Goal: Task Accomplishment & Management: Use online tool/utility

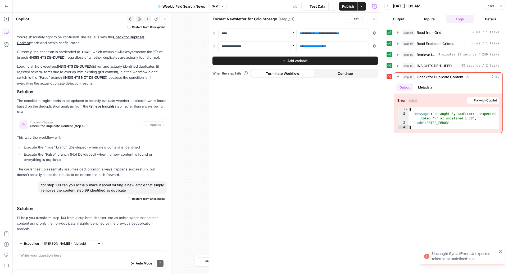
scroll to position [79, 0]
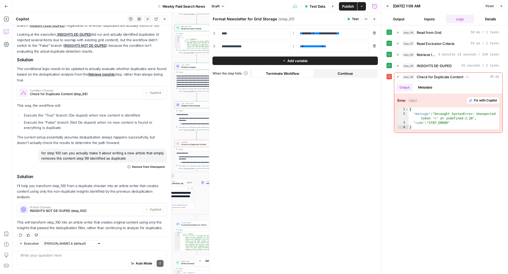
click at [375, 20] on icon "button" at bounding box center [374, 18] width 3 height 3
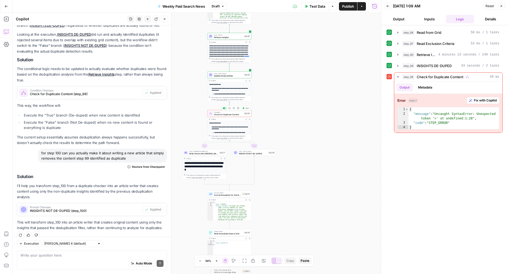
click at [231, 115] on span "Check for Duplicate Content" at bounding box center [228, 114] width 29 height 3
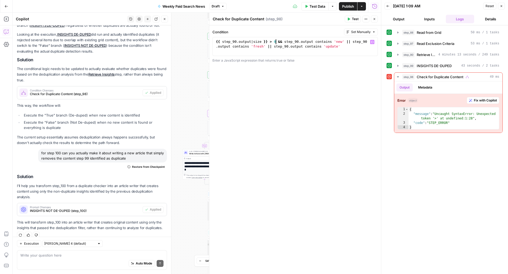
click at [276, 43] on div "{{ step_90 . output | size }} > 0 && step_90 . output contains 'new' || step_90…" at bounding box center [295, 55] width 161 height 33
click at [270, 43] on div "{{ step_90 . output | size }} > 0 && step_90 . output contains 'new' || step_90…" at bounding box center [295, 55] width 161 height 33
click at [271, 42] on div "{{ step_90 . output | size }} > 0 && step_90 . output contains 'new' || step_90…" at bounding box center [295, 55] width 161 height 33
click at [270, 41] on div "{{ step_90 . output | size > 0 && step_90 . output contains 'new' || step_90 . …" at bounding box center [295, 55] width 161 height 33
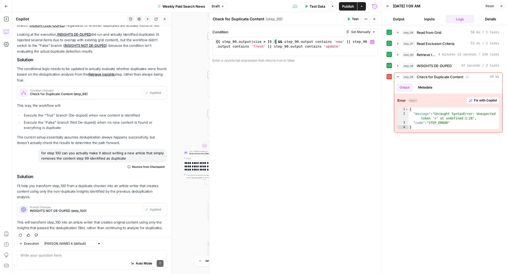
type textarea "**********"
click at [354, 17] on span "Test" at bounding box center [355, 19] width 7 height 5
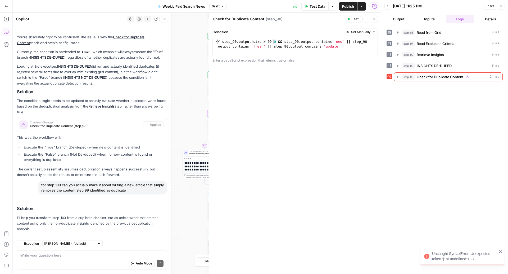
scroll to position [79, 0]
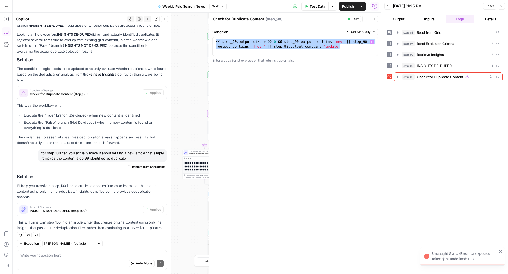
drag, startPoint x: 216, startPoint y: 41, endPoint x: 342, endPoint y: 54, distance: 127.4
click at [342, 54] on div "**********" at bounding box center [294, 46] width 165 height 19
click at [55, 264] on div "Auto Mode Send" at bounding box center [91, 264] width 143 height 12
paste textarea "{{ step_90.output | size > }} 0 && step_90.output contains 'new' || step_90.out…"
type textarea "syntax error? {{ step_90.output | size > }} 0 && step_90.output contains 'new' …"
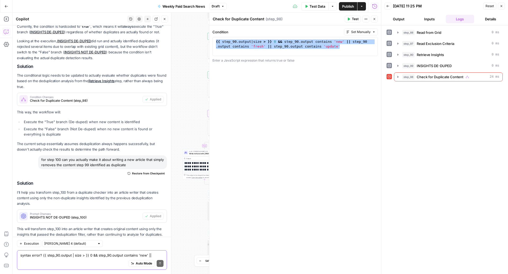
scroll to position [204, 0]
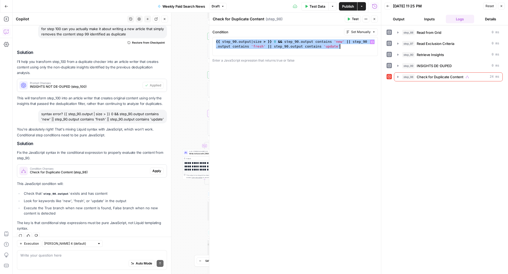
click at [333, 44] on div "{{ step_90 . output | size > }} 0 && step_90 . output contains 'new' || step_90…" at bounding box center [295, 55] width 161 height 33
drag, startPoint x: 347, startPoint y: 48, endPoint x: 236, endPoint y: 32, distance: 112.2
click at [236, 32] on div "**********" at bounding box center [294, 46] width 165 height 34
click at [376, 19] on icon "button" at bounding box center [374, 18] width 3 height 3
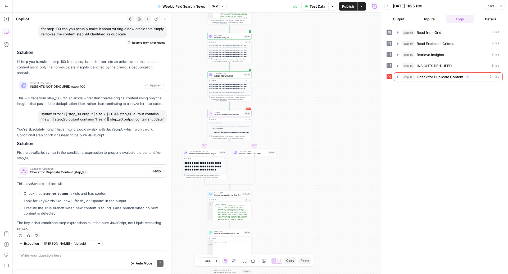
click at [236, 77] on span "INSIGHTS DE-DUPED" at bounding box center [228, 76] width 29 height 3
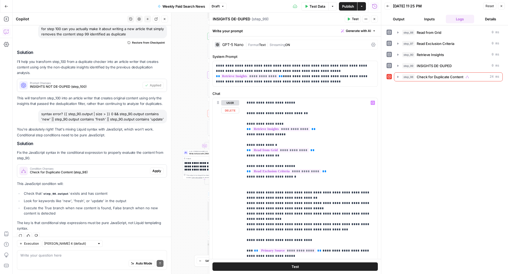
scroll to position [74, 0]
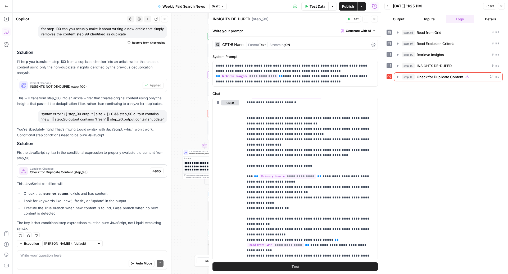
click at [78, 262] on div "Auto Mode Send" at bounding box center [91, 264] width 143 height 12
click at [376, 19] on icon "button" at bounding box center [374, 18] width 3 height 3
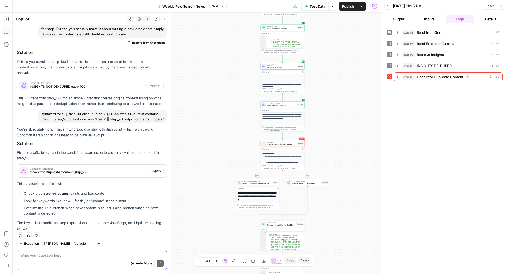
click at [85, 254] on textarea at bounding box center [91, 255] width 143 height 5
click at [276, 105] on span "INSIGHTS DE-DUPED" at bounding box center [281, 105] width 29 height 3
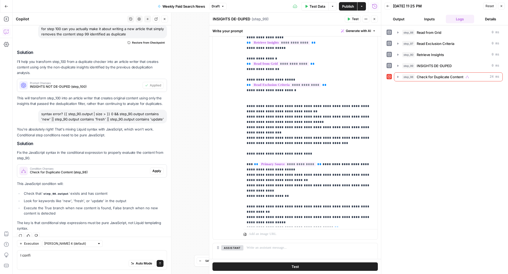
scroll to position [98, 0]
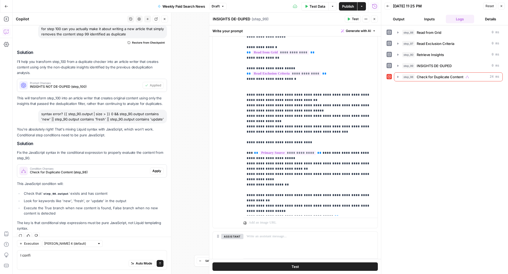
click at [65, 270] on div "Auto Mode Send" at bounding box center [91, 264] width 143 height 12
click at [65, 262] on div "Auto Mode Send" at bounding box center [91, 264] width 143 height 12
click at [53, 259] on div "Auto Mode Send" at bounding box center [91, 264] width 143 height 12
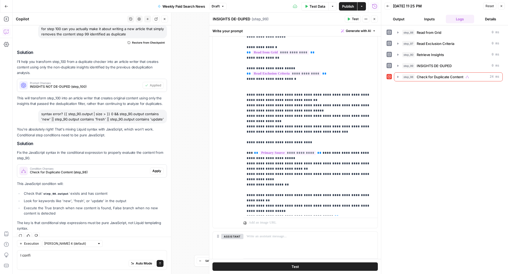
click at [53, 259] on div "Auto Mode Send" at bounding box center [91, 264] width 143 height 12
drag, startPoint x: 38, startPoint y: 255, endPoint x: 0, endPoint y: 260, distance: 38.7
click at [0, 260] on body "ConsumerAffairs New Home Browse Insights Opportunities Your Data Recent Grids P…" at bounding box center [254, 137] width 508 height 274
click at [71, 257] on textarea "I confi" at bounding box center [91, 255] width 143 height 5
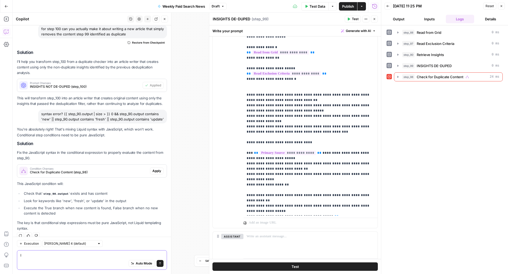
type textarea "I"
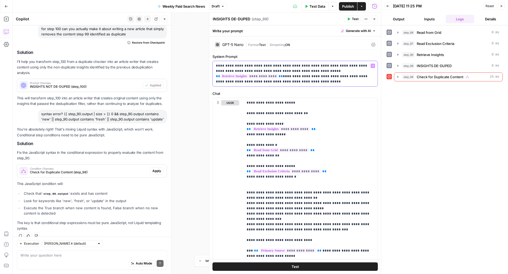
drag, startPoint x: 269, startPoint y: 83, endPoint x: 286, endPoint y: 77, distance: 18.5
click at [286, 77] on p "**********" at bounding box center [295, 73] width 159 height 21
click at [441, 65] on span "INSIGHTS DE-DUPED" at bounding box center [434, 65] width 35 height 5
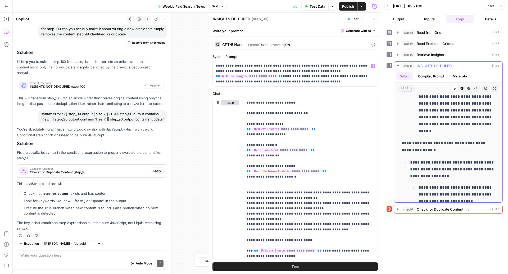
scroll to position [645, 0]
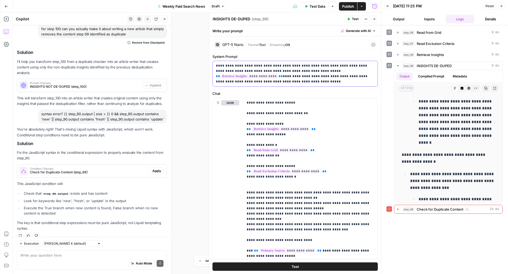
click at [289, 79] on p "**********" at bounding box center [295, 73] width 159 height 21
click at [248, 83] on p "**********" at bounding box center [295, 73] width 159 height 21
drag, startPoint x: 233, startPoint y: 84, endPoint x: 285, endPoint y: 78, distance: 52.2
click at [285, 78] on p "**********" at bounding box center [295, 73] width 159 height 21
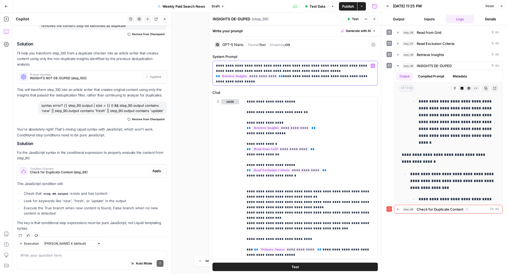
drag, startPoint x: 324, startPoint y: 77, endPoint x: 285, endPoint y: 76, distance: 38.6
click at [285, 76] on p "**********" at bounding box center [295, 71] width 159 height 16
drag, startPoint x: 288, startPoint y: 79, endPoint x: 362, endPoint y: 72, distance: 75.2
click at [362, 72] on div "**********" at bounding box center [295, 73] width 165 height 24
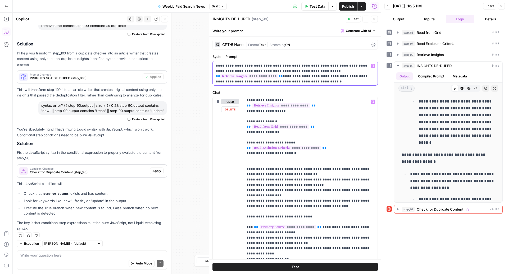
scroll to position [0, 0]
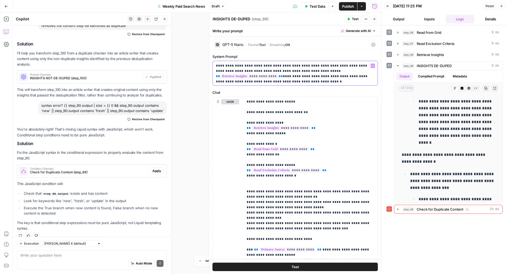
drag, startPoint x: 374, startPoint y: 76, endPoint x: 306, endPoint y: 75, distance: 67.7
click at [306, 75] on p "**********" at bounding box center [295, 71] width 159 height 16
click at [254, 78] on p "**********" at bounding box center [295, 71] width 159 height 16
drag, startPoint x: 298, startPoint y: 78, endPoint x: 257, endPoint y: 77, distance: 41.0
click at [257, 77] on p "**********" at bounding box center [295, 71] width 159 height 16
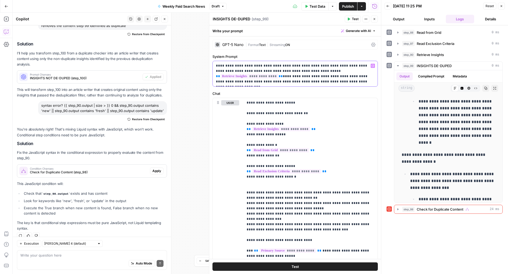
drag, startPoint x: 296, startPoint y: 85, endPoint x: 220, endPoint y: 83, distance: 76.5
click at [220, 83] on div "**********" at bounding box center [295, 73] width 165 height 25
drag, startPoint x: 294, startPoint y: 78, endPoint x: 278, endPoint y: 80, distance: 15.6
click at [278, 80] on p "**********" at bounding box center [295, 73] width 159 height 21
click at [304, 82] on p "**********" at bounding box center [295, 73] width 159 height 21
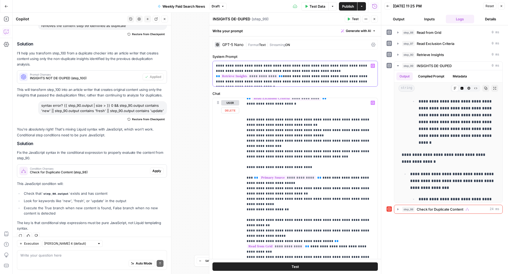
scroll to position [74, 0]
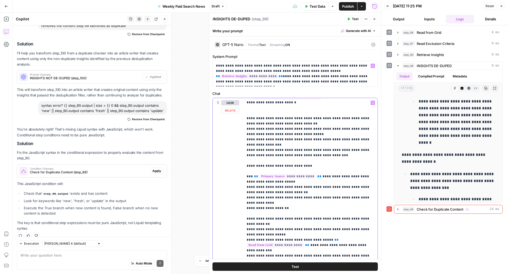
click at [249, 131] on p "**********" at bounding box center [311, 169] width 128 height 286
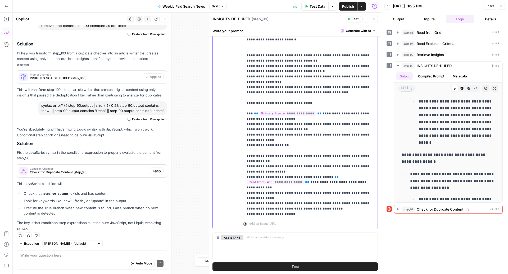
scroll to position [38, 0]
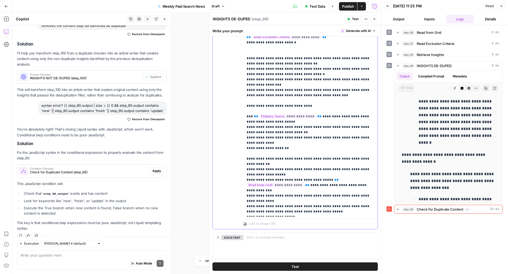
click at [297, 71] on p "**********" at bounding box center [311, 109] width 128 height 286
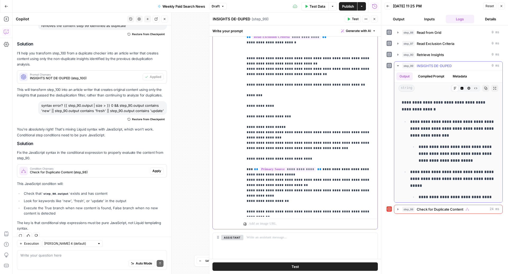
scroll to position [702, 0]
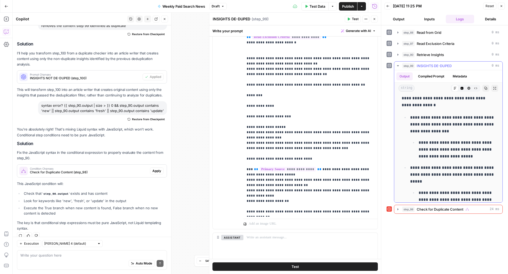
drag, startPoint x: 473, startPoint y: 157, endPoint x: 438, endPoint y: 142, distance: 37.9
click at [438, 142] on p "**********" at bounding box center [456, 149] width 77 height 21
copy p "**********"
click at [286, 116] on p "**********" at bounding box center [311, 135] width 128 height 339
drag, startPoint x: 281, startPoint y: 126, endPoint x: 265, endPoint y: 126, distance: 16.4
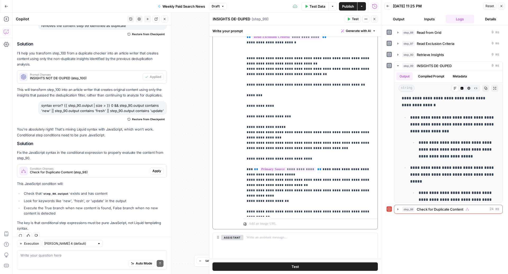
click at [265, 126] on p "**********" at bounding box center [311, 135] width 128 height 339
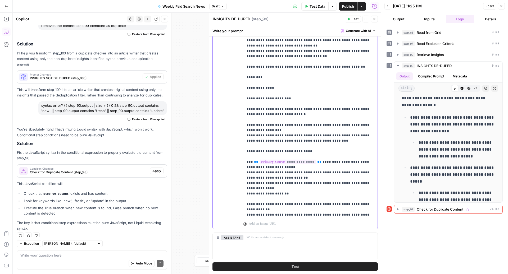
scroll to position [56, 0]
click at [293, 113] on p "**********" at bounding box center [311, 121] width 128 height 349
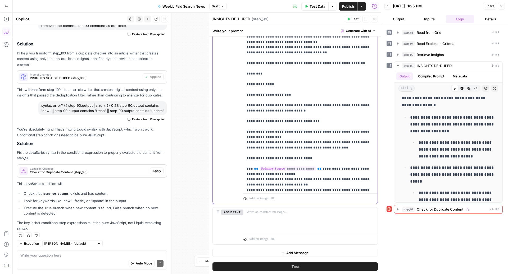
scroll to position [34, 0]
click at [112, 170] on span "Check for Duplicate Content (step_98)" at bounding box center [89, 172] width 118 height 5
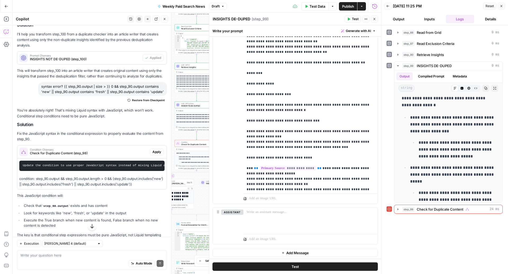
scroll to position [243, 0]
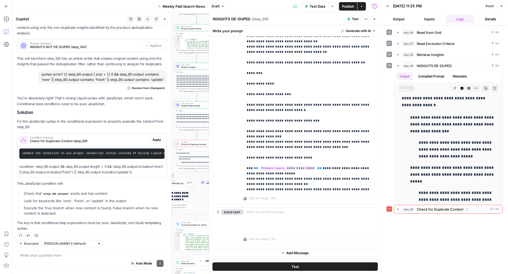
click at [73, 262] on div "Auto Mode Send" at bounding box center [91, 264] width 143 height 12
type textarea "can we actually add a boolean"
click at [302, 71] on p "**********" at bounding box center [311, 124] width 128 height 360
drag, startPoint x: 266, startPoint y: 61, endPoint x: 366, endPoint y: 65, distance: 100.1
click at [366, 65] on p "**********" at bounding box center [311, 124] width 128 height 360
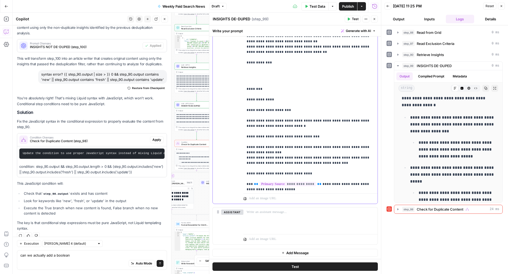
click at [288, 56] on p "**********" at bounding box center [311, 132] width 128 height 376
click at [286, 61] on p "**********" at bounding box center [311, 132] width 128 height 376
click at [258, 72] on p "**********" at bounding box center [311, 132] width 128 height 376
click at [257, 80] on p "**********" at bounding box center [311, 132] width 128 height 376
click at [259, 83] on p "**********" at bounding box center [311, 132] width 128 height 376
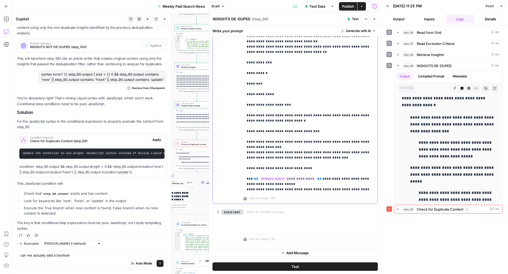
click at [273, 87] on p "**********" at bounding box center [311, 129] width 128 height 370
click at [273, 85] on p "**********" at bounding box center [311, 129] width 128 height 370
click at [259, 84] on p "**********" at bounding box center [311, 129] width 128 height 370
click at [246, 84] on div "**********" at bounding box center [310, 84] width 134 height 216
click at [266, 63] on p "**********" at bounding box center [311, 129] width 128 height 370
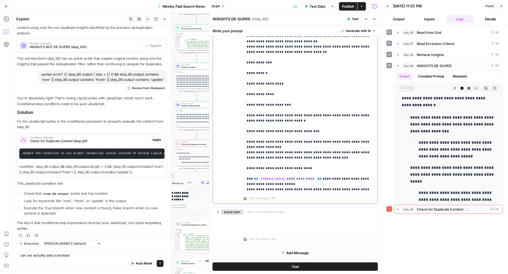
click at [246, 73] on div "**********" at bounding box center [310, 84] width 134 height 216
drag, startPoint x: 272, startPoint y: 72, endPoint x: 240, endPoint y: 74, distance: 32.6
click at [240, 74] on div "**********" at bounding box center [295, 90] width 165 height 228
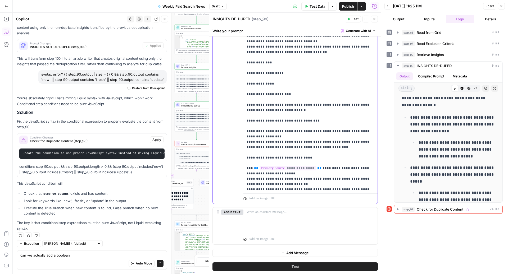
drag, startPoint x: 271, startPoint y: 64, endPoint x: 240, endPoint y: 63, distance: 31.5
click at [240, 63] on div "**********" at bounding box center [295, 90] width 165 height 228
drag, startPoint x: 252, startPoint y: 63, endPoint x: 238, endPoint y: 63, distance: 13.5
click at [238, 63] on div "**********" at bounding box center [295, 90] width 165 height 228
click at [285, 62] on p "**********" at bounding box center [311, 124] width 128 height 360
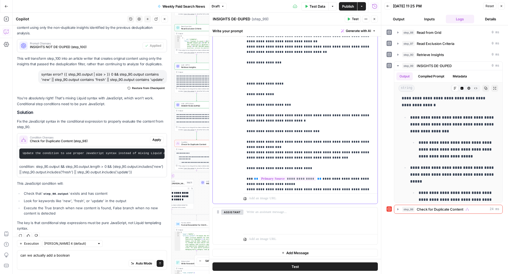
drag, startPoint x: 283, startPoint y: 76, endPoint x: 239, endPoint y: 62, distance: 45.6
click at [239, 62] on div "**********" at bounding box center [295, 90] width 165 height 228
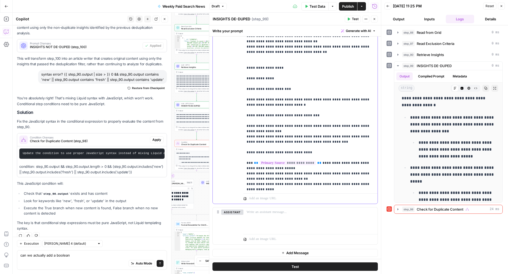
drag, startPoint x: 280, startPoint y: 69, endPoint x: 274, endPoint y: 69, distance: 6.3
click at [274, 69] on p "**********" at bounding box center [311, 121] width 128 height 354
click at [248, 67] on p "**********" at bounding box center [311, 121] width 128 height 354
click at [284, 80] on p "**********" at bounding box center [311, 121] width 128 height 354
click at [272, 58] on p "**********" at bounding box center [311, 121] width 128 height 354
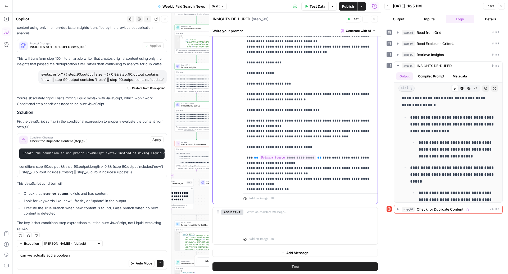
click at [280, 64] on p "**********" at bounding box center [311, 118] width 128 height 349
click at [245, 84] on div "**********" at bounding box center [310, 84] width 134 height 216
click at [289, 87] on p "**********" at bounding box center [311, 118] width 128 height 349
click at [294, 84] on p "**********" at bounding box center [311, 118] width 128 height 349
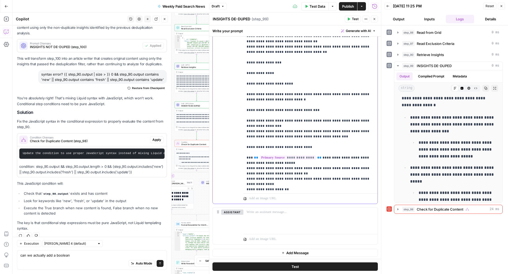
drag, startPoint x: 245, startPoint y: 93, endPoint x: 271, endPoint y: 93, distance: 25.7
click at [271, 93] on div "**********" at bounding box center [310, 84] width 134 height 216
click at [262, 93] on p "**********" at bounding box center [311, 118] width 128 height 349
click at [264, 94] on p "**********" at bounding box center [311, 118] width 128 height 349
click at [248, 84] on p "**********" at bounding box center [311, 118] width 128 height 349
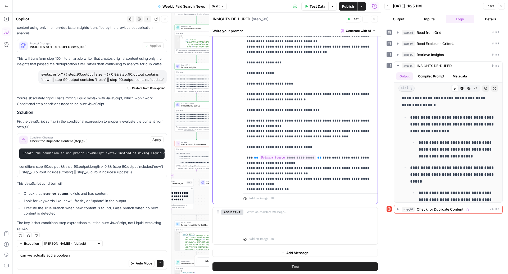
click at [285, 100] on p "**********" at bounding box center [311, 118] width 128 height 349
click at [311, 110] on p "**********" at bounding box center [311, 118] width 128 height 349
drag, startPoint x: 245, startPoint y: 71, endPoint x: 292, endPoint y: 84, distance: 48.2
click at [292, 84] on div "**********" at bounding box center [310, 84] width 134 height 216
copy p "**********"
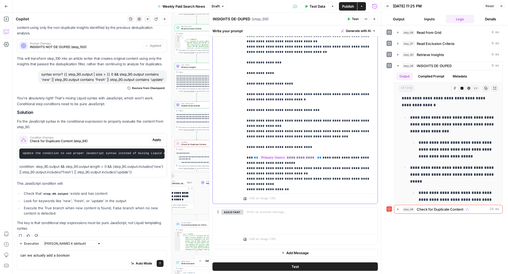
click at [316, 112] on p "**********" at bounding box center [311, 118] width 128 height 349
drag, startPoint x: 316, startPoint y: 112, endPoint x: 298, endPoint y: 111, distance: 17.7
click at [298, 111] on p "**********" at bounding box center [311, 118] width 128 height 349
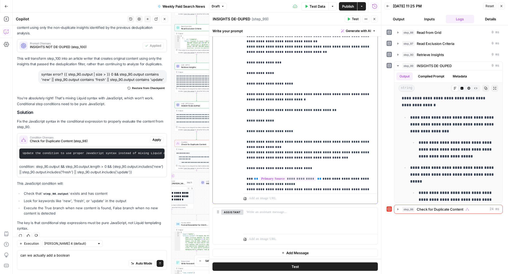
drag, startPoint x: 294, startPoint y: 132, endPoint x: 248, endPoint y: 131, distance: 45.8
click at [248, 131] on p "**********" at bounding box center [311, 129] width 128 height 370
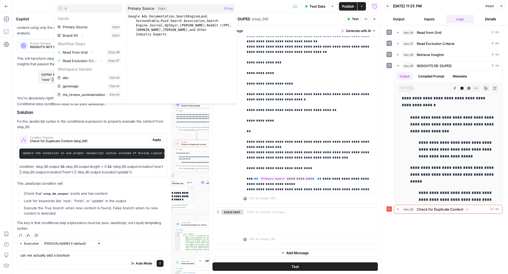
type input "A"
click at [254, 134] on p "**********" at bounding box center [311, 129] width 128 height 370
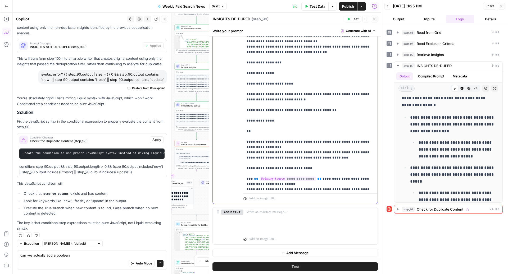
click at [254, 133] on p "**********" at bounding box center [311, 129] width 128 height 370
click at [293, 133] on p "**********" at bounding box center [311, 129] width 128 height 370
click at [274, 122] on p "**********" at bounding box center [311, 129] width 128 height 370
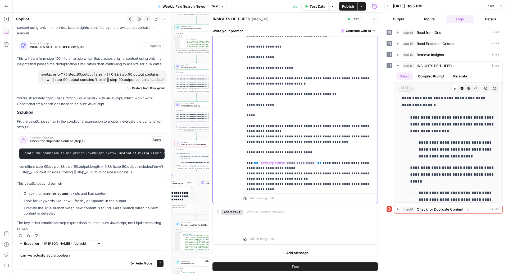
scroll to position [55, 0]
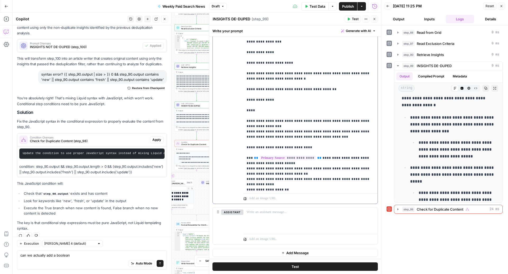
click at [246, 121] on div "**********" at bounding box center [310, 84] width 134 height 216
click at [310, 133] on p "**********" at bounding box center [311, 108] width 128 height 370
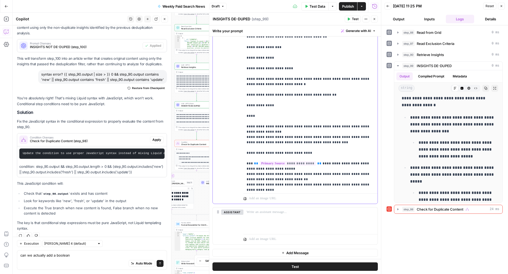
scroll to position [43, 0]
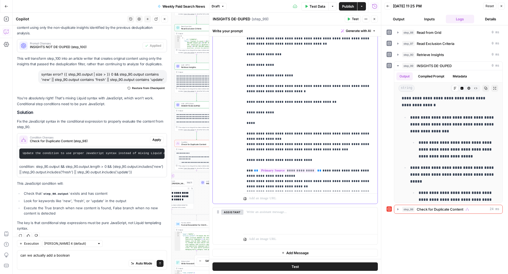
click at [277, 119] on p "**********" at bounding box center [311, 120] width 128 height 370
click at [277, 123] on p "**********" at bounding box center [311, 120] width 128 height 370
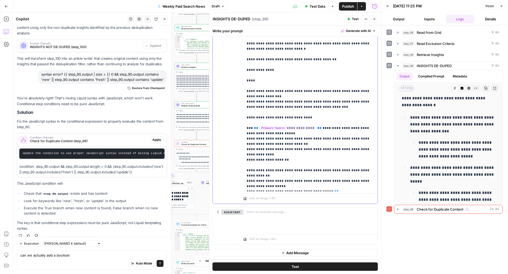
scroll to position [120, 0]
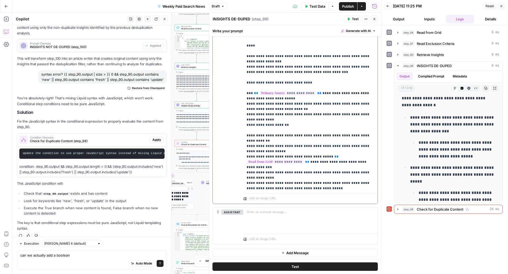
drag, startPoint x: 297, startPoint y: 121, endPoint x: 243, endPoint y: 90, distance: 61.9
click at [243, 90] on div "**********" at bounding box center [310, 84] width 134 height 216
click at [299, 102] on p "**********" at bounding box center [311, 43] width 128 height 370
drag, startPoint x: 289, startPoint y: 92, endPoint x: 244, endPoint y: 85, distance: 45.6
click at [244, 85] on div "**********" at bounding box center [310, 84] width 134 height 216
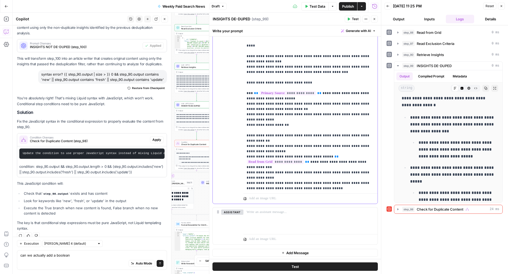
click at [280, 92] on p "**********" at bounding box center [311, 43] width 128 height 370
drag, startPoint x: 285, startPoint y: 93, endPoint x: 230, endPoint y: 88, distance: 55.2
click at [230, 88] on div "**********" at bounding box center [295, 90] width 165 height 228
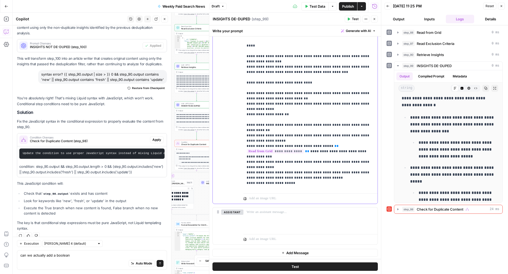
scroll to position [148, 0]
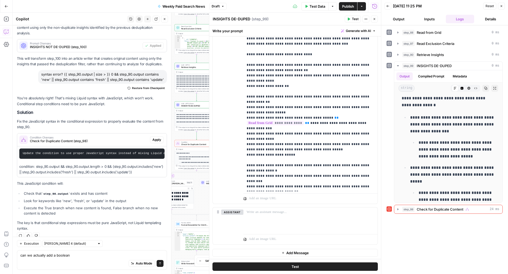
click at [243, 79] on div "**********" at bounding box center [295, 90] width 165 height 228
click at [248, 80] on p "**********" at bounding box center [311, 10] width 128 height 360
click at [246, 80] on div "**********" at bounding box center [310, 84] width 134 height 216
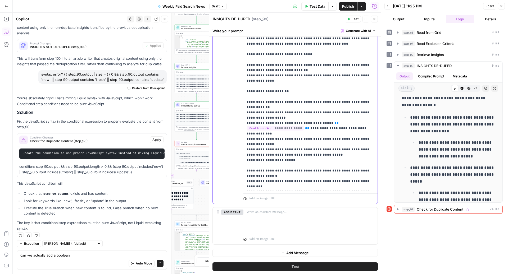
scroll to position [154, 0]
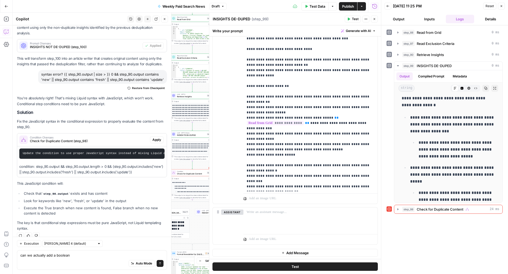
drag, startPoint x: 181, startPoint y: 57, endPoint x: 177, endPoint y: 87, distance: 29.7
click at [177, 87] on div "false true Workflow Input Settings Inputs Read from Grid Read from Grid Step 88…" at bounding box center [197, 144] width 368 height 262
click at [312, 138] on p "**********" at bounding box center [311, 6] width 128 height 365
click at [243, 139] on div "**********" at bounding box center [310, 84] width 134 height 216
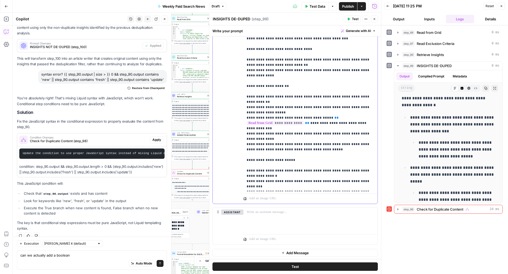
scroll to position [159, 0]
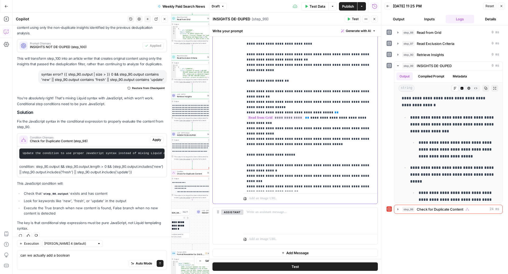
click at [291, 151] on p "**********" at bounding box center [311, 4] width 128 height 370
drag, startPoint x: 354, startPoint y: 161, endPoint x: 329, endPoint y: 161, distance: 25.7
click at [329, 161] on p "**********" at bounding box center [311, 4] width 128 height 370
click at [313, 152] on p "**********" at bounding box center [311, 4] width 128 height 370
drag, startPoint x: 291, startPoint y: 153, endPoint x: 237, endPoint y: 149, distance: 54.2
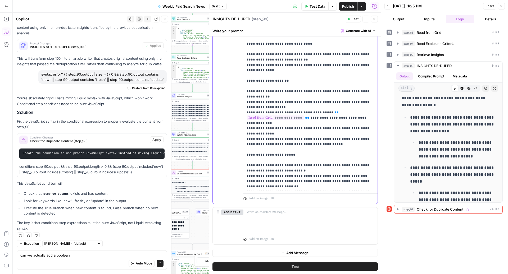
click at [237, 149] on div "**********" at bounding box center [295, 90] width 165 height 228
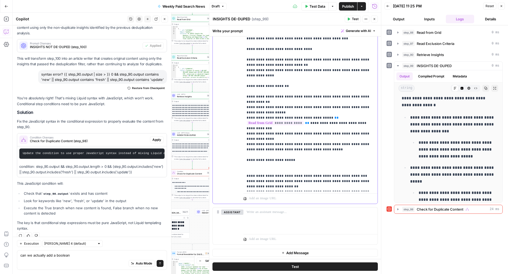
scroll to position [148, 0]
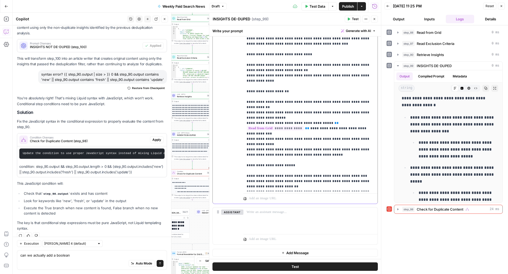
click at [283, 170] on p "**********" at bounding box center [311, 10] width 128 height 360
click at [354, 160] on p "**********" at bounding box center [311, 10] width 128 height 360
click at [309, 156] on p "**********" at bounding box center [311, 10] width 128 height 360
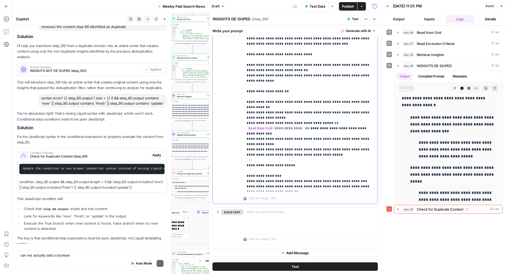
scroll to position [243, 0]
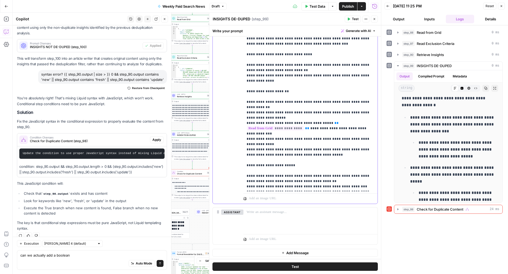
drag, startPoint x: 301, startPoint y: 164, endPoint x: 246, endPoint y: 165, distance: 54.8
click at [247, 165] on p "**********" at bounding box center [311, 15] width 128 height 370
click at [277, 161] on p "**********" at bounding box center [311, 12] width 128 height 365
click at [315, 160] on p "**********" at bounding box center [311, 12] width 128 height 365
click at [365, 158] on p "**********" at bounding box center [311, 12] width 128 height 365
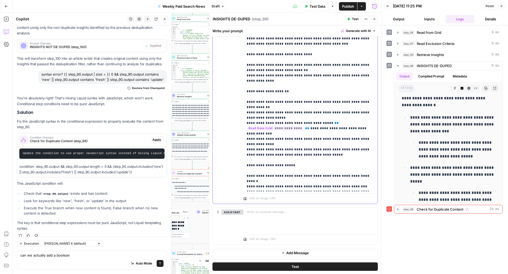
click at [319, 161] on p "**********" at bounding box center [311, 12] width 128 height 365
click at [364, 161] on p "**********" at bounding box center [311, 12] width 128 height 365
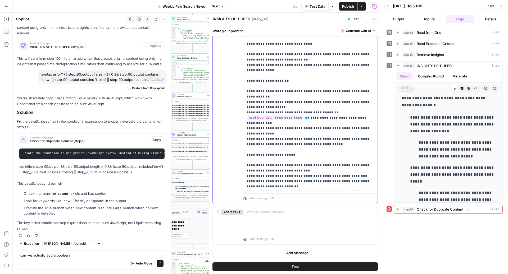
drag, startPoint x: 293, startPoint y: 154, endPoint x: 235, endPoint y: 149, distance: 57.9
click at [235, 149] on div "**********" at bounding box center [295, 90] width 165 height 228
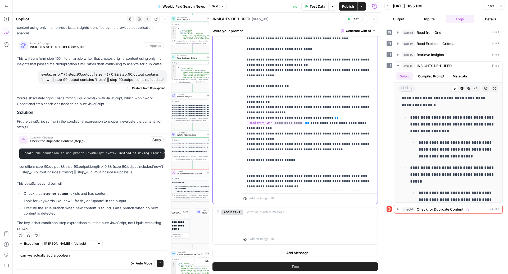
scroll to position [148, 0]
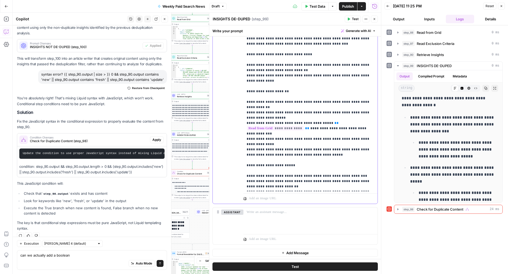
click at [277, 171] on p "**********" at bounding box center [311, 10] width 128 height 360
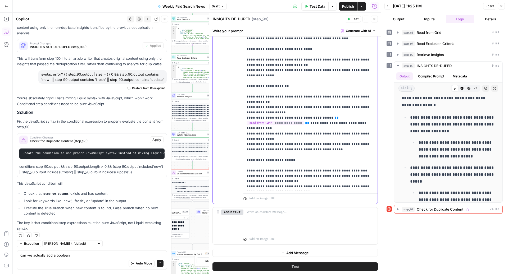
scroll to position [159, 0]
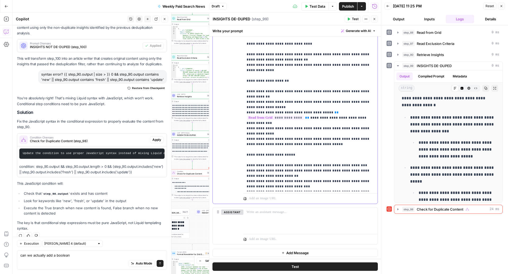
click at [281, 166] on p "**********" at bounding box center [311, 4] width 128 height 370
click at [277, 164] on p "**********" at bounding box center [311, 4] width 128 height 370
click at [304, 171] on p "**********" at bounding box center [311, 4] width 128 height 370
click at [363, 171] on p "**********" at bounding box center [311, 4] width 128 height 370
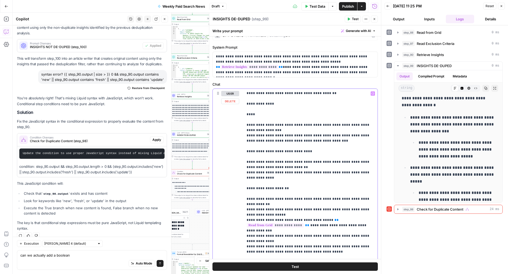
scroll to position [0, 0]
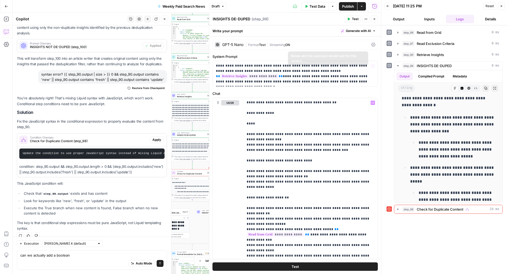
drag, startPoint x: 374, startPoint y: 20, endPoint x: 303, endPoint y: 140, distance: 139.5
click at [305, 140] on div "**********" at bounding box center [295, 144] width 172 height 262
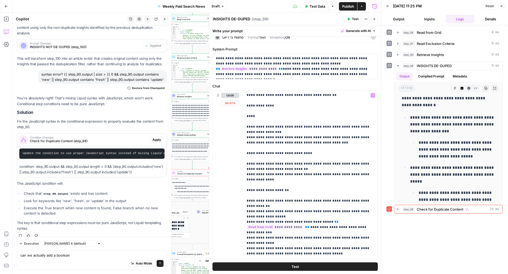
scroll to position [10, 0]
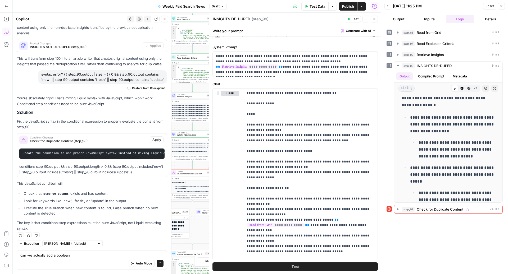
click at [374, 20] on icon "button" at bounding box center [374, 18] width 3 height 3
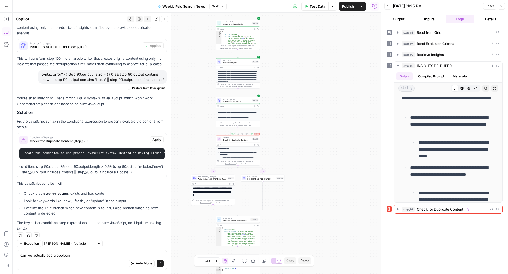
click at [244, 142] on div "Error Condition Check for Duplicate Content Step 98 Copy step Delete step Add N…" at bounding box center [238, 139] width 44 height 7
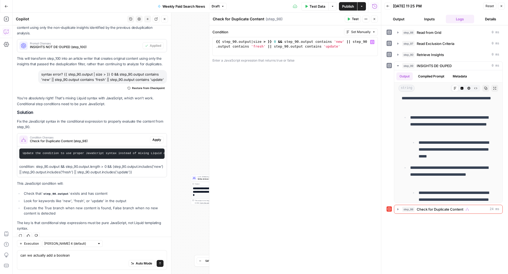
click at [280, 43] on div "{{ step_90 . output | size > }} 0 && step_90 . output contains 'new' || step_90…" at bounding box center [295, 55] width 161 height 33
click at [271, 42] on div "{{ step_90 . output | size > }} && step_90 . output contains 'new' || step_90 .…" at bounding box center [295, 55] width 161 height 33
type textarea "**********"
click at [79, 264] on div "Auto Mode Send" at bounding box center [91, 264] width 143 height 12
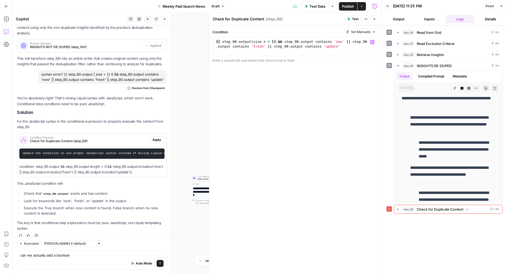
click at [79, 264] on div "Auto Mode Send" at bounding box center [91, 264] width 143 height 12
click at [69, 258] on textarea "can we actually add a boolean" at bounding box center [91, 255] width 143 height 5
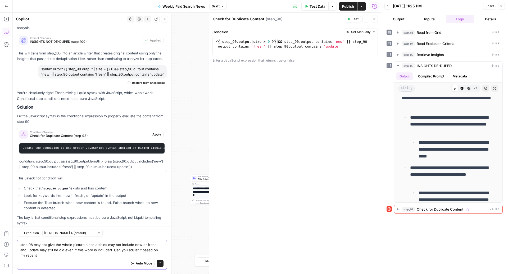
scroll to position [254, 0]
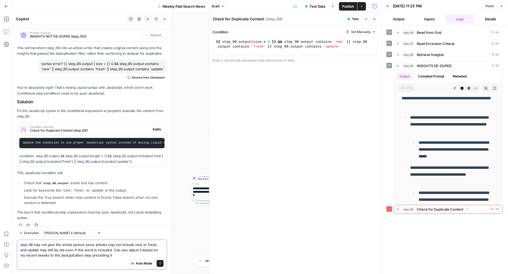
type textarea "step 98 may not give the whole picture since articles may not include new or fr…"
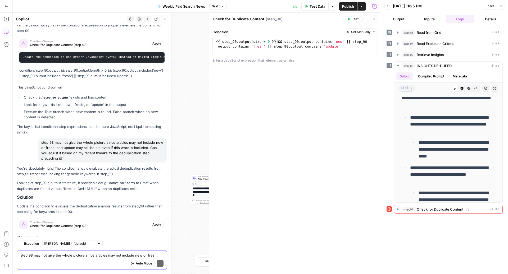
scroll to position [380, 0]
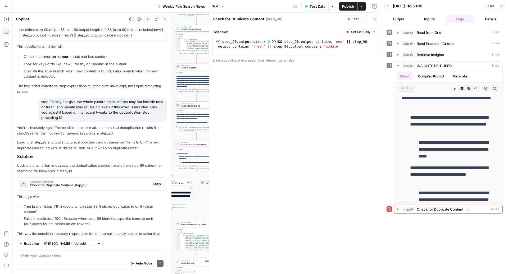
click at [119, 180] on div "Condition Changes Check for Duplicate Content (step_98)" at bounding box center [89, 183] width 118 height 7
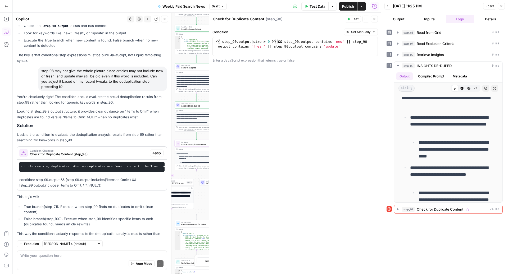
scroll to position [0, 465]
click at [157, 151] on span "Apply" at bounding box center [156, 153] width 9 height 5
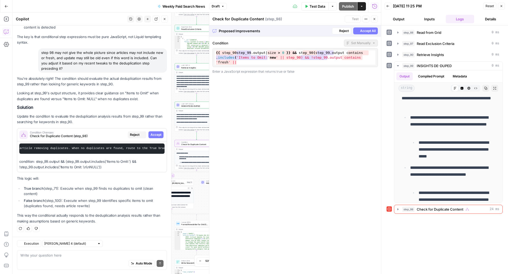
scroll to position [386, 0]
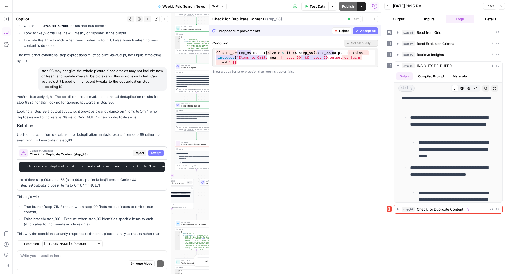
click at [366, 29] on span "Accept All" at bounding box center [368, 31] width 16 height 5
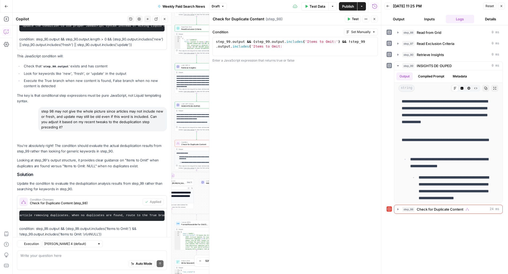
scroll to position [420, 0]
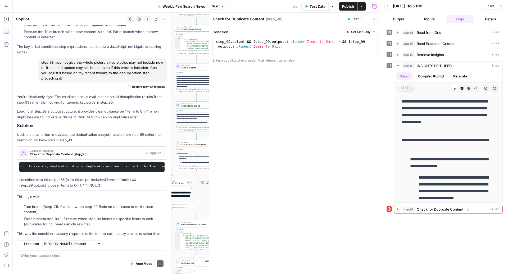
click at [311, 6] on span "Test Data" at bounding box center [318, 6] width 16 height 5
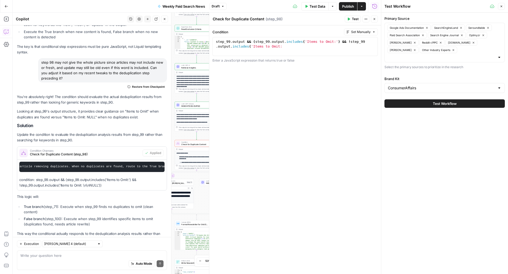
click at [422, 99] on button "Test Workflow" at bounding box center [444, 103] width 120 height 8
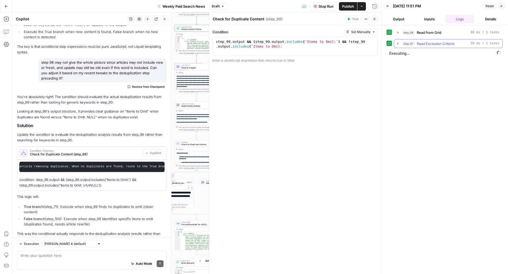
click at [428, 45] on span "Read Exclusion Criteria" at bounding box center [436, 43] width 38 height 5
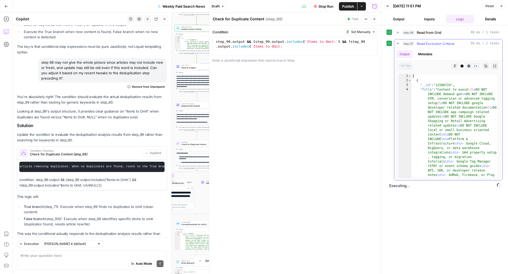
click at [428, 45] on span "Read Exclusion Criteria" at bounding box center [436, 43] width 38 height 5
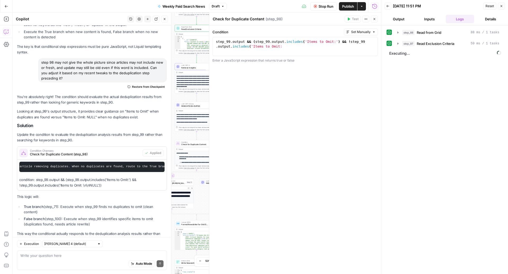
click at [375, 19] on icon "button" at bounding box center [374, 18] width 3 height 3
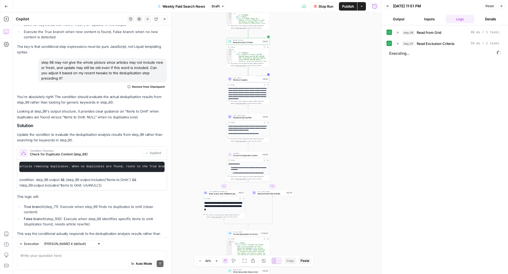
drag, startPoint x: 313, startPoint y: 111, endPoint x: 363, endPoint y: 123, distance: 51.1
click at [363, 123] on div "false true Workflow Input Settings Inputs Read from Grid Read from Grid Step 88…" at bounding box center [197, 144] width 368 height 262
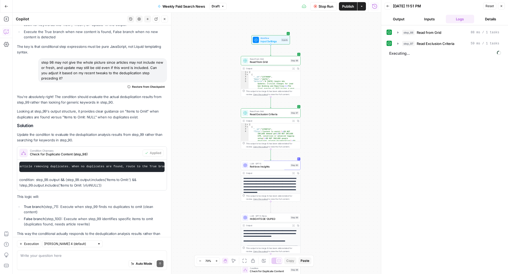
drag, startPoint x: 309, startPoint y: 67, endPoint x: 373, endPoint y: 171, distance: 122.2
click at [373, 171] on div "false true Workflow Input Settings Inputs Read from Grid Read from Grid Step 88…" at bounding box center [197, 144] width 368 height 262
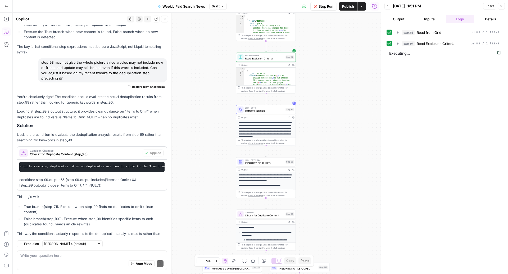
drag, startPoint x: 344, startPoint y: 174, endPoint x: 339, endPoint y: 94, distance: 80.0
click at [339, 94] on div "false true Workflow Input Settings Inputs Read from Grid Read from Grid Step 88…" at bounding box center [197, 144] width 368 height 262
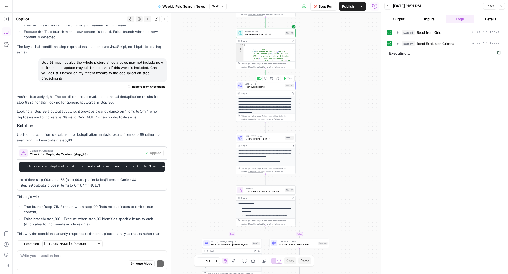
click at [263, 87] on span "Retrieve Insights" at bounding box center [264, 87] width 39 height 4
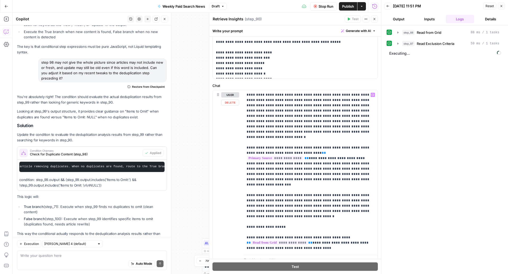
scroll to position [219, 0]
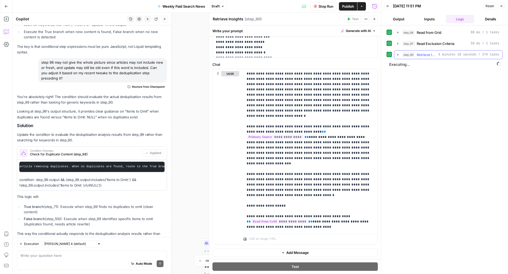
click at [454, 54] on span "4 minutes 18 seconds / 274 tasks" at bounding box center [468, 54] width 61 height 5
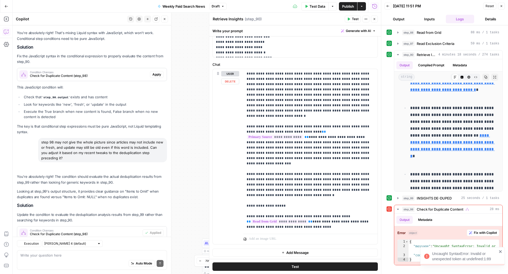
scroll to position [358, 0]
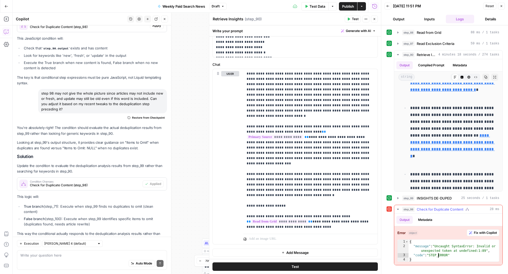
click at [438, 253] on div "{ "message" : "Uncaught SyntaxError: Invalid or unexpected token at undefined:1…" at bounding box center [453, 255] width 91 height 31
click at [438, 248] on div "{ "message" : "Uncaught SyntaxError: Invalid or unexpected token at undefined:1…" at bounding box center [453, 255] width 91 height 31
drag, startPoint x: 413, startPoint y: 243, endPoint x: 465, endPoint y: 255, distance: 53.4
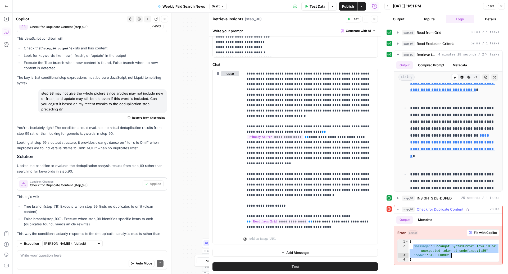
click at [465, 255] on div "{ "message" : "Uncaught SyntaxError: Invalid or unexpected token at undefined:1…" at bounding box center [453, 255] width 91 height 31
type textarea "**********"
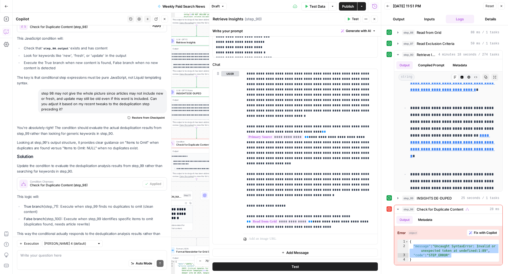
click at [62, 265] on div "Auto Mode Send" at bounding box center [91, 264] width 143 height 12
paste textarea ""message": "Uncaught SyntaxError: Invalid or unexpected token at undefined:1:89…"
type textarea ""message": "Uncaught SyntaxError: Invalid or unexpected token at undefined:1:89…"
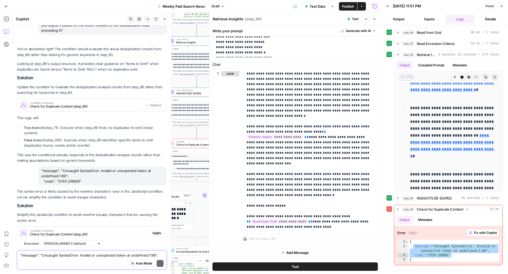
scroll to position [485, 0]
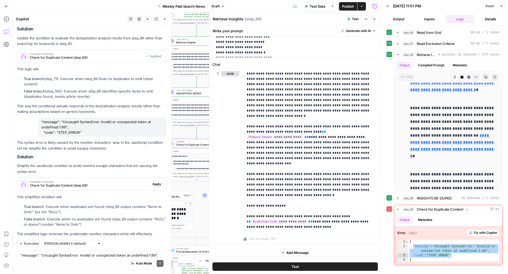
click at [158, 182] on span "Apply" at bounding box center [156, 184] width 9 height 5
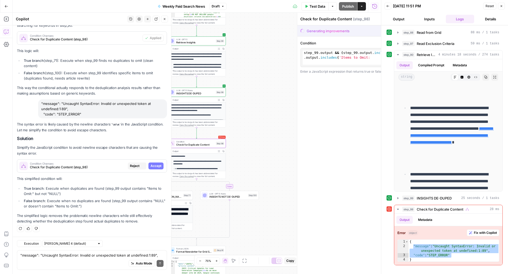
scroll to position [452, 0]
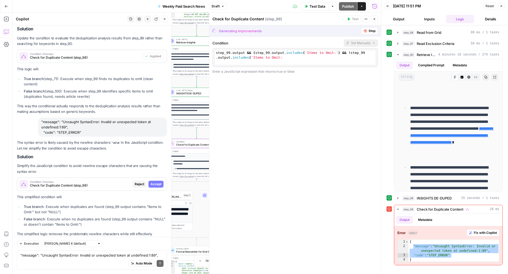
click at [96, 183] on span "Check for Duplicate Content (step_98)" at bounding box center [80, 185] width 101 height 5
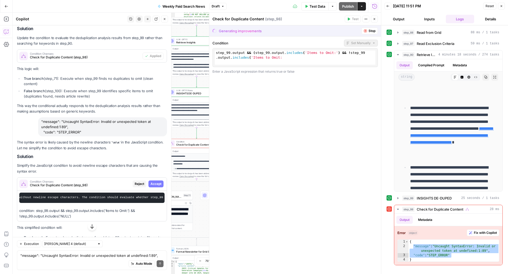
scroll to position [0, 271]
drag, startPoint x: 89, startPoint y: 181, endPoint x: 163, endPoint y: 175, distance: 74.3
click at [163, 193] on pre "Update the condition to use a simpler JavaScript expression that checks for dup…" at bounding box center [91, 198] width 145 height 10
drag, startPoint x: 76, startPoint y: 199, endPoint x: 62, endPoint y: 193, distance: 15.7
click at [62, 208] on p "condition: step_99.output && step_99.output.includes('Items to Omit:') && !step…" at bounding box center [91, 213] width 145 height 11
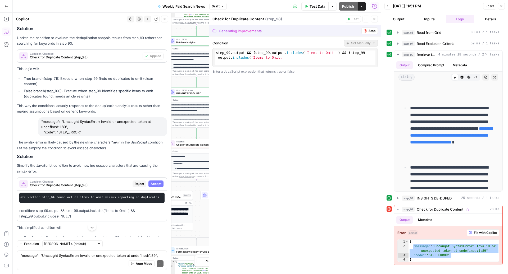
click at [372, 30] on span "Stop" at bounding box center [371, 31] width 7 height 5
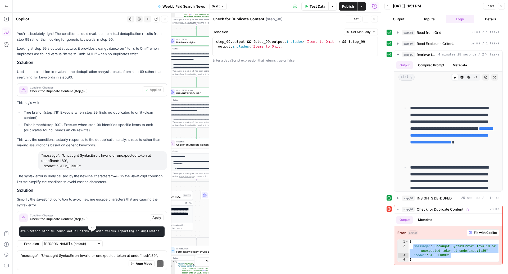
scroll to position [0, 0]
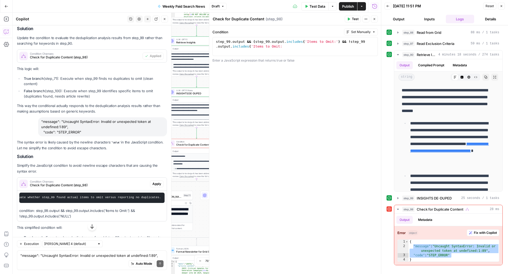
click at [97, 259] on div "Auto Mode Send" at bounding box center [91, 264] width 143 height 12
type textarea "can you just tell me the code to use it's not writing it"
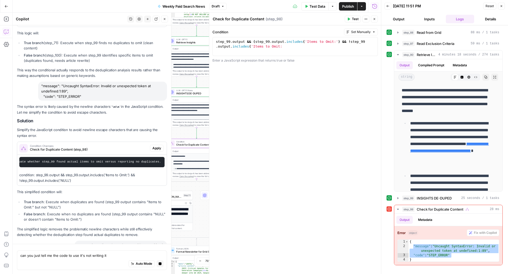
click at [160, 146] on span "Apply" at bounding box center [156, 148] width 9 height 5
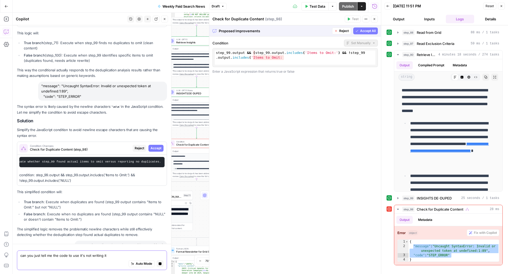
click at [161, 265] on icon "button" at bounding box center [159, 263] width 3 height 3
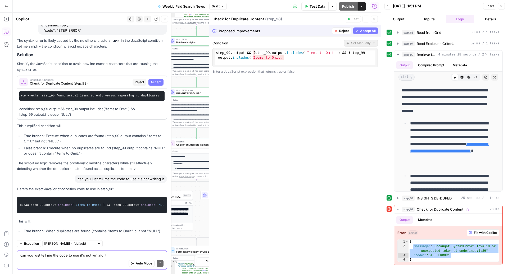
scroll to position [0, 35]
drag, startPoint x: 86, startPoint y: 188, endPoint x: 168, endPoint y: 193, distance: 81.9
click at [49, 204] on span "includes" at bounding box center [56, 205] width 15 height 3
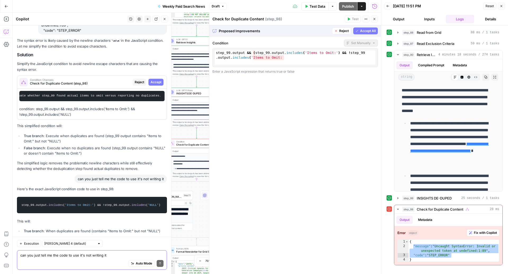
click at [49, 204] on span "includes" at bounding box center [56, 205] width 15 height 3
copy div "step_99. output && step_99. output . includes ( 'Items to Omit:' ) && !step_99.…"
click at [303, 57] on div "1 2 3 step_99 . output && ( step_99 . output . includes ( 'Items to Omit:' ) &&…" at bounding box center [295, 58] width 161 height 14
click at [338, 30] on button "Reject" at bounding box center [341, 31] width 19 height 7
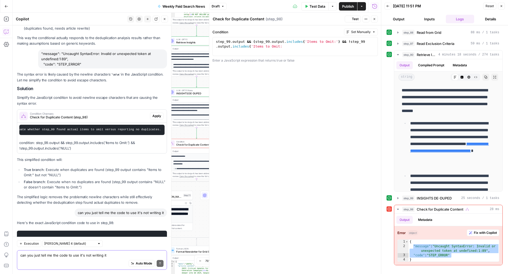
scroll to position [588, 0]
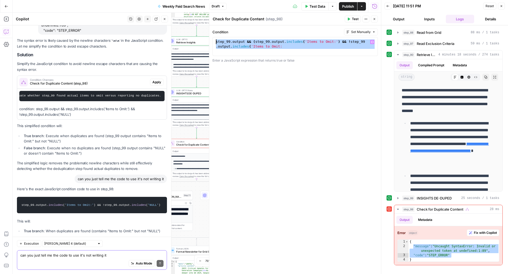
drag, startPoint x: 298, startPoint y: 50, endPoint x: 209, endPoint y: 35, distance: 90.4
click at [209, 35] on div "Check for Duplicate Content Check for Duplicate Content ( step_98 ) Test Action…" at bounding box center [295, 144] width 172 height 262
type textarea "**********"
paste textarea
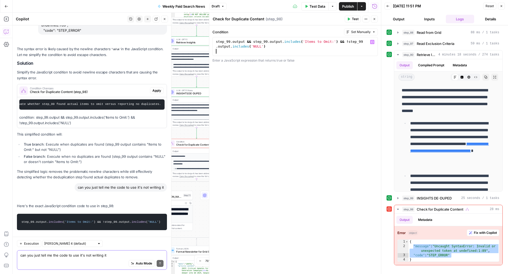
scroll to position [604, 0]
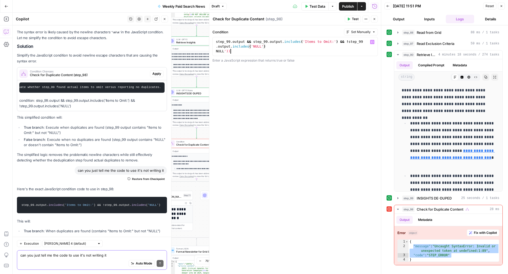
click at [234, 51] on div "step_99 . output && step_99 . output . includes ( 'Items to Omit:' ) && ! step_…" at bounding box center [295, 53] width 161 height 29
type textarea "*"
type textarea "**********"
click at [253, 149] on div "**********" at bounding box center [295, 149] width 172 height 249
click at [348, 19] on icon "button" at bounding box center [348, 18] width 3 height 3
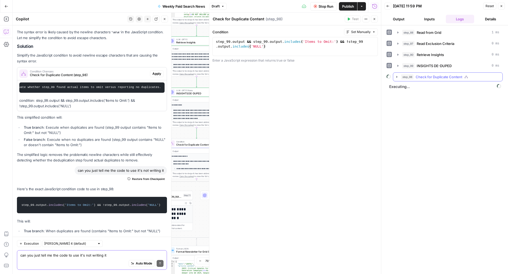
click at [421, 75] on span "Check for Duplicate Content" at bounding box center [439, 76] width 47 height 5
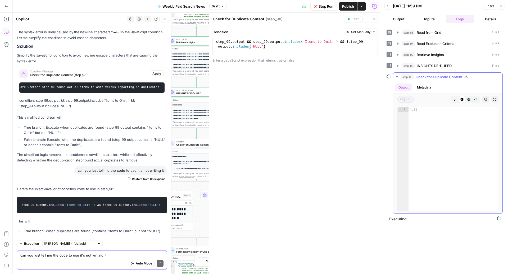
click at [421, 75] on span "Check for Duplicate Content" at bounding box center [439, 76] width 47 height 5
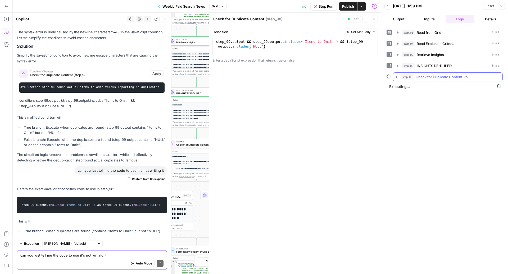
click at [421, 75] on span "Check for Duplicate Content" at bounding box center [439, 76] width 47 height 5
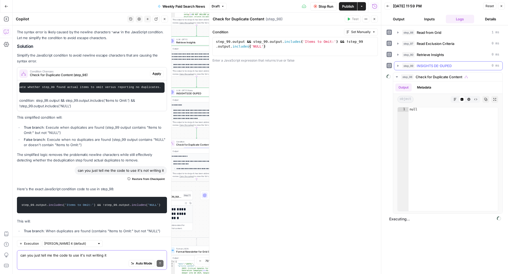
click at [432, 64] on span "INSIGHTS DE-DUPED" at bounding box center [434, 65] width 35 height 5
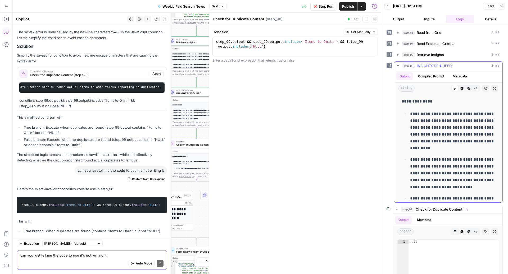
click at [432, 64] on span "INSIGHTS DE-DUPED" at bounding box center [434, 65] width 35 height 5
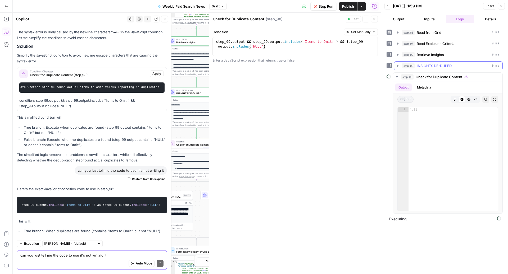
click at [432, 64] on span "INSIGHTS DE-DUPED" at bounding box center [434, 65] width 35 height 5
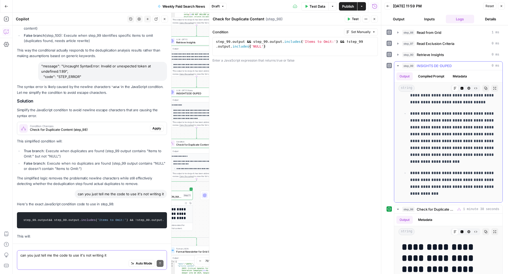
scroll to position [574, 0]
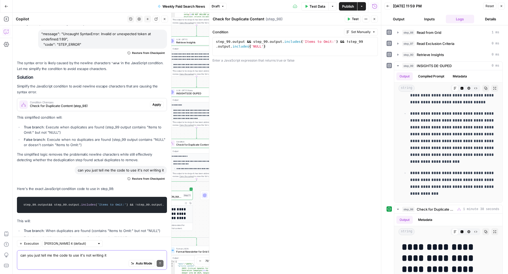
click at [376, 22] on button "Close" at bounding box center [374, 19] width 7 height 7
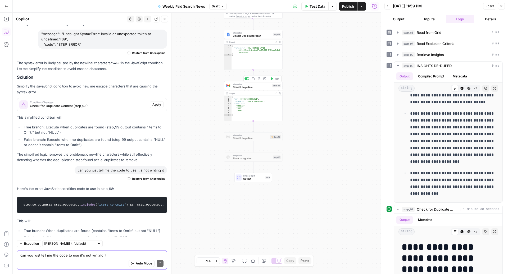
click at [253, 88] on span "Gmail Integration" at bounding box center [252, 87] width 38 height 4
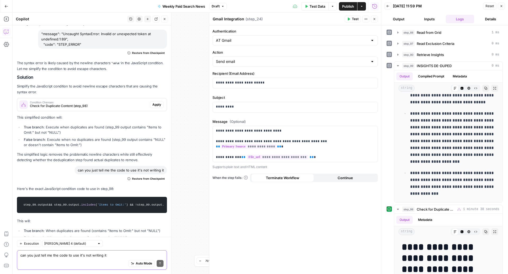
click at [376, 20] on button "Close" at bounding box center [374, 19] width 7 height 7
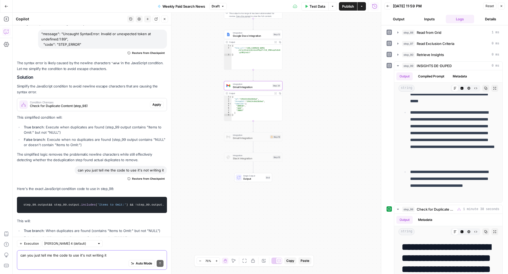
scroll to position [310, 0]
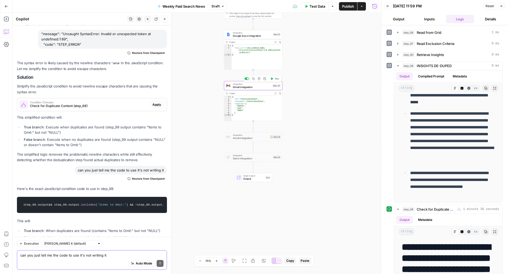
click at [273, 79] on icon "button" at bounding box center [272, 79] width 2 height 3
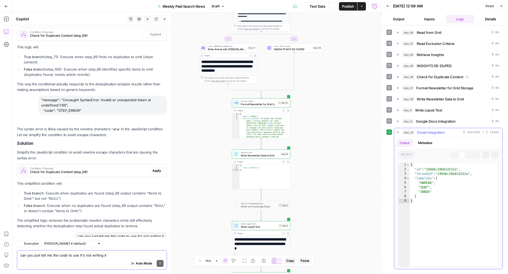
scroll to position [574, 0]
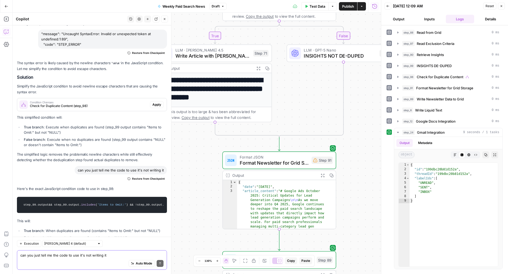
click at [77, 258] on div "Auto Mode Send" at bounding box center [91, 264] width 143 height 12
click at [319, 7] on span "Test Data" at bounding box center [318, 6] width 16 height 5
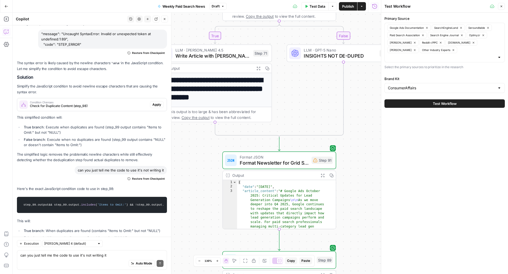
click at [315, 4] on span "Test Data" at bounding box center [318, 6] width 16 height 5
click at [439, 101] on span "Test Workflow" at bounding box center [445, 103] width 24 height 5
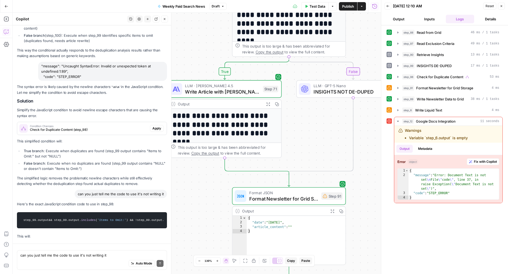
scroll to position [574, 0]
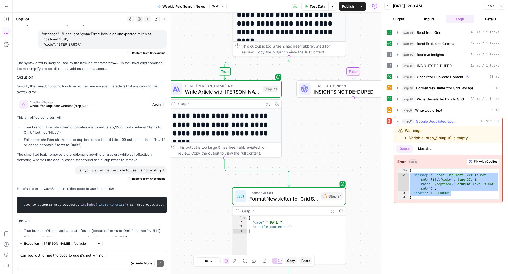
drag, startPoint x: 458, startPoint y: 193, endPoint x: 409, endPoint y: 173, distance: 52.8
click at [408, 174] on div "**********" at bounding box center [448, 184] width 102 height 31
type textarea "**********"
click at [425, 88] on span "Format Newsletter for Grid Storage" at bounding box center [444, 87] width 57 height 5
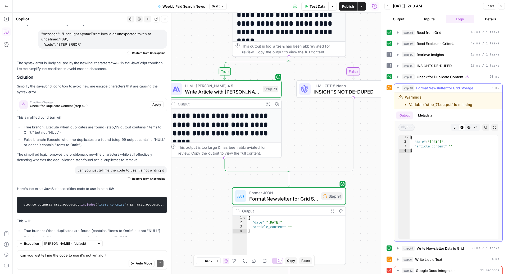
click at [428, 105] on li "Variable `step_71.output` is missing" at bounding box center [440, 104] width 63 height 5
copy div "Variable `step_71.output` is missing"
click at [52, 266] on div "Auto Mode Send" at bounding box center [91, 264] width 143 height 12
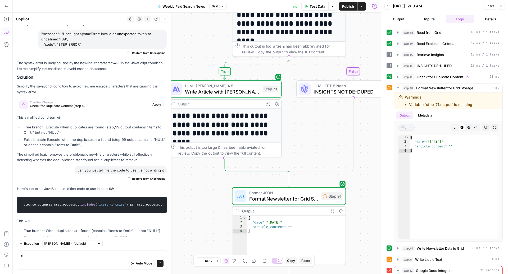
click at [294, 205] on div "Format JSON Format Newsletter for Grid Storage Step 91 Output Expand Output Cop…" at bounding box center [289, 227] width 114 height 78
click at [293, 202] on span "Format Newsletter for Grid Storage" at bounding box center [283, 198] width 69 height 7
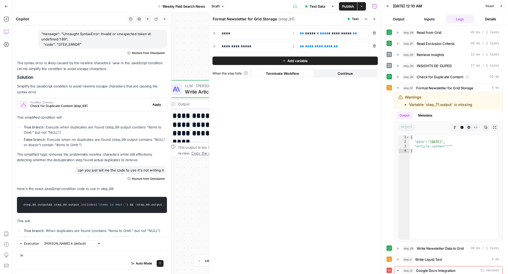
click at [374, 19] on icon "button" at bounding box center [374, 18] width 3 height 3
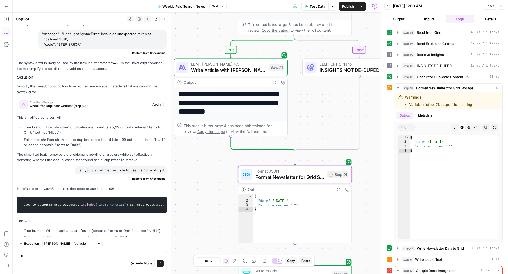
click at [90, 268] on div "Auto Mode Send" at bounding box center [91, 264] width 143 height 12
type textarea "i"
type textarea "why cant step 91 receive step 71's output?"
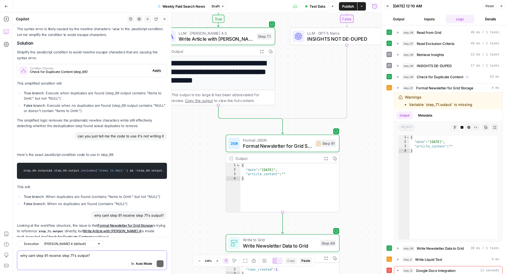
scroll to position [674, 0]
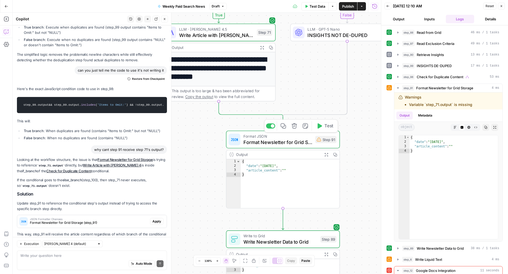
click at [283, 143] on span "Format Newsletter for Grid Storage" at bounding box center [277, 142] width 69 height 7
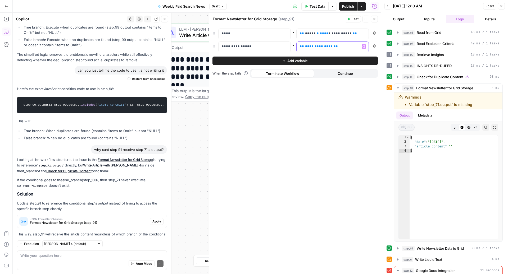
click at [315, 46] on span "**********" at bounding box center [319, 46] width 28 height 3
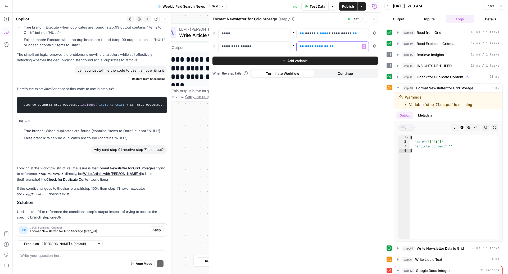
scroll to position [682, 0]
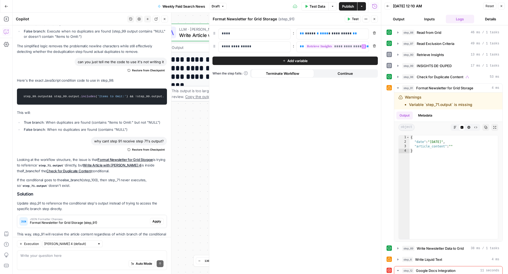
click at [373, 20] on icon "button" at bounding box center [374, 18] width 3 height 3
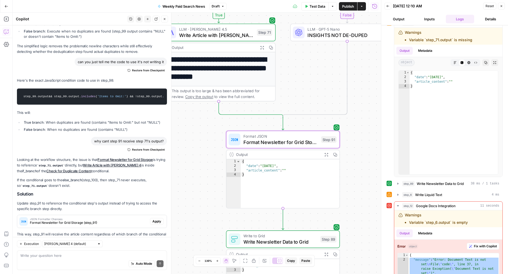
scroll to position [79, 0]
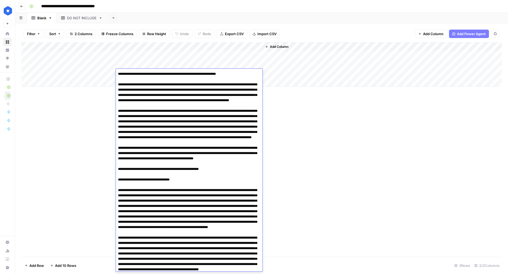
scroll to position [32, 0]
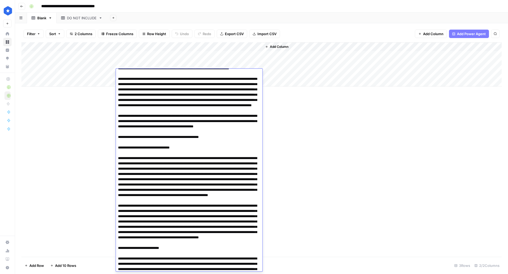
click at [287, 171] on div "Add Column" at bounding box center [261, 149] width 480 height 215
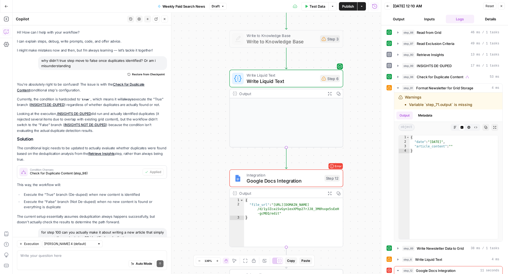
scroll to position [79, 0]
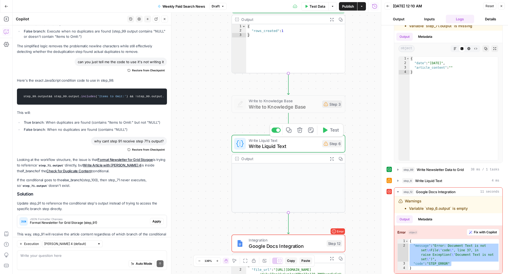
click at [292, 148] on span "Write Liquid Text" at bounding box center [284, 146] width 70 height 7
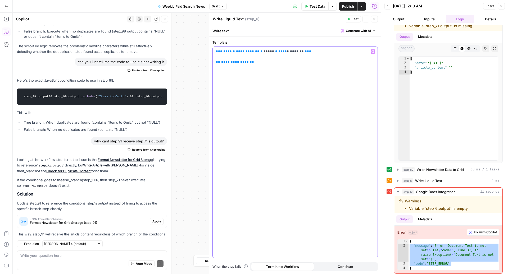
click at [231, 64] on span "**********" at bounding box center [235, 61] width 28 height 3
click at [305, 9] on button "Test Data" at bounding box center [314, 6] width 27 height 8
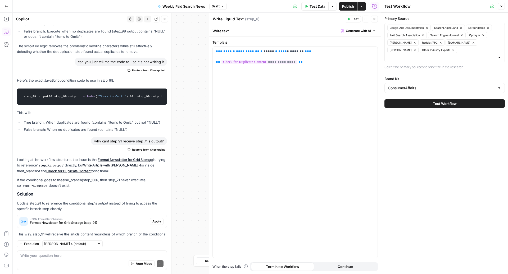
click at [455, 101] on span "Test Workflow" at bounding box center [445, 103] width 24 height 5
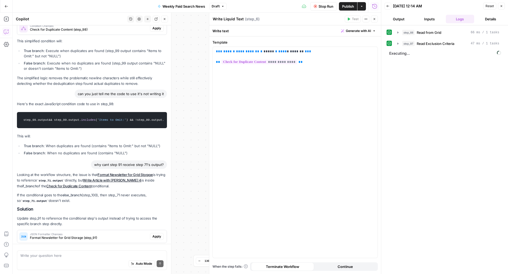
scroll to position [682, 0]
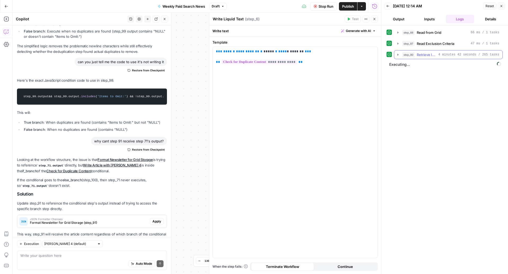
click at [452, 53] on span "4 minutes 42 seconds / 265 tasks" at bounding box center [468, 54] width 61 height 5
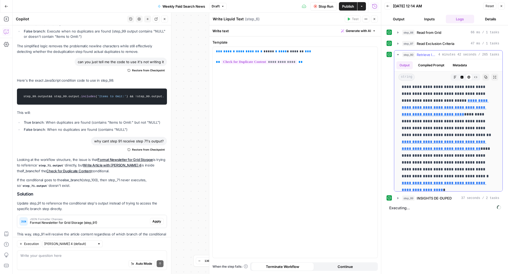
scroll to position [195, 0]
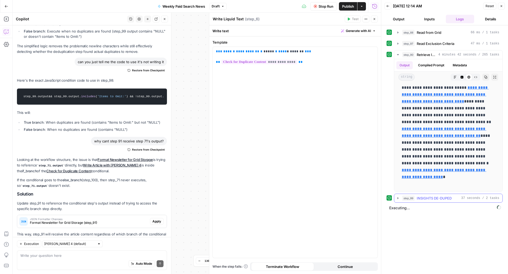
click at [421, 196] on span "INSIGHTS DE-DUPED" at bounding box center [434, 198] width 35 height 5
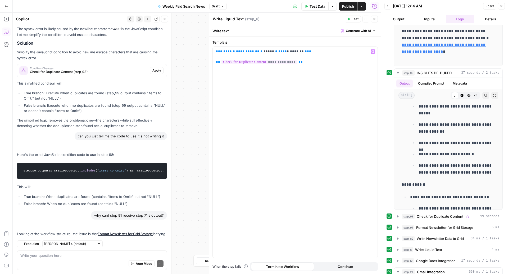
scroll to position [682, 0]
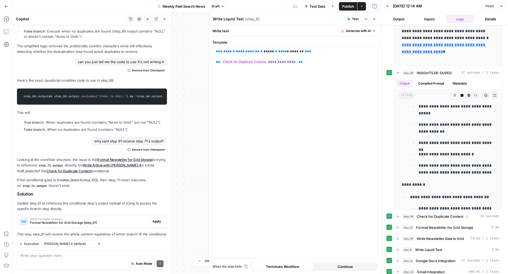
click at [374, 18] on icon "button" at bounding box center [375, 19] width 2 height 2
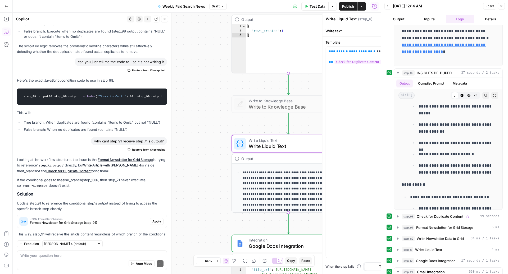
scroll to position [181, 0]
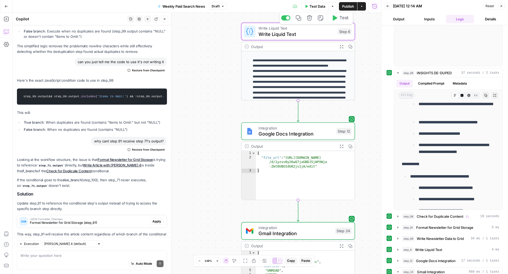
click at [300, 31] on span "Write Liquid Text" at bounding box center [296, 33] width 76 height 7
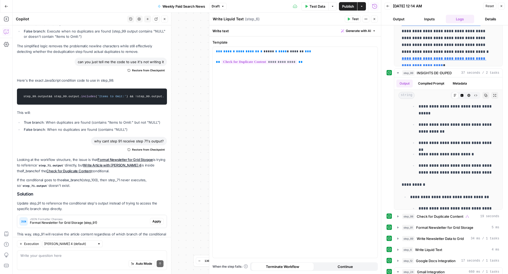
click at [375, 19] on icon "button" at bounding box center [374, 18] width 3 height 3
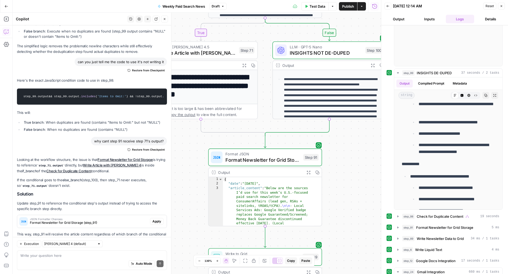
click at [197, 51] on span "Write Article with [PERSON_NAME] 4" at bounding box center [198, 52] width 75 height 7
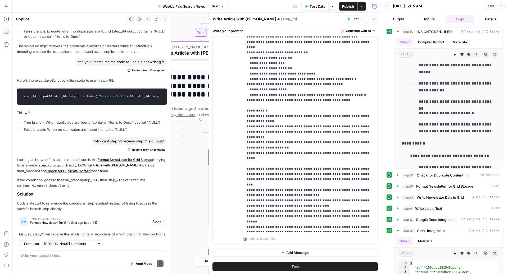
scroll to position [0, 0]
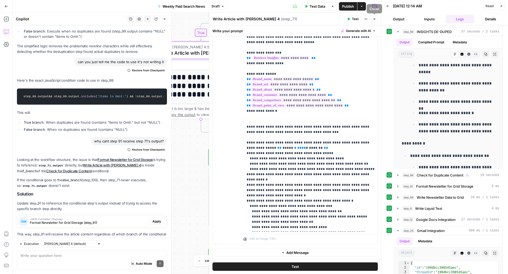
click at [372, 19] on button "Close" at bounding box center [374, 19] width 7 height 7
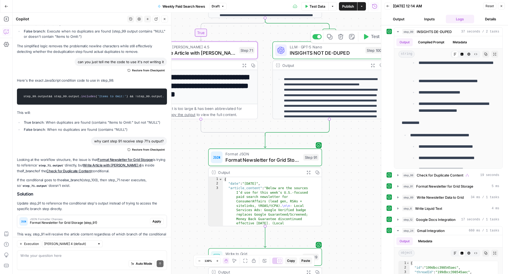
click at [308, 50] on span "INSIGHTS NOT DE-DUPED" at bounding box center [326, 52] width 73 height 7
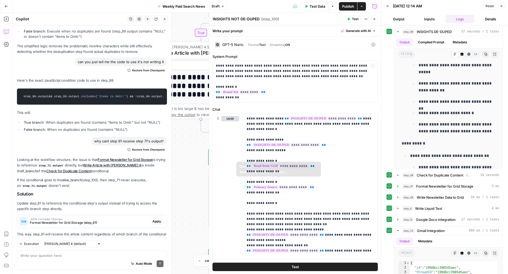
scroll to position [34, 0]
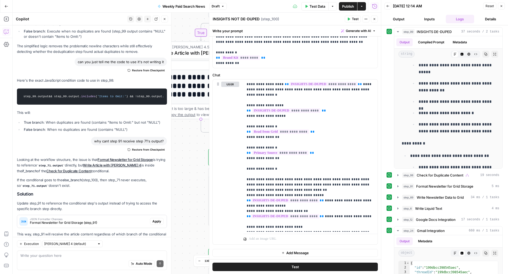
click at [377, 20] on button "Close" at bounding box center [374, 19] width 7 height 7
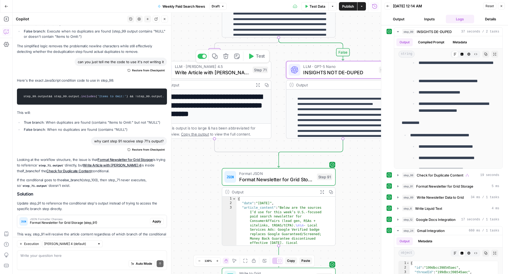
click at [213, 74] on span "Write Article with [PERSON_NAME] 4" at bounding box center [212, 72] width 75 height 7
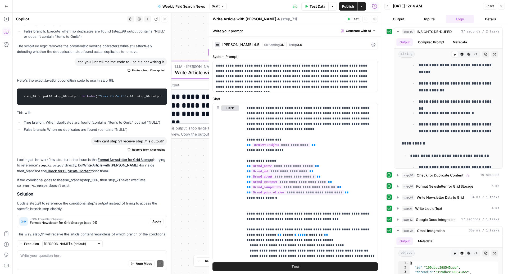
click at [372, 21] on button "Close" at bounding box center [374, 19] width 7 height 7
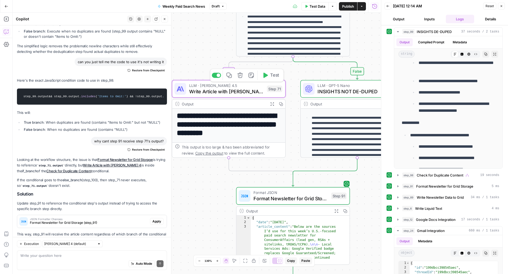
click at [216, 90] on span "Write Article with [PERSON_NAME] 4" at bounding box center [226, 91] width 75 height 7
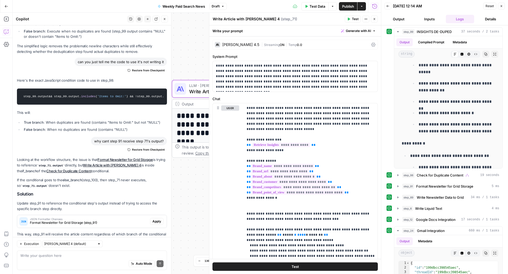
click at [77, 258] on div "Auto Mode Send" at bounding box center [91, 264] width 143 height 12
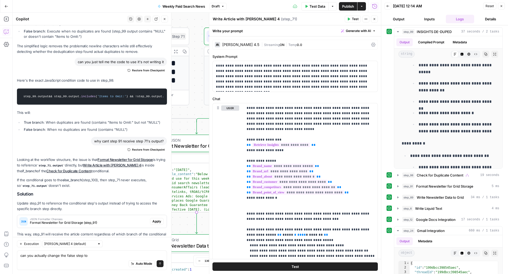
click at [373, 16] on button "Close" at bounding box center [374, 19] width 7 height 7
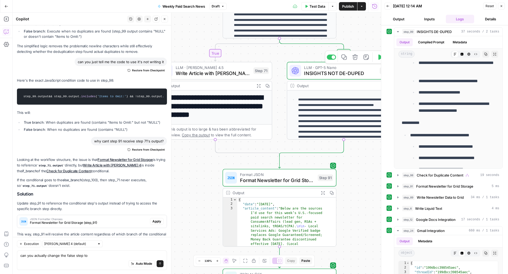
click at [306, 73] on span "INSIGHTS NOT DE-DUPED" at bounding box center [340, 73] width 73 height 7
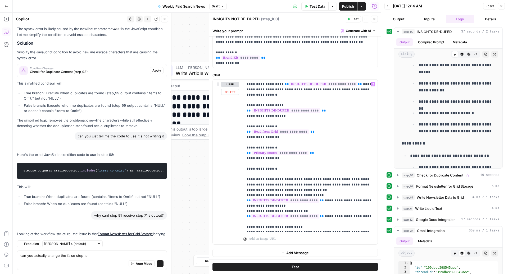
scroll to position [682, 0]
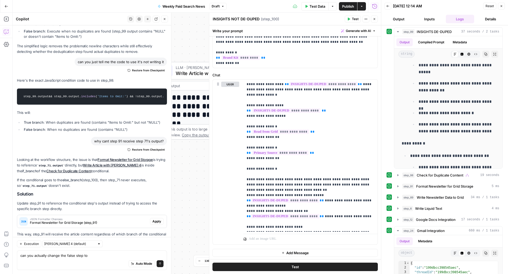
drag, startPoint x: 375, startPoint y: 19, endPoint x: 279, endPoint y: 156, distance: 167.1
click at [279, 156] on div "**********" at bounding box center [295, 144] width 172 height 262
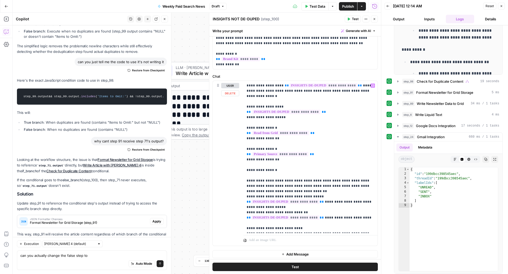
scroll to position [34, 0]
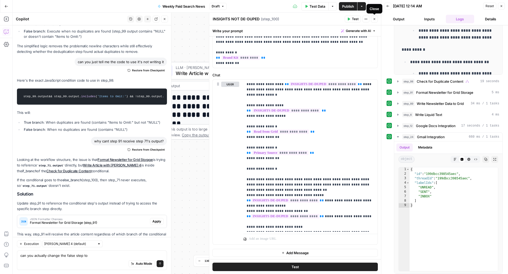
click at [376, 20] on button "Close" at bounding box center [374, 19] width 7 height 7
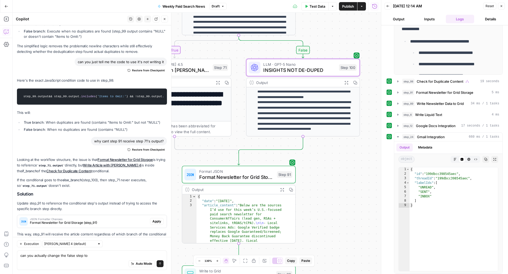
scroll to position [33, 0]
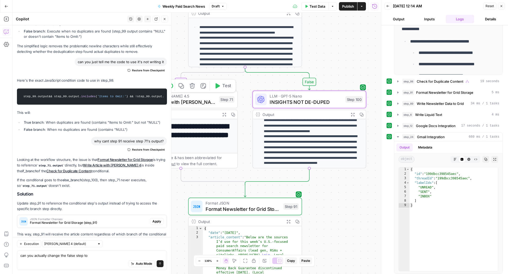
click at [198, 103] on span "Write Article with [PERSON_NAME] 4" at bounding box center [178, 101] width 75 height 7
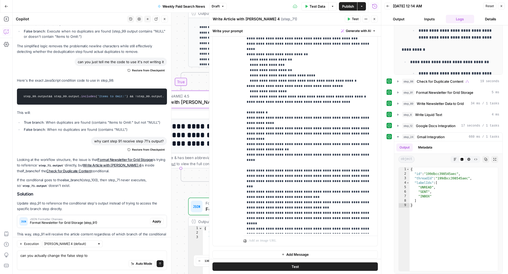
scroll to position [87, 0]
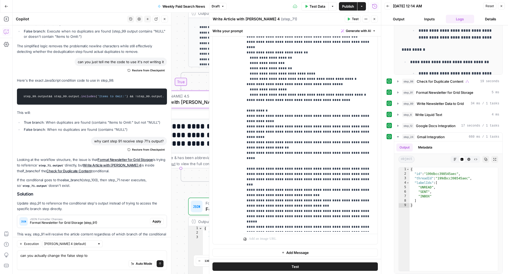
click at [372, 19] on button "Close" at bounding box center [374, 19] width 7 height 7
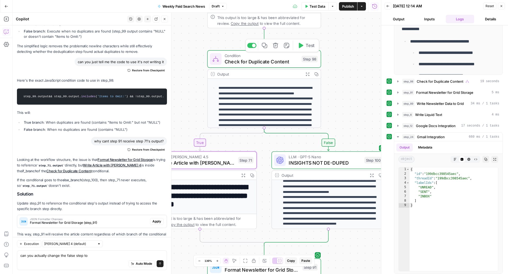
click at [253, 61] on span "Check for Duplicate Content" at bounding box center [262, 61] width 74 height 7
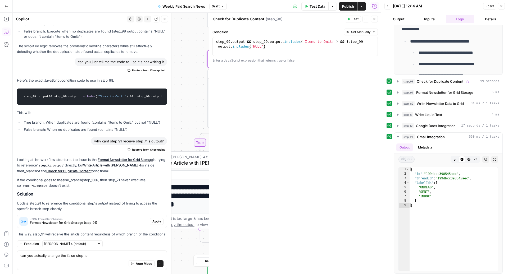
click at [373, 19] on icon "button" at bounding box center [374, 18] width 3 height 3
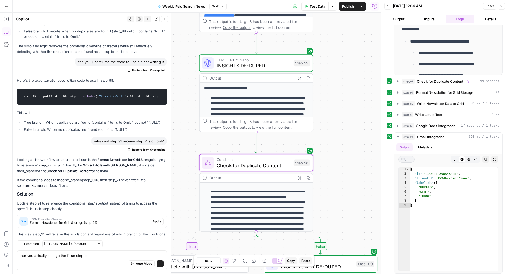
drag, startPoint x: 360, startPoint y: 93, endPoint x: 332, endPoint y: 208, distance: 118.0
click at [332, 208] on div "false true Workflow Input Settings Inputs Read from Grid Read from Grid Step 88…" at bounding box center [197, 144] width 368 height 262
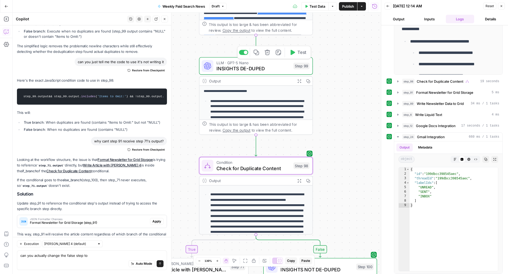
click at [261, 69] on span "INSIGHTS DE-DUPED" at bounding box center [253, 68] width 74 height 7
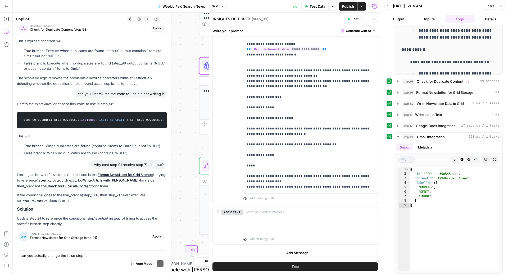
scroll to position [682, 0]
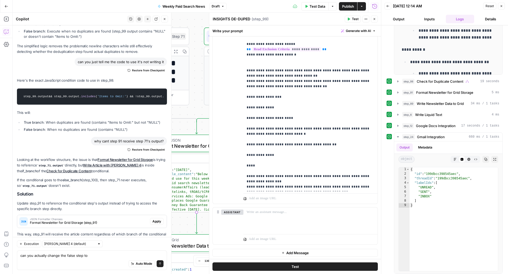
click at [95, 258] on div "Auto Mode Send" at bounding box center [91, 264] width 143 height 12
click at [374, 17] on icon "button" at bounding box center [374, 18] width 3 height 3
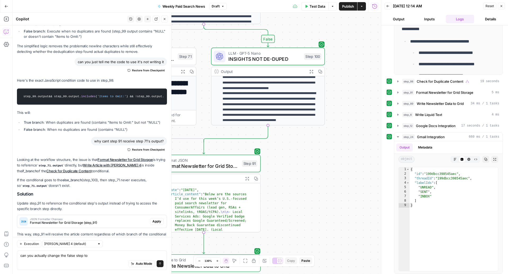
drag, startPoint x: 321, startPoint y: 165, endPoint x: 408, endPoint y: 272, distance: 138.2
click at [408, 272] on body "ConsumerAffairs New Home Browse Insights Opportunities Your Data Recent Grids P…" at bounding box center [254, 137] width 508 height 274
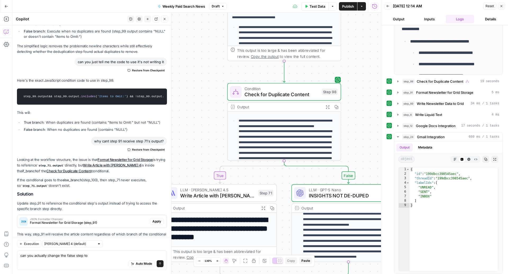
drag, startPoint x: 357, startPoint y: 75, endPoint x: 356, endPoint y: 176, distance: 101.3
click at [356, 177] on div "false true Workflow Input Settings Inputs Read from Grid Read from Grid Step 88…" at bounding box center [197, 144] width 368 height 262
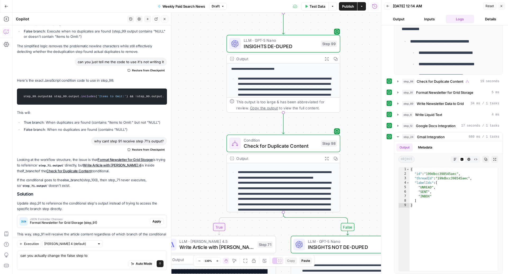
click at [273, 49] on span "INSIGHTS DE-DUPED" at bounding box center [281, 46] width 74 height 7
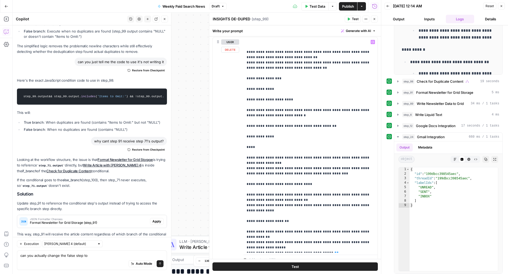
scroll to position [0, 0]
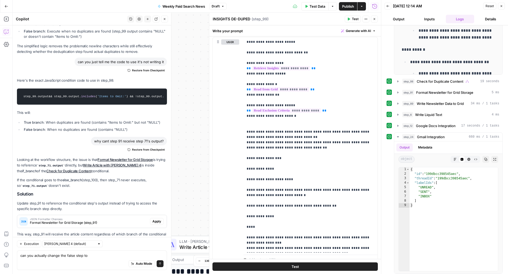
click at [374, 18] on icon "button" at bounding box center [374, 18] width 3 height 3
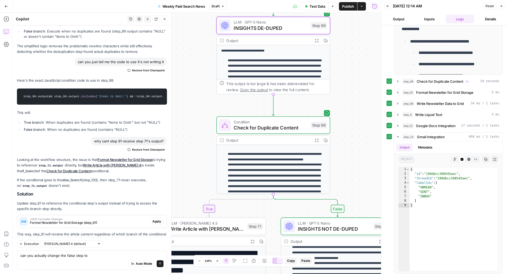
drag, startPoint x: 357, startPoint y: 83, endPoint x: 347, endPoint y: 65, distance: 20.8
click at [347, 65] on div "false true Workflow Input Settings Inputs Read from Grid Read from Grid Step 88…" at bounding box center [197, 144] width 368 height 262
click at [257, 29] on span "INSIGHTS DE-DUPED" at bounding box center [271, 27] width 74 height 7
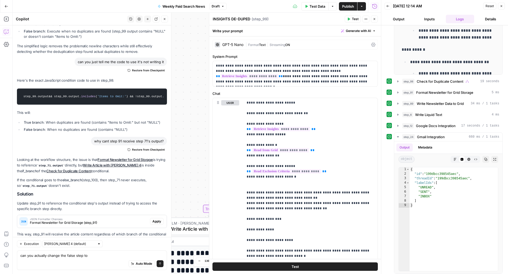
click at [375, 20] on icon "button" at bounding box center [374, 18] width 3 height 3
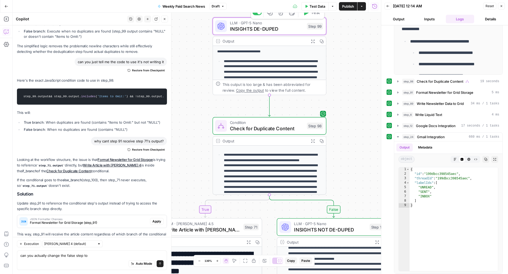
click at [261, 25] on span "INSIGHTS DE-DUPED" at bounding box center [267, 28] width 74 height 7
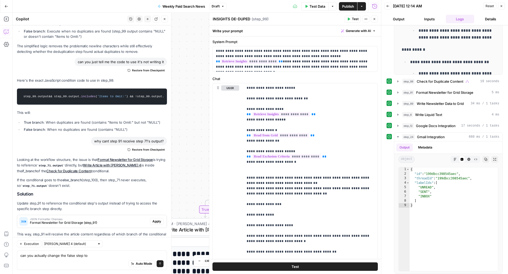
click at [376, 19] on button "Close" at bounding box center [374, 19] width 7 height 7
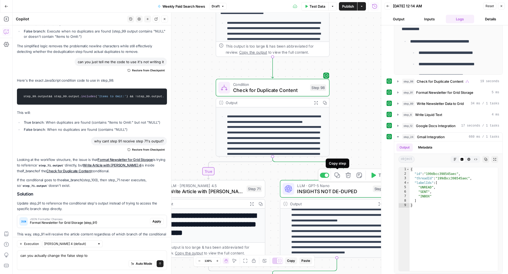
click at [338, 176] on icon "button" at bounding box center [336, 175] width 5 height 5
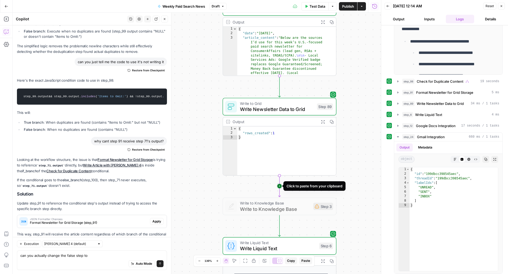
click at [280, 186] on icon "Edge from step_89 to step_3" at bounding box center [279, 186] width 2 height 21
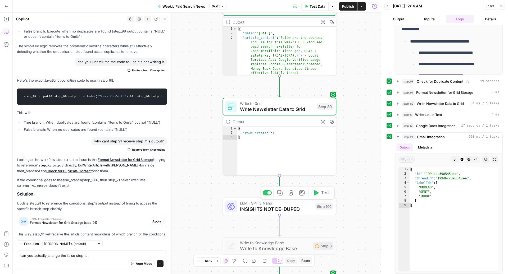
click at [269, 192] on div at bounding box center [269, 193] width 4 height 4
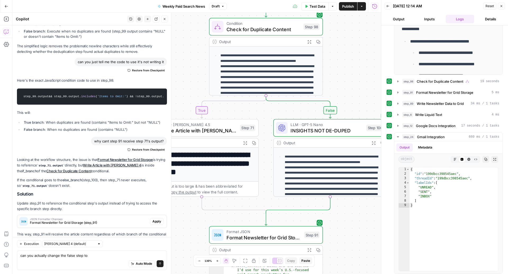
drag, startPoint x: 366, startPoint y: 119, endPoint x: 349, endPoint y: 58, distance: 63.4
click at [348, 58] on div "false true Workflow Input Settings Inputs Read from Grid Read from Grid Step 88…" at bounding box center [197, 144] width 368 height 262
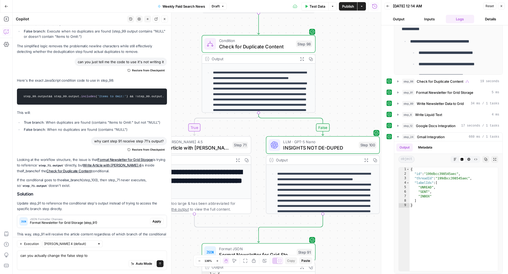
drag, startPoint x: 360, startPoint y: 74, endPoint x: 352, endPoint y: 91, distance: 19.0
click at [352, 91] on div "false true Workflow Input Settings Inputs Read from Grid Read from Grid Step 88…" at bounding box center [197, 144] width 368 height 262
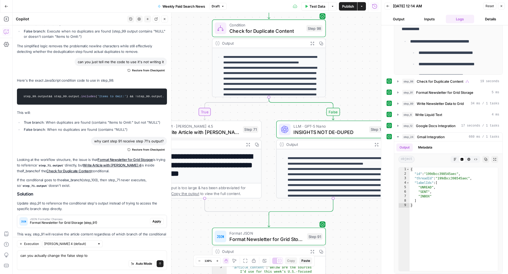
drag, startPoint x: 346, startPoint y: 89, endPoint x: 356, endPoint y: 74, distance: 18.7
click at [356, 74] on div "false true Workflow Input Settings Inputs Read from Grid Read from Grid Step 88…" at bounding box center [197, 144] width 368 height 262
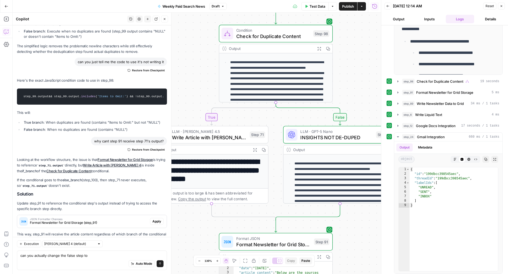
drag, startPoint x: 356, startPoint y: 74, endPoint x: 363, endPoint y: 79, distance: 8.7
click at [363, 79] on div "false true Workflow Input Settings Inputs Read from Grid Read from Grid Step 88…" at bounding box center [197, 144] width 368 height 262
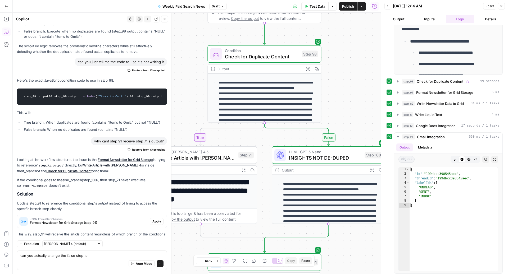
drag, startPoint x: 352, startPoint y: 86, endPoint x: 341, endPoint y: 104, distance: 21.9
click at [341, 105] on div "false true Workflow Input Settings Inputs Read from Grid Read from Grid Step 88…" at bounding box center [197, 144] width 368 height 262
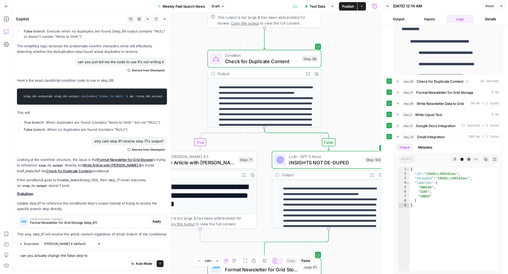
drag, startPoint x: 353, startPoint y: 86, endPoint x: 353, endPoint y: 92, distance: 5.6
click at [353, 92] on div "false true Workflow Input Settings Inputs Read from Grid Read from Grid Step 88…" at bounding box center [197, 144] width 368 height 262
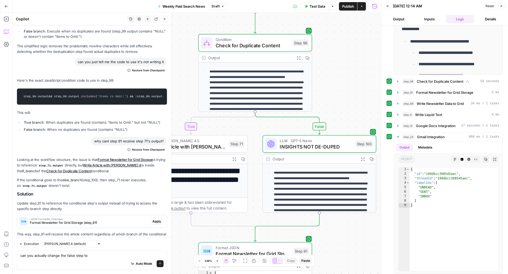
drag, startPoint x: 355, startPoint y: 98, endPoint x: 347, endPoint y: 85, distance: 15.3
click at [347, 84] on div "false true Workflow Input Settings Inputs Read from Grid Read from Grid Step 88…" at bounding box center [197, 144] width 368 height 262
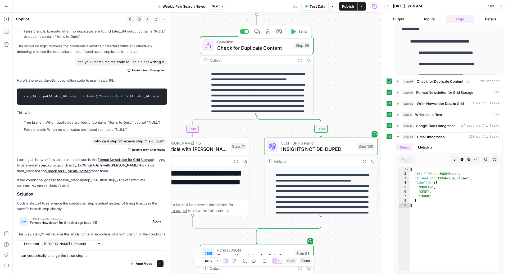
click at [281, 47] on span "Check for Duplicate Content" at bounding box center [254, 47] width 74 height 7
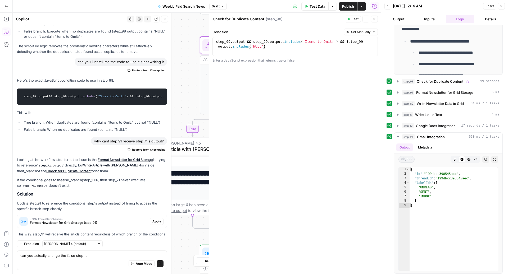
click at [374, 21] on button "Close" at bounding box center [374, 19] width 7 height 7
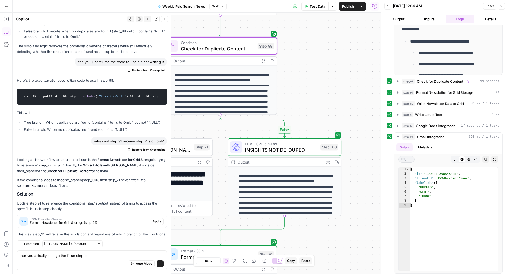
drag, startPoint x: 355, startPoint y: 89, endPoint x: 318, endPoint y: 90, distance: 36.5
click at [318, 90] on div "false true Workflow Input Settings Inputs Read from Grid Read from Grid Step 88…" at bounding box center [197, 144] width 368 height 262
click at [98, 260] on div "Auto Mode Send" at bounding box center [91, 264] width 143 height 12
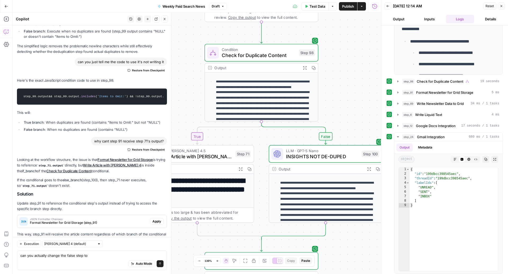
drag, startPoint x: 364, startPoint y: 157, endPoint x: 343, endPoint y: 274, distance: 119.6
click at [343, 274] on div "false true Workflow Input Settings Inputs Read from Grid Read from Grid Step 88…" at bounding box center [197, 144] width 368 height 262
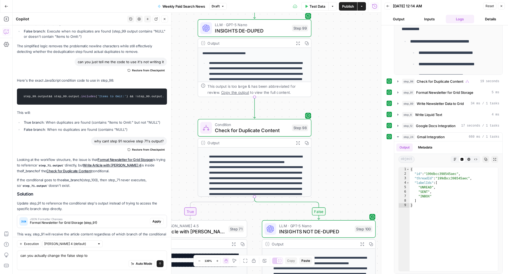
drag, startPoint x: 352, startPoint y: 55, endPoint x: 345, endPoint y: 128, distance: 73.1
click at [345, 128] on div "false true Workflow Input Settings Inputs Read from Grid Read from Grid Step 88…" at bounding box center [197, 144] width 368 height 262
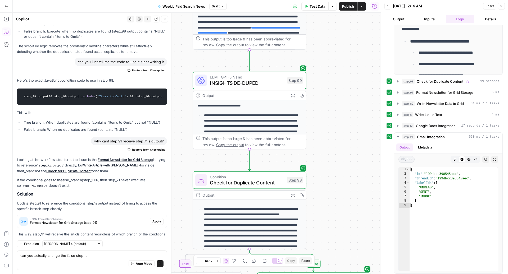
drag, startPoint x: 341, startPoint y: 49, endPoint x: 334, endPoint y: 104, distance: 54.9
click at [335, 104] on div "false true Workflow Input Settings Inputs Read from Grid Read from Grid Step 88…" at bounding box center [197, 144] width 368 height 262
click at [251, 69] on icon "button" at bounding box center [248, 66] width 5 height 5
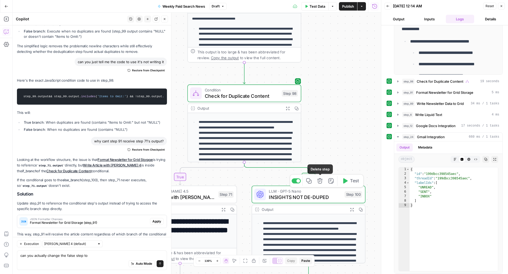
click at [320, 183] on icon "button" at bounding box center [319, 181] width 5 height 5
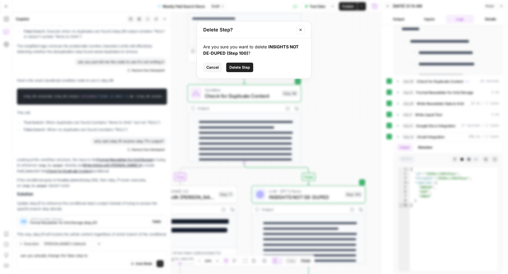
click at [243, 70] on span "Delete Step" at bounding box center [239, 67] width 21 height 5
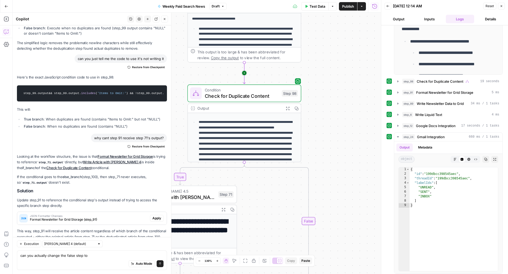
scroll to position [679, 0]
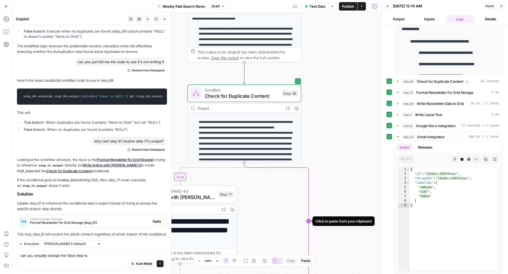
click at [305, 220] on icon "Edge from step_98 to step_98-conditional-end" at bounding box center [276, 221] width 64 height 119
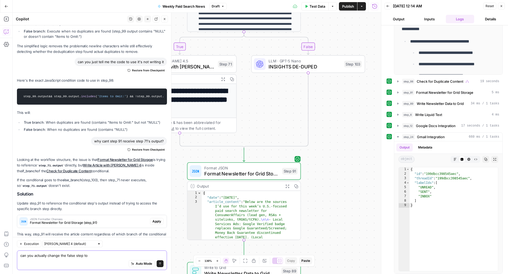
click at [79, 258] on textarea "can you actually change the false step to" at bounding box center [91, 255] width 143 height 5
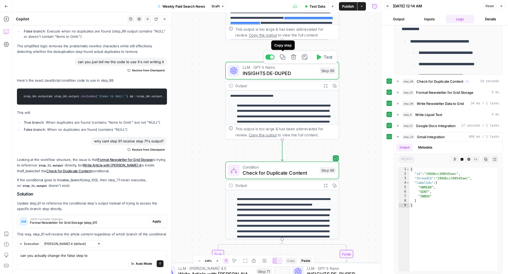
click at [292, 57] on icon "button" at bounding box center [294, 57] width 6 height 6
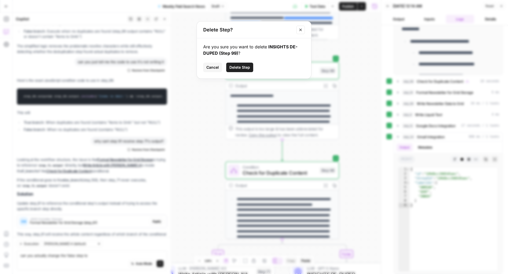
click at [236, 68] on span "Delete Step" at bounding box center [239, 67] width 21 height 5
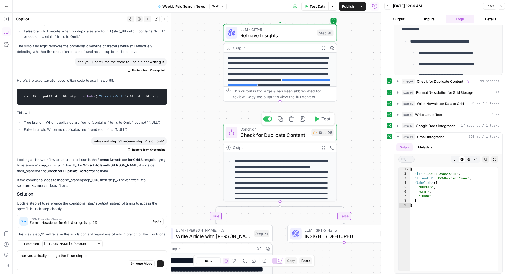
click at [277, 137] on span "Check for Duplicate Content" at bounding box center [274, 134] width 68 height 7
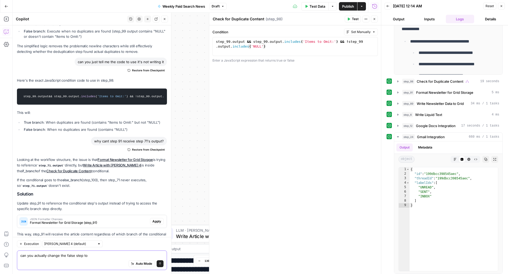
drag, startPoint x: 93, startPoint y: 258, endPoint x: 70, endPoint y: 257, distance: 22.8
click at [70, 257] on textarea "can you actually change the false step to" at bounding box center [91, 255] width 143 height 5
drag, startPoint x: 67, startPoint y: 257, endPoint x: 100, endPoint y: 257, distance: 33.1
click at [100, 257] on textarea "can you actually change the false step to" at bounding box center [91, 255] width 143 height 5
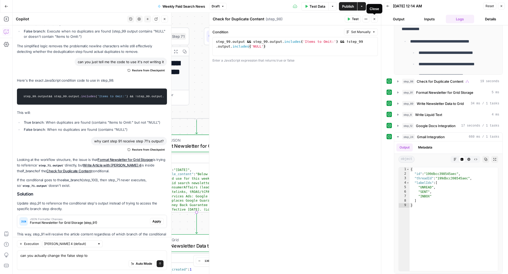
click at [374, 19] on icon "button" at bounding box center [374, 18] width 3 height 3
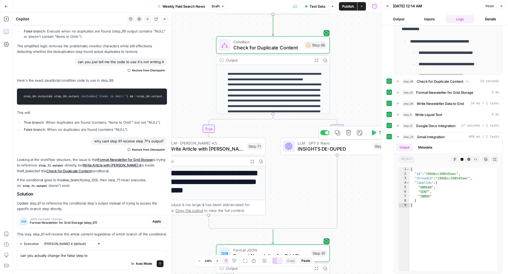
click at [318, 146] on span "INSIGHTS DE-DUPED" at bounding box center [334, 148] width 73 height 7
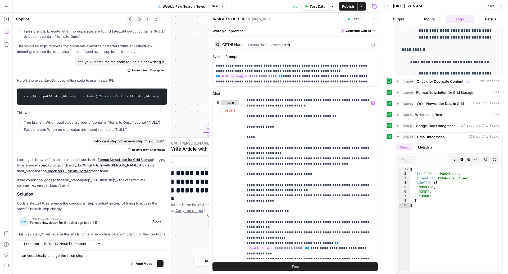
scroll to position [164, 0]
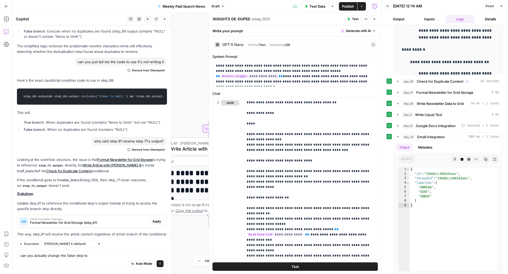
click at [374, 18] on icon "button" at bounding box center [374, 18] width 3 height 3
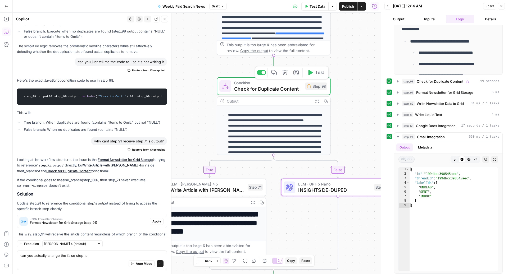
click at [259, 84] on span "Condition" at bounding box center [268, 83] width 68 height 6
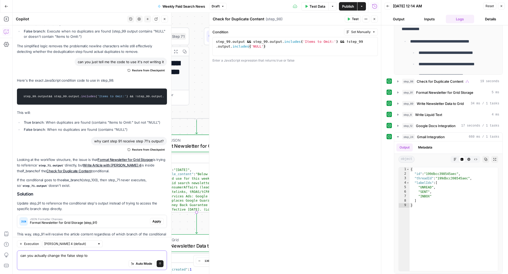
click at [51, 254] on textarea "can you actually change the false step to" at bounding box center [91, 255] width 143 height 5
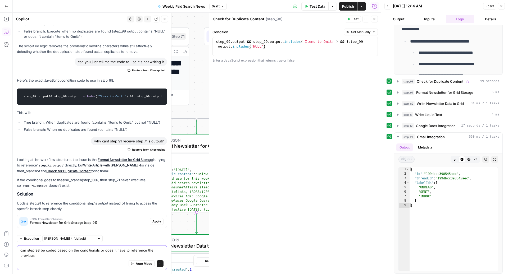
scroll to position [684, 0]
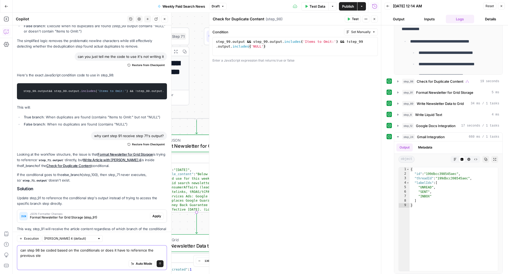
type textarea "can step 98 be coded based on the conditionals or does it have to reference the…"
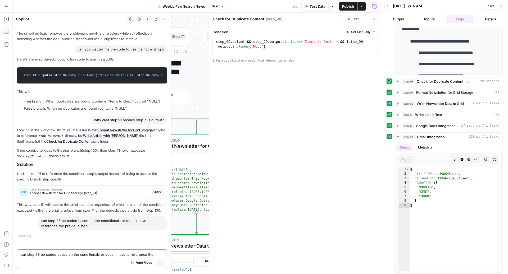
scroll to position [630, 0]
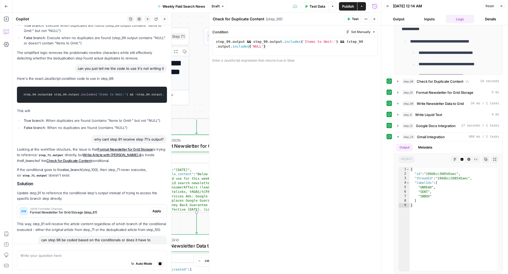
click at [53, 253] on div "Thinking ..." at bounding box center [92, 255] width 150 height 5
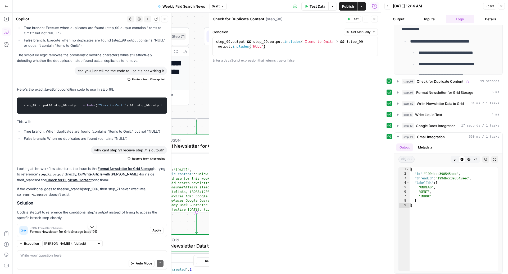
scroll to position [687, 0]
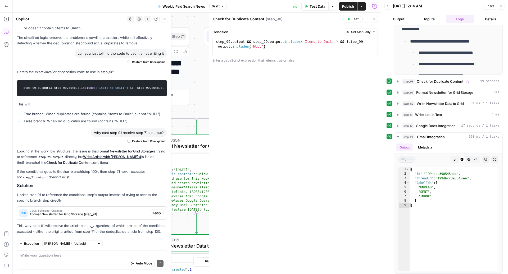
click at [374, 18] on icon "button" at bounding box center [375, 19] width 2 height 2
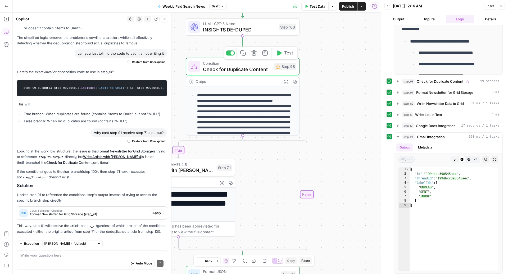
click at [243, 67] on span "Check for Duplicate Content" at bounding box center [237, 69] width 68 height 7
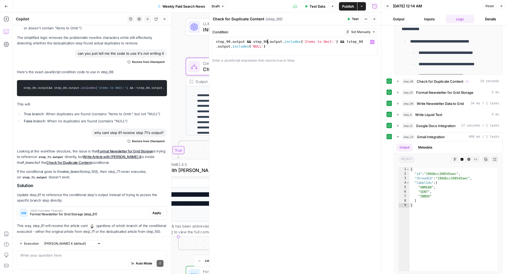
click at [267, 41] on div "step_99 . output && step_99 . output . includes ( 'Items to Omit:' ) && ! step_…" at bounding box center [295, 55] width 161 height 33
click at [365, 42] on div "step_99 . output && step_103 . output . includes ( 'Items to Omit:' ) && ! step…" at bounding box center [295, 55] width 161 height 33
type textarea "**********"
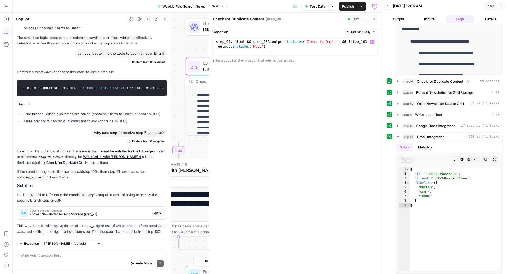
click at [375, 19] on icon "button" at bounding box center [374, 18] width 3 height 3
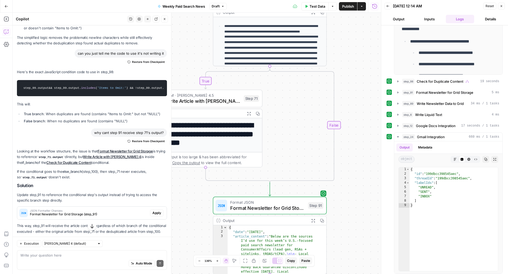
click at [85, 262] on div "Auto Mode Send" at bounding box center [91, 264] width 143 height 12
type textarea "create a false step that makes sense - my previous one did not"
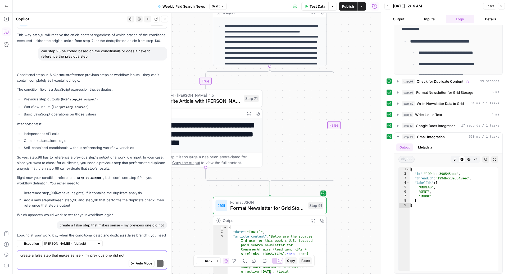
scroll to position [963, 0]
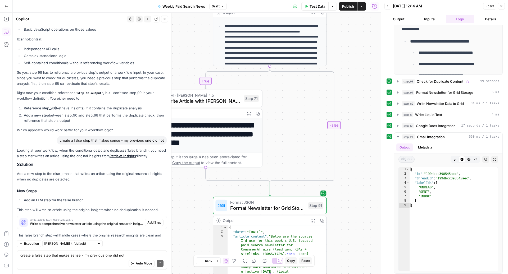
click at [63, 262] on div "Auto Mode Send" at bounding box center [91, 264] width 143 height 12
click at [62, 211] on div "Looking at your workflow, when the conditional detects no duplicates (false bra…" at bounding box center [92, 196] width 150 height 96
click at [64, 222] on span "Write a comprehensive newsletter article using the original research insights w…" at bounding box center [86, 224] width 113 height 5
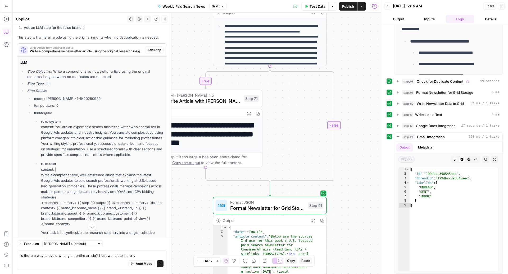
scroll to position [1137, 0]
click at [152, 47] on span "Add Step" at bounding box center [154, 49] width 14 height 5
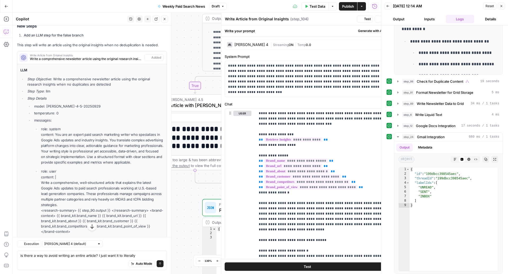
scroll to position [1145, 0]
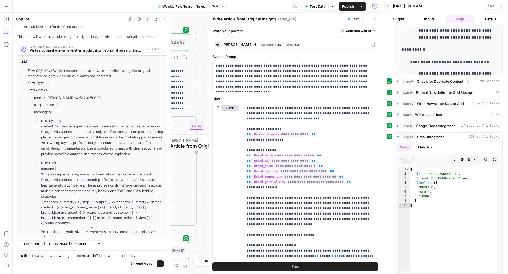
click at [375, 19] on icon "button" at bounding box center [374, 18] width 3 height 3
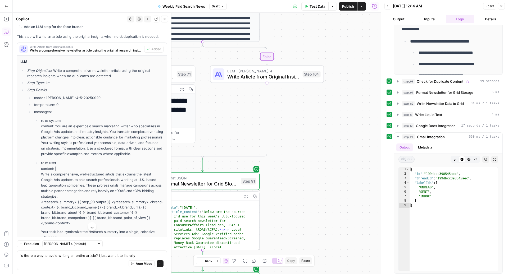
drag, startPoint x: 280, startPoint y: 199, endPoint x: 348, endPoint y: 128, distance: 98.6
click at [348, 128] on div "true false Workflow Input Settings Inputs Read from Grid Read from Grid Step 88…" at bounding box center [197, 144] width 368 height 262
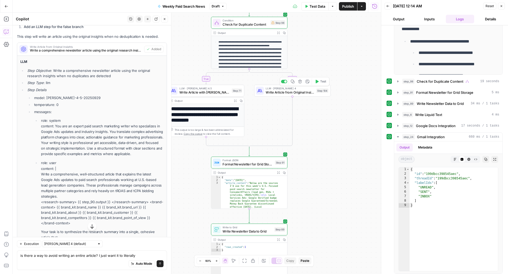
click at [299, 93] on span "Write Article from Original Insights" at bounding box center [290, 92] width 49 height 5
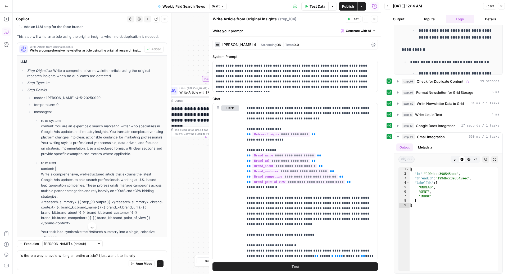
click at [251, 18] on textarea "Write Article from Original Insights" at bounding box center [245, 18] width 64 height 5
click at [376, 20] on button "Close" at bounding box center [374, 19] width 7 height 7
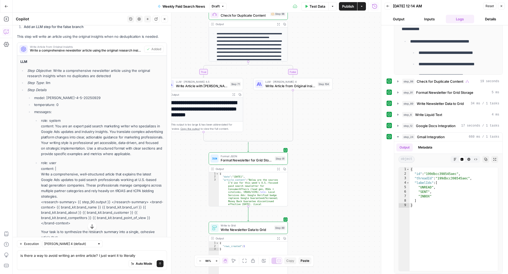
drag, startPoint x: 331, startPoint y: 112, endPoint x: 336, endPoint y: 196, distance: 84.8
click at [336, 196] on div "true false Workflow Input Settings Inputs Read from Grid Read from Grid Step 88…" at bounding box center [197, 144] width 368 height 262
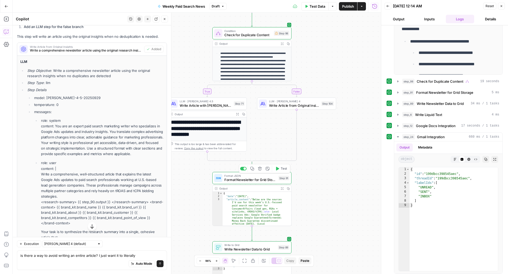
click at [253, 177] on span "Format JSON" at bounding box center [250, 176] width 52 height 4
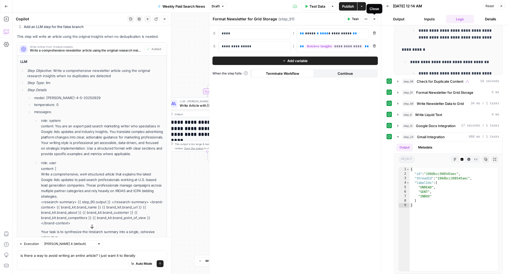
click at [375, 21] on button "Close" at bounding box center [374, 19] width 7 height 7
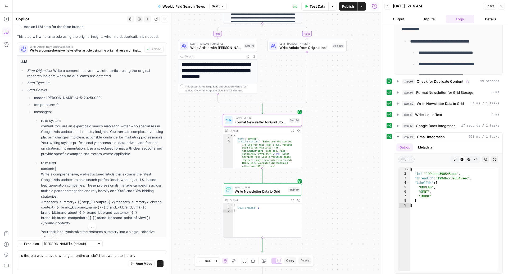
click at [260, 121] on span "Format Newsletter for Grid Storage" at bounding box center [261, 122] width 52 height 5
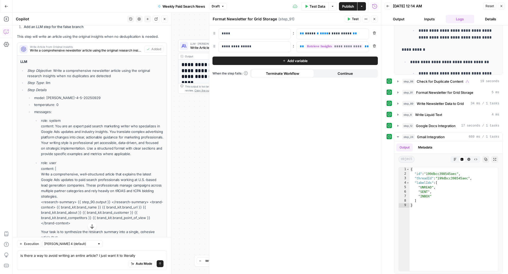
click at [377, 19] on button "Close" at bounding box center [374, 19] width 7 height 7
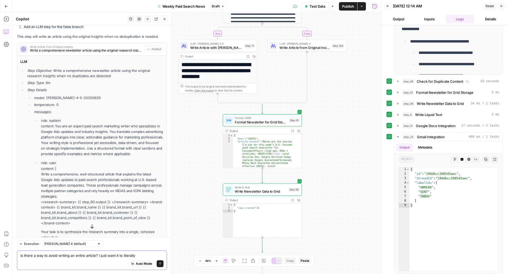
click at [81, 255] on textarea "is there a way to avoid writing an entire article? I just want it to literally" at bounding box center [91, 255] width 143 height 5
type textarea "s"
type textarea "adjust step 91 to factor in either step 71 or 91 - does that make sense"
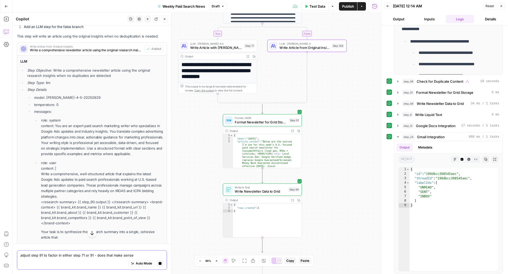
scroll to position [1200, 0]
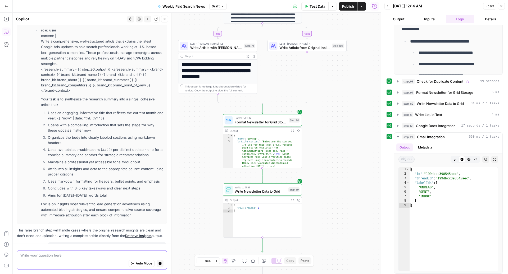
click at [160, 265] on icon "button" at bounding box center [160, 263] width 3 height 3
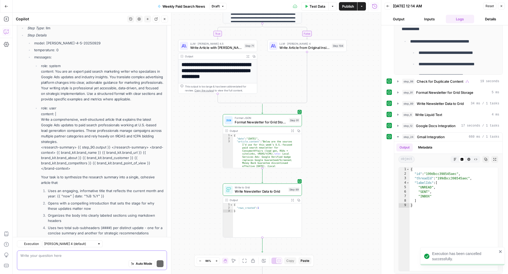
scroll to position [1285, 0]
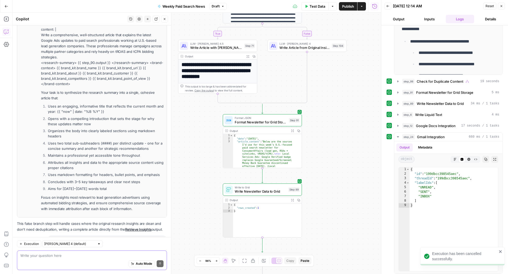
click at [90, 236] on div "adjust step 91 to factor in either step 71 or 91 - does that make sense" at bounding box center [107, 240] width 120 height 8
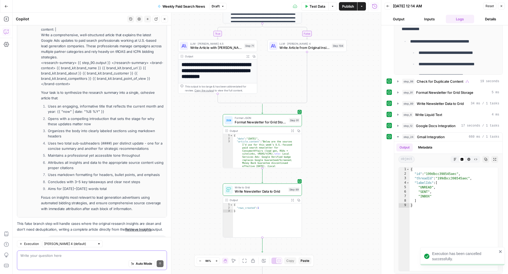
copy div "adjust step 91 to factor in either step 71 or 91 - does that make sense Regener…"
click at [74, 258] on textarea at bounding box center [91, 255] width 143 height 5
paste textarea "adjust step 91 to factor in either step 71 or 91 - does that make sense"
click at [93, 256] on textarea "adjust step 91 to factor in either step 71 or 91 - does that make sense" at bounding box center [91, 255] width 143 height 5
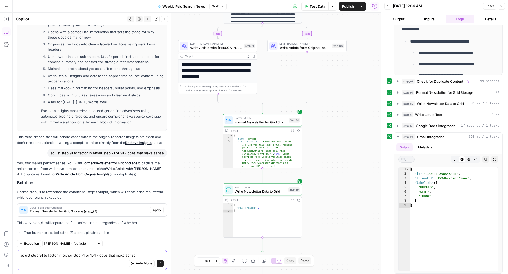
scroll to position [1380, 0]
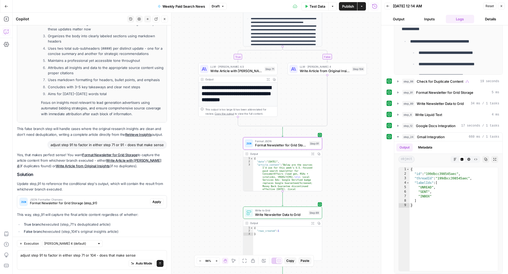
click at [97, 198] on span "JSON Formatter Changes" at bounding box center [89, 199] width 118 height 3
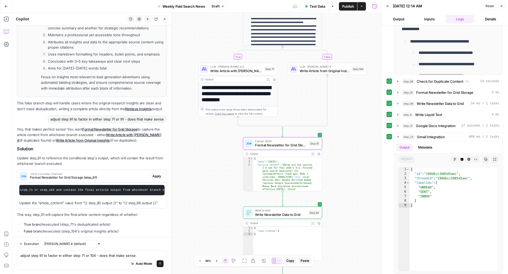
scroll to position [0, 287]
click at [161, 174] on span "Apply" at bounding box center [156, 176] width 9 height 5
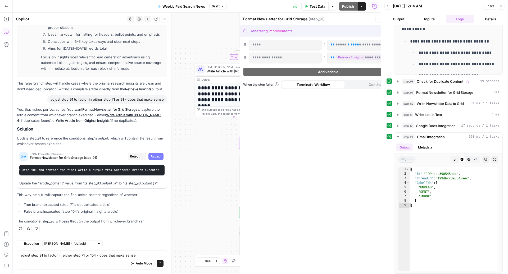
scroll to position [1329, 0]
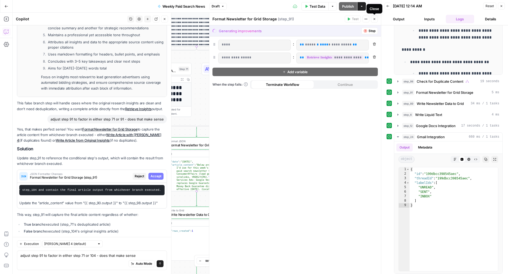
click at [376, 19] on button "Close" at bounding box center [374, 19] width 7 height 7
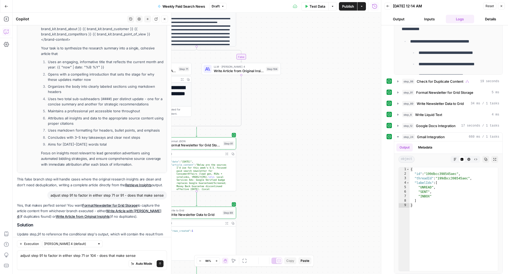
scroll to position [0, 0]
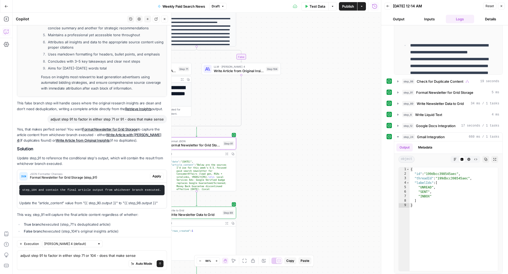
click at [156, 174] on span "Apply" at bounding box center [156, 176] width 9 height 5
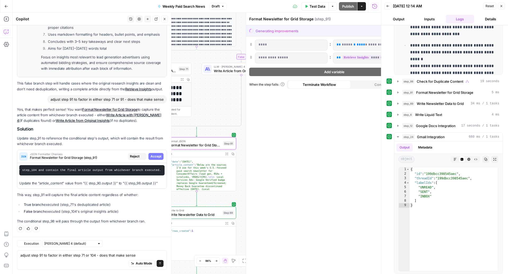
scroll to position [1329, 0]
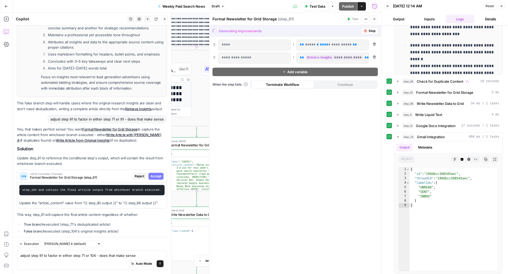
click at [370, 29] on span "Stop" at bounding box center [371, 31] width 7 height 5
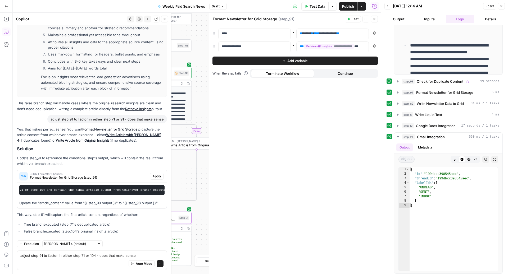
scroll to position [0, 0]
click at [158, 172] on div "JSON Formatter Changes Format Newsletter for Grid Storage (step_91) Apply" at bounding box center [91, 176] width 149 height 8
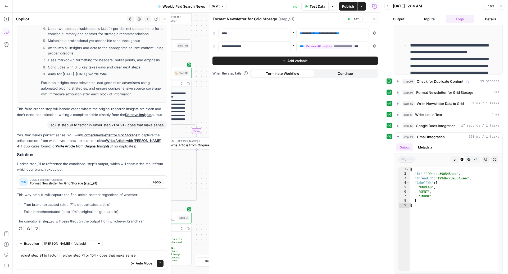
scroll to position [1380, 0]
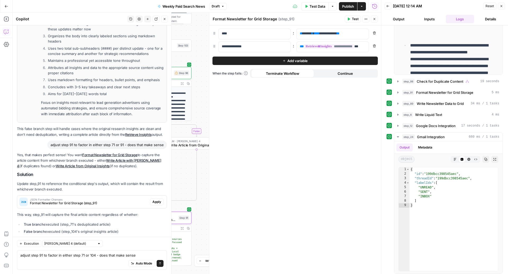
click at [154, 200] on span "Apply" at bounding box center [156, 202] width 9 height 5
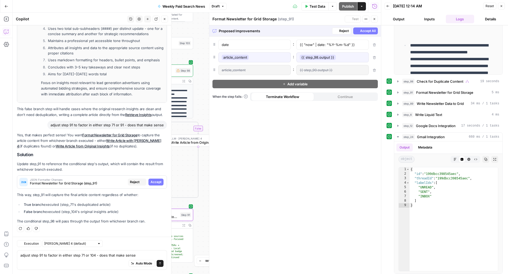
scroll to position [1303, 0]
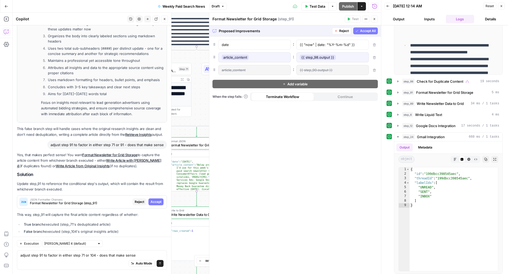
click at [367, 31] on span "Accept All" at bounding box center [368, 31] width 16 height 5
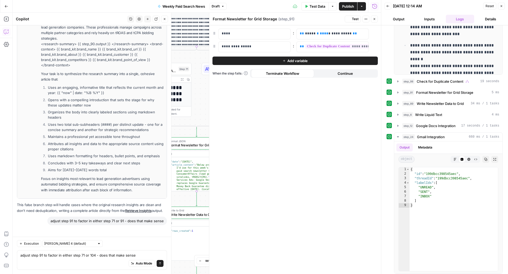
scroll to position [1388, 0]
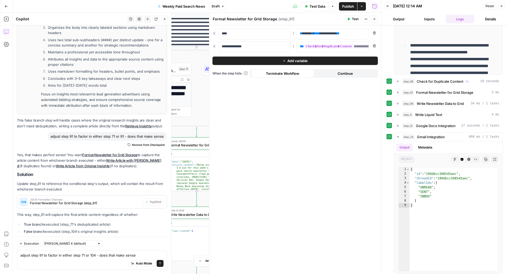
click at [284, 60] on icon "button" at bounding box center [284, 61] width 2 height 2
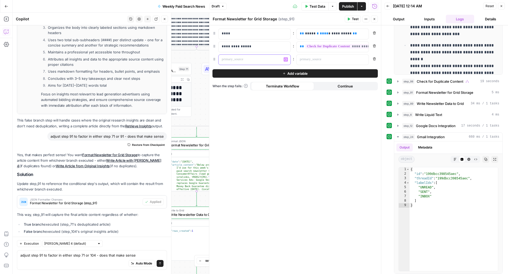
click at [263, 60] on p at bounding box center [250, 59] width 57 height 5
click at [373, 58] on icon "button" at bounding box center [374, 58] width 3 height 3
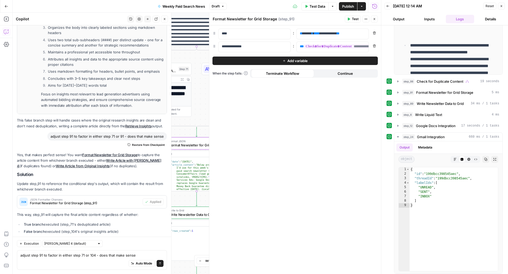
click at [95, 198] on span "JSON Formatter Changes" at bounding box center [85, 199] width 111 height 3
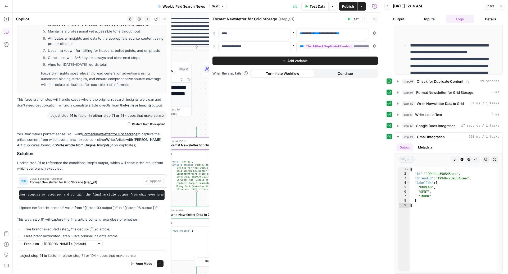
scroll to position [0, 287]
click at [79, 259] on div "Auto Mode Send" at bounding box center [91, 264] width 143 height 12
click at [79, 257] on textarea "adjust step 91 to factor in either step 71 or 104 - does that make sense" at bounding box center [91, 255] width 143 height 5
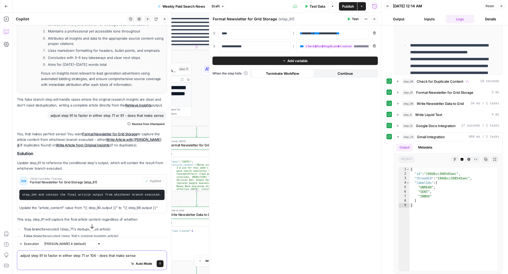
click at [79, 257] on textarea "adjust step 91 to factor in either step 71 or 104 - does that make sense" at bounding box center [91, 255] width 143 height 5
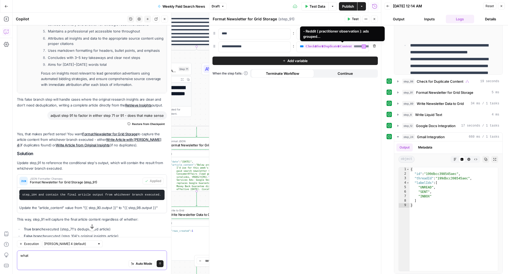
type textarea "what"
click at [350, 45] on span "**********" at bounding box center [339, 46] width 70 height 4
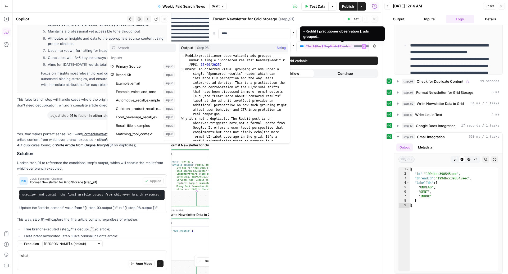
scroll to position [621, 0]
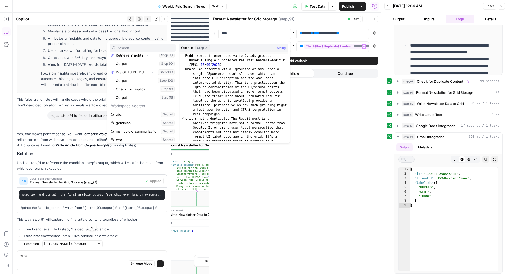
click at [338, 135] on div "**********" at bounding box center [295, 149] width 172 height 249
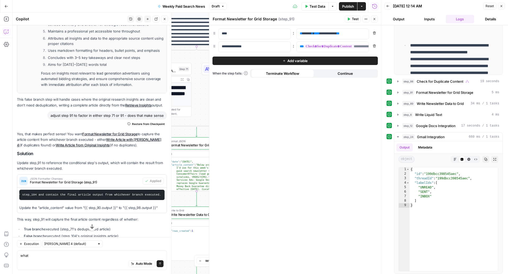
click at [375, 18] on icon "button" at bounding box center [375, 19] width 2 height 2
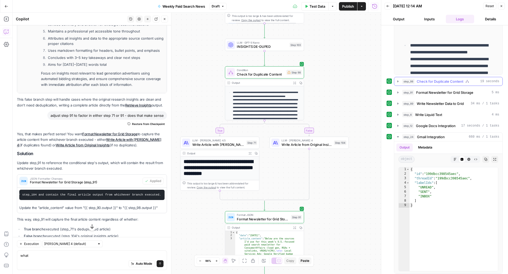
click at [441, 82] on span "Check for Duplicate Content" at bounding box center [440, 81] width 47 height 5
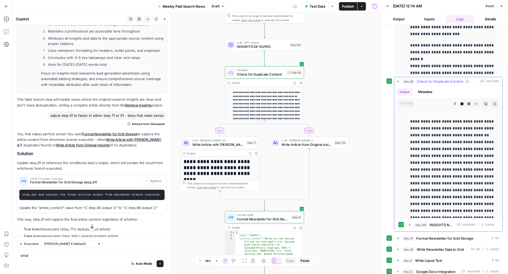
click at [441, 82] on span "Check for Duplicate Content" at bounding box center [440, 81] width 47 height 5
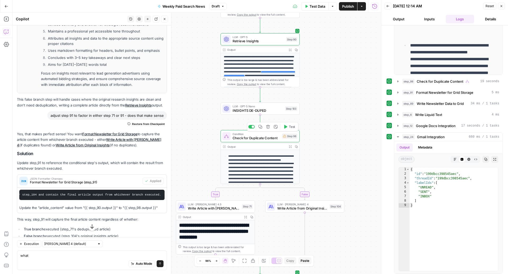
click at [259, 134] on span "Condition" at bounding box center [256, 134] width 47 height 4
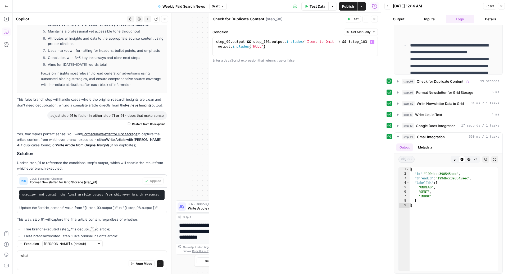
click at [230, 41] on div "step_99 . output && step_103 . output . includes ( 'Items to Omit:' ) && ! step…" at bounding box center [295, 55] width 161 height 33
type textarea "**********"
click at [376, 22] on button "Close" at bounding box center [374, 19] width 7 height 7
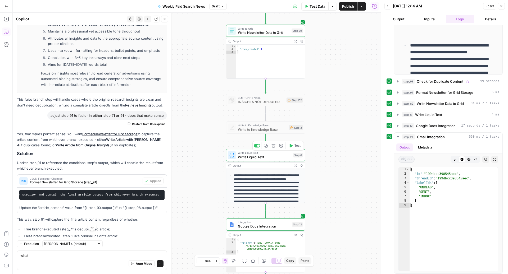
click at [276, 155] on span "Write Liquid Text" at bounding box center [264, 156] width 53 height 5
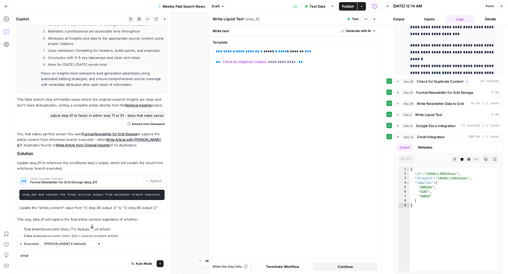
click at [374, 19] on icon "button" at bounding box center [374, 18] width 3 height 3
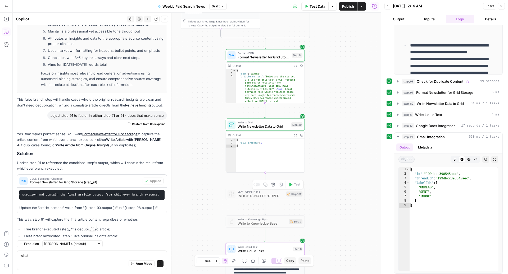
click at [274, 185] on icon "button" at bounding box center [273, 185] width 4 height 4
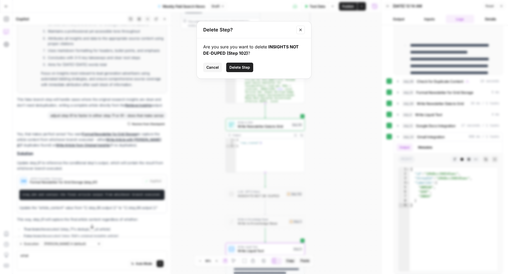
click at [242, 68] on span "Delete Step" at bounding box center [239, 67] width 21 height 5
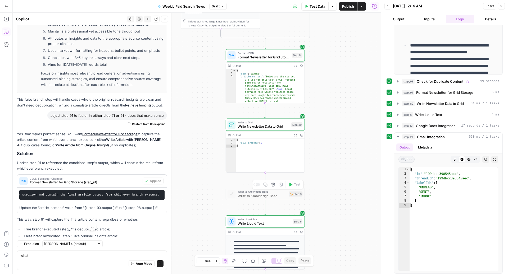
click at [272, 184] on icon "button" at bounding box center [273, 185] width 4 height 4
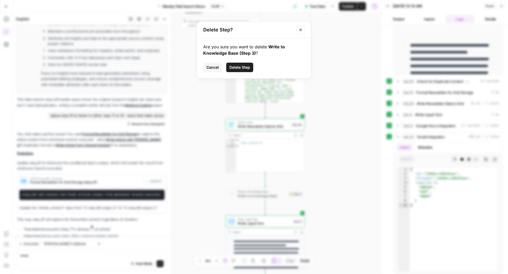
click at [238, 67] on span "Delete Step" at bounding box center [239, 67] width 21 height 5
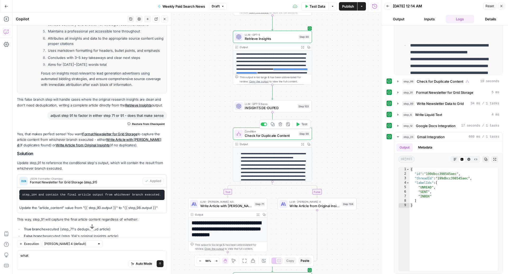
click at [272, 137] on span "Check for Duplicate Content" at bounding box center [271, 135] width 52 height 5
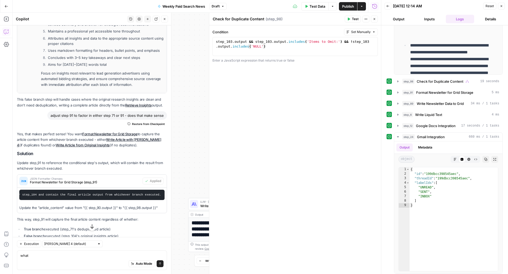
click at [374, 20] on icon "button" at bounding box center [374, 18] width 3 height 3
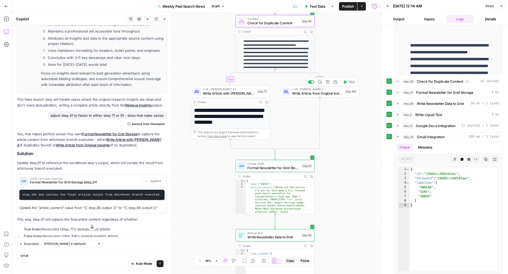
click at [316, 92] on span "Write Article from Original Insights" at bounding box center [317, 93] width 50 height 5
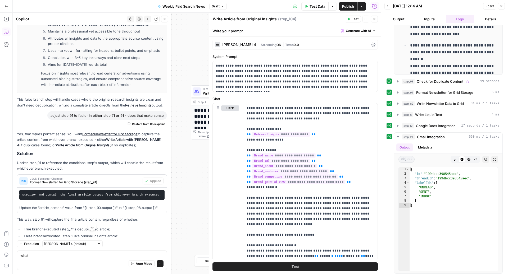
click at [375, 42] on div "Claude Sonnet 4 | Streaming ON | Temp 0.0" at bounding box center [294, 45] width 165 height 10
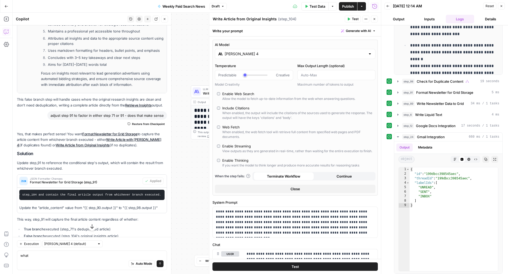
click at [284, 56] on input "[PERSON_NAME] 4" at bounding box center [295, 53] width 141 height 5
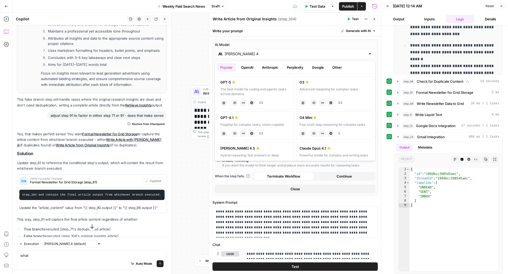
click at [269, 67] on button "Anthropic" at bounding box center [270, 67] width 23 height 8
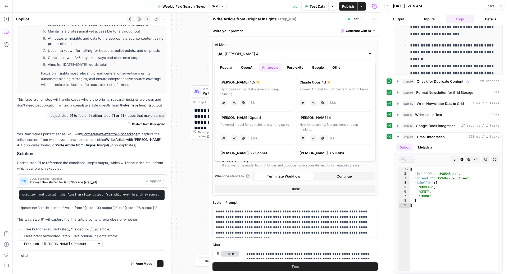
click at [271, 100] on div "anthropic Vision Capabilities Live Web Research $$" at bounding box center [255, 102] width 70 height 7
type input "[PERSON_NAME] 4.5"
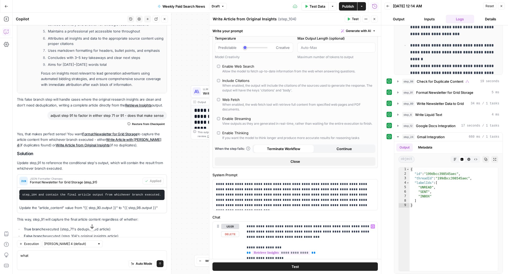
scroll to position [0, 0]
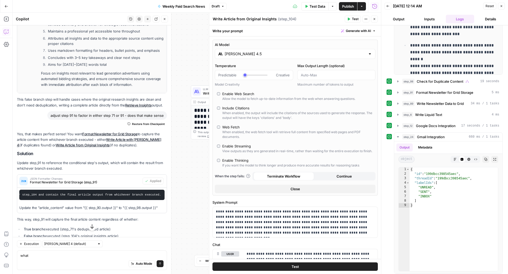
click at [376, 16] on button "Close" at bounding box center [374, 19] width 7 height 7
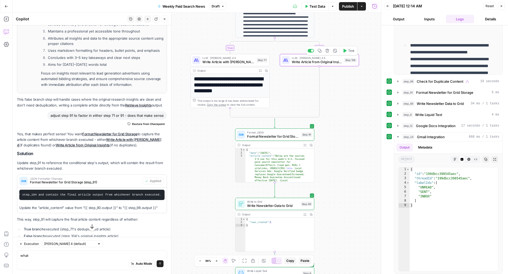
click at [316, 61] on span "Write Article from Original Insights" at bounding box center [317, 62] width 50 height 5
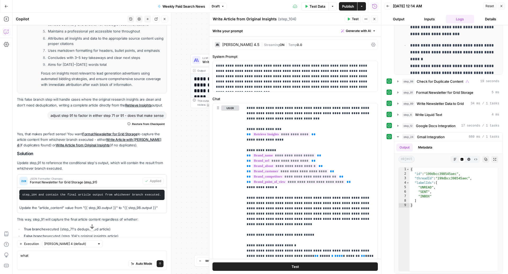
click at [376, 22] on button "Close" at bounding box center [374, 19] width 7 height 7
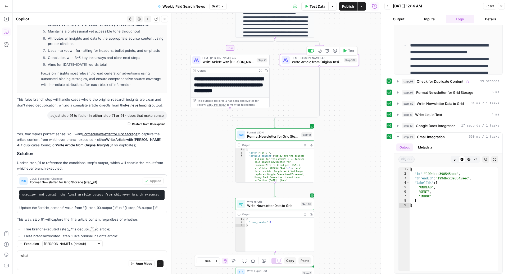
click at [316, 60] on span "Write Article from Original Insights" at bounding box center [317, 62] width 50 height 5
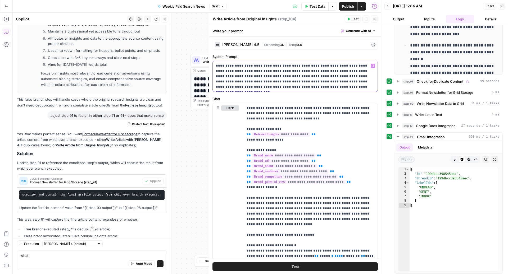
drag, startPoint x: 296, startPoint y: 75, endPoint x: 304, endPoint y: 94, distance: 19.7
click at [304, 94] on div "**********" at bounding box center [295, 192] width 172 height 311
click at [89, 265] on div "Auto Mode Send" at bounding box center [91, 264] width 143 height 12
type textarea "w"
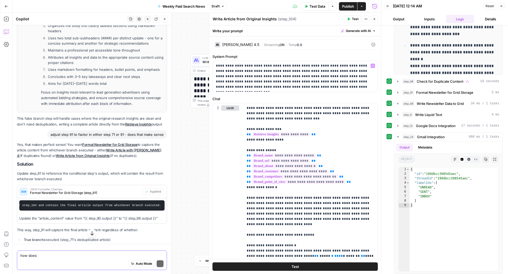
scroll to position [1414, 0]
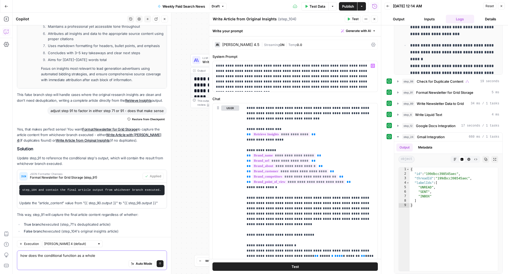
type textarea "how does the conditional function as a whole?"
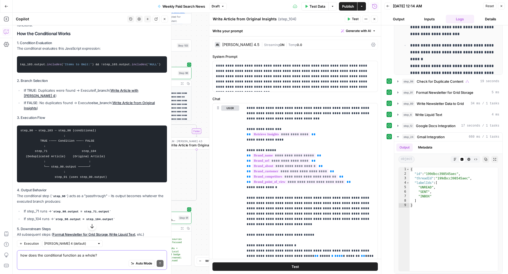
scroll to position [1669, 0]
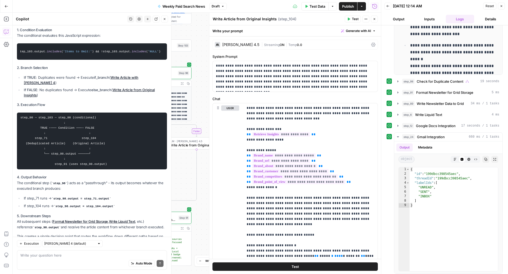
click at [374, 17] on button "Close" at bounding box center [374, 19] width 7 height 7
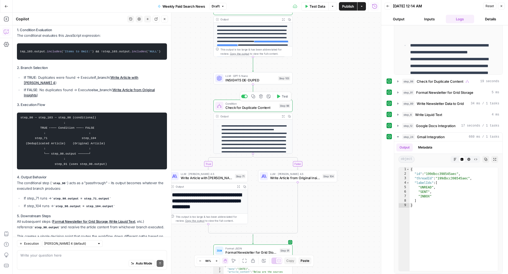
click at [244, 109] on span "Check for Duplicate Content" at bounding box center [251, 107] width 52 height 5
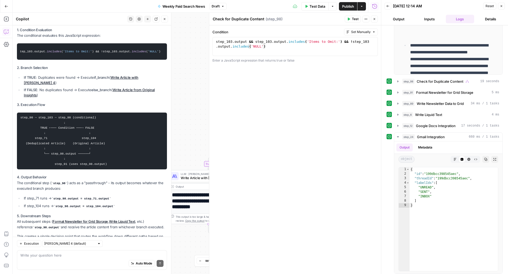
click at [377, 21] on button "Close" at bounding box center [374, 19] width 7 height 7
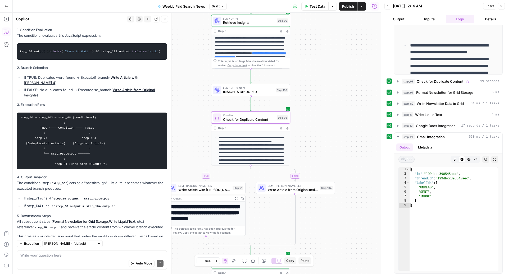
click at [237, 92] on span "INSIGHTS DE-DUPED" at bounding box center [248, 91] width 51 height 5
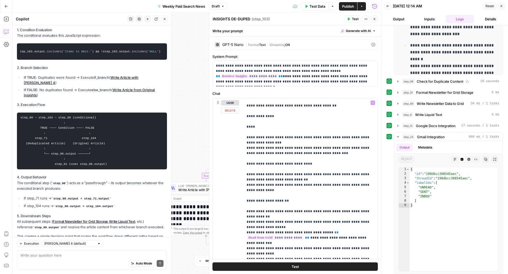
scroll to position [164, 0]
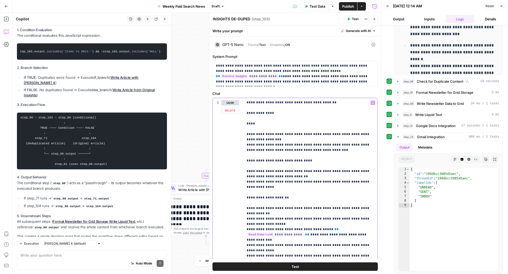
click at [299, 197] on p "**********" at bounding box center [311, 124] width 128 height 376
type input "true"
click at [375, 20] on icon "button" at bounding box center [374, 18] width 3 height 3
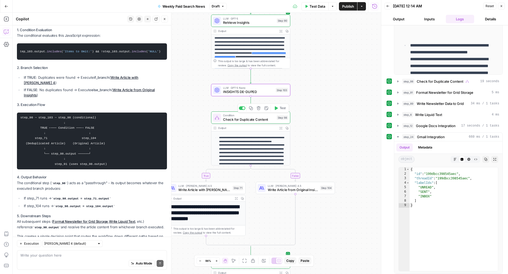
click at [252, 117] on span "Check for Duplicate Content" at bounding box center [249, 119] width 52 height 5
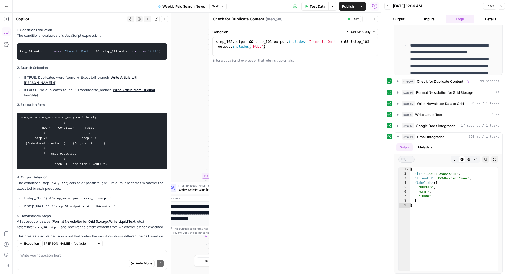
click at [375, 21] on button "Close" at bounding box center [374, 19] width 7 height 7
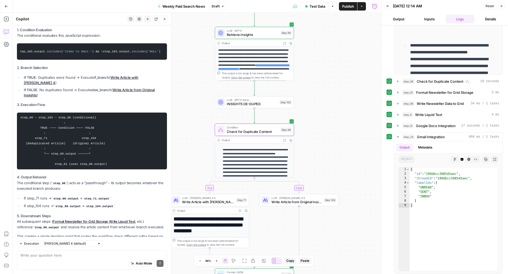
drag, startPoint x: 335, startPoint y: 103, endPoint x: 340, endPoint y: 103, distance: 5.3
click at [340, 103] on div "true false Workflow Input Settings Inputs Read from Grid Read from Grid Step 88…" at bounding box center [197, 144] width 368 height 262
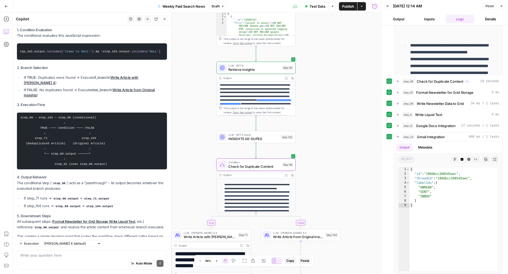
drag, startPoint x: 340, startPoint y: 103, endPoint x: 338, endPoint y: 151, distance: 48.7
click at [338, 151] on div "true false Workflow Input Settings Inputs Read from Grid Read from Grid Step 88…" at bounding box center [197, 144] width 368 height 262
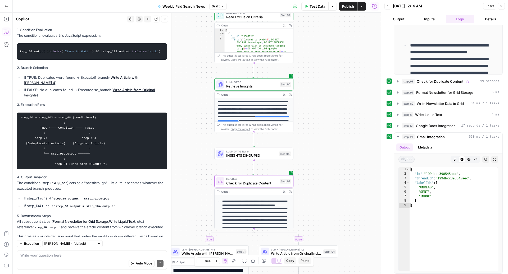
drag, startPoint x: 327, startPoint y: 130, endPoint x: 326, endPoint y: 139, distance: 9.3
click at [326, 139] on div "true false Workflow Input Settings Inputs Read from Grid Read from Grid Step 88…" at bounding box center [197, 144] width 368 height 262
drag, startPoint x: 339, startPoint y: 151, endPoint x: 339, endPoint y: 130, distance: 21.2
click at [339, 131] on div "true false Workflow Input Settings Inputs Read from Grid Read from Grid Step 88…" at bounding box center [197, 144] width 368 height 262
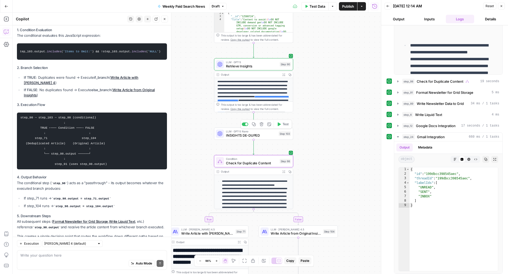
click at [244, 136] on span "INSIGHTS DE-DUPED" at bounding box center [251, 135] width 51 height 5
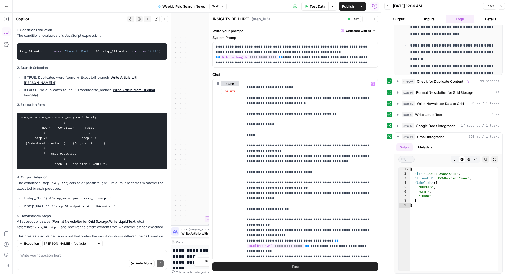
scroll to position [115, 0]
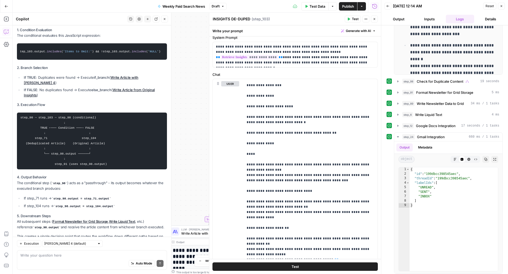
click at [375, 21] on button "Close" at bounding box center [374, 19] width 7 height 7
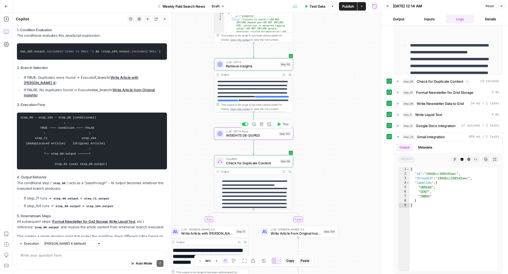
click at [250, 134] on span "INSIGHTS DE-DUPED" at bounding box center [251, 135] width 51 height 5
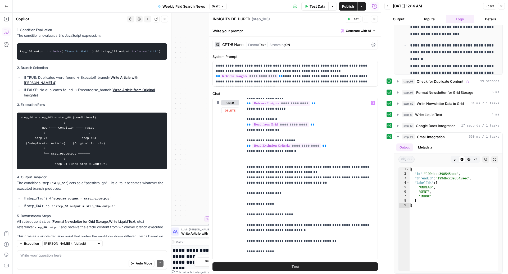
scroll to position [0, 0]
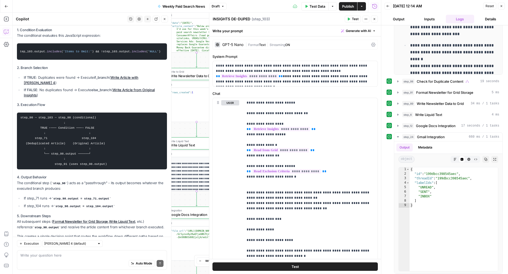
click at [376, 20] on button "Close" at bounding box center [374, 19] width 7 height 7
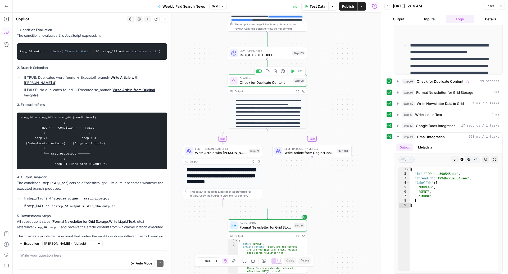
click at [265, 81] on span "Check for Duplicate Content" at bounding box center [266, 82] width 52 height 5
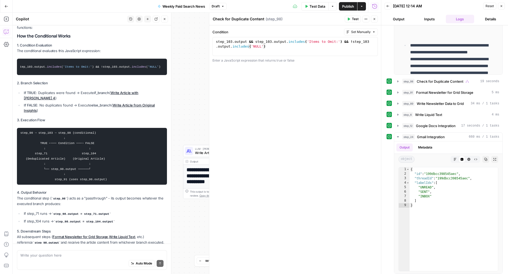
scroll to position [1669, 0]
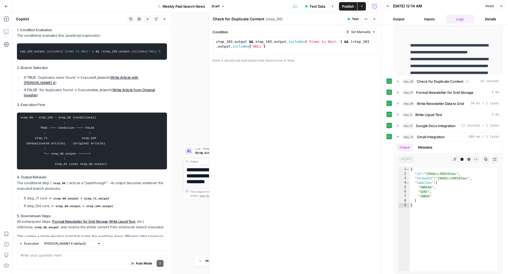
click at [373, 20] on icon "button" at bounding box center [374, 18] width 3 height 3
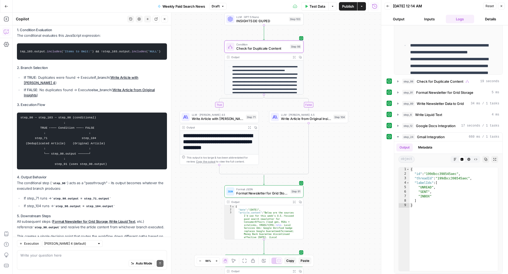
click at [270, 49] on span "Check for Duplicate Content" at bounding box center [262, 48] width 52 height 5
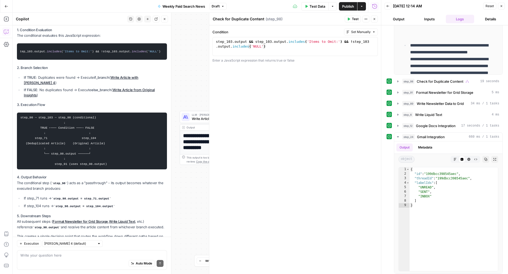
click at [376, 21] on button "Close" at bounding box center [374, 19] width 7 height 7
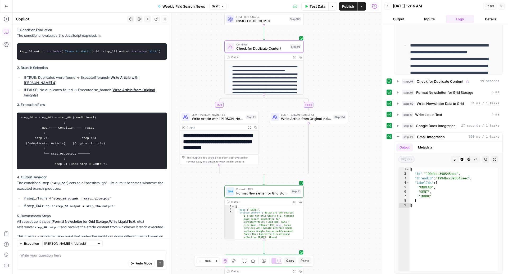
click at [224, 118] on span "Write Article with [PERSON_NAME] 4" at bounding box center [218, 118] width 52 height 5
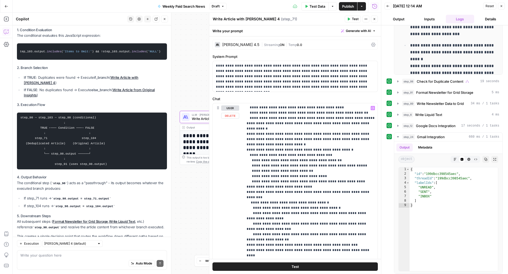
scroll to position [0, 0]
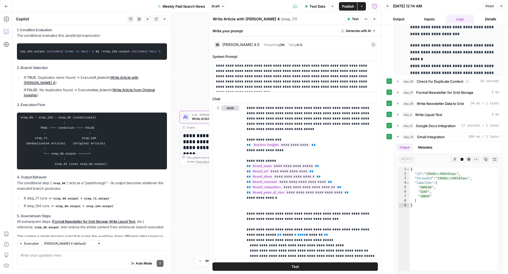
click at [374, 20] on icon "button" at bounding box center [374, 18] width 3 height 3
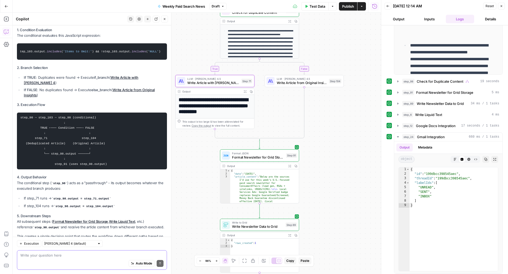
click at [58, 257] on textarea at bounding box center [91, 255] width 143 height 5
click at [294, 81] on span "Write Article from Original Insights" at bounding box center [302, 82] width 50 height 5
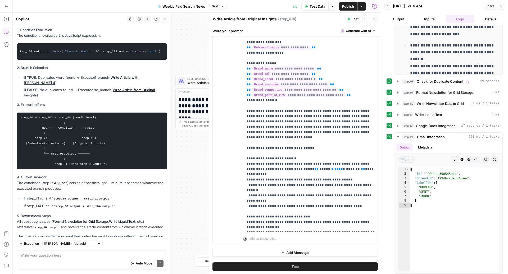
click at [374, 17] on button "Close" at bounding box center [374, 19] width 7 height 7
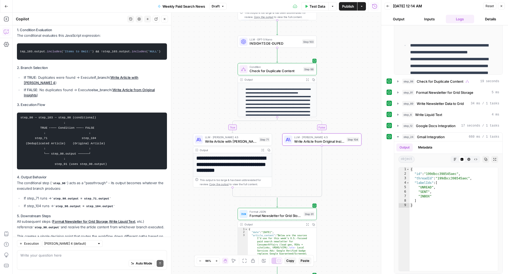
click at [239, 138] on span "LLM · [PERSON_NAME] 4.5" at bounding box center [231, 137] width 52 height 4
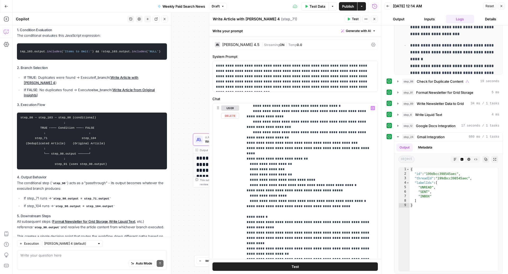
scroll to position [201, 0]
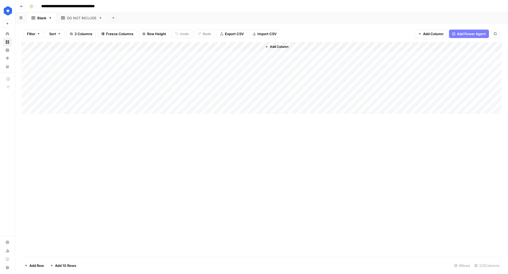
click at [29, 100] on div "Add Column" at bounding box center [261, 77] width 480 height 71
click at [30, 91] on div "Add Column" at bounding box center [261, 77] width 480 height 71
click at [41, 264] on span "Delete 2 Rows" at bounding box center [37, 265] width 24 height 5
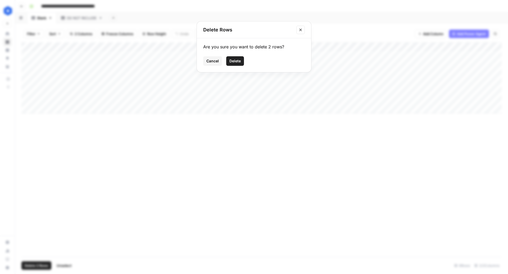
click at [238, 57] on button "Delete" at bounding box center [235, 61] width 18 height 10
click at [27, 81] on div "Add Column" at bounding box center [261, 68] width 480 height 53
click at [35, 264] on span "Delete 1 Row" at bounding box center [35, 265] width 21 height 5
click at [240, 61] on span "Delete" at bounding box center [234, 60] width 11 height 5
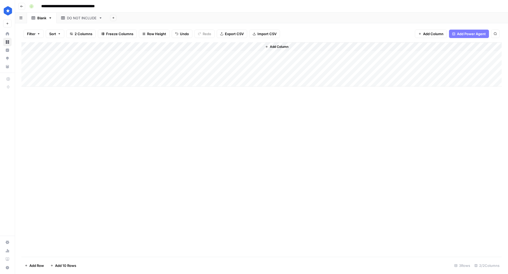
click at [26, 74] on div "Add Column" at bounding box center [261, 64] width 480 height 44
click at [184, 70] on div "Add Column" at bounding box center [261, 64] width 480 height 44
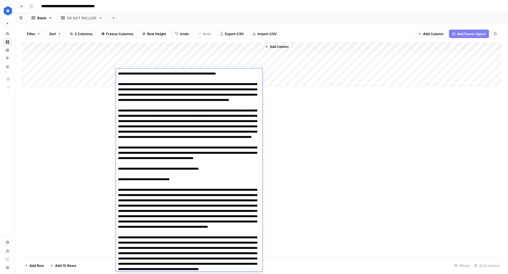
scroll to position [1451, 0]
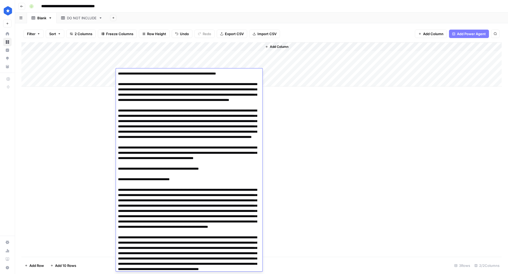
click at [306, 225] on div "Add Column" at bounding box center [261, 149] width 480 height 215
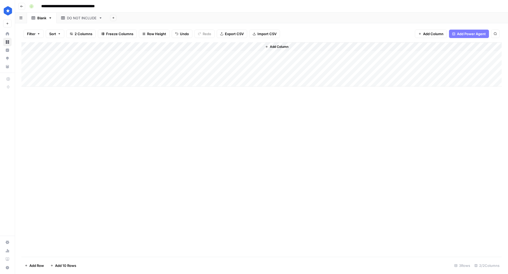
click at [212, 211] on div "Add Column" at bounding box center [261, 149] width 480 height 215
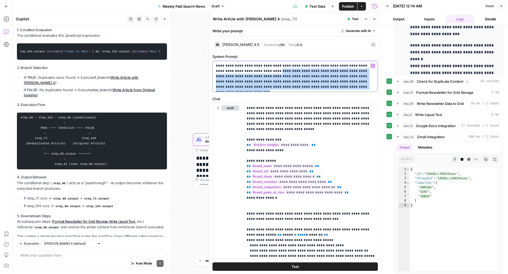
drag, startPoint x: 320, startPoint y: 86, endPoint x: 256, endPoint y: 72, distance: 65.5
click at [256, 72] on p "**********" at bounding box center [295, 76] width 159 height 26
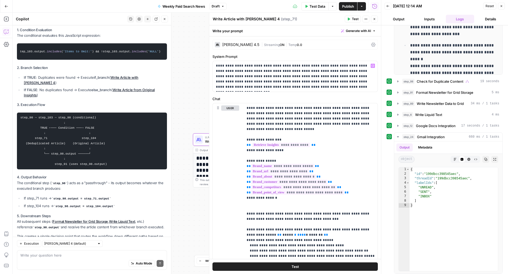
click at [100, 262] on div "Auto Mode Send" at bounding box center [91, 264] width 143 height 12
click at [374, 19] on icon "button" at bounding box center [375, 19] width 2 height 2
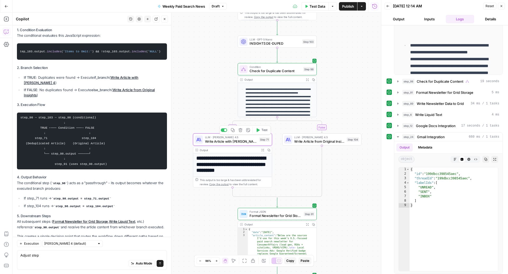
click at [76, 258] on div "Auto Mode Send" at bounding box center [91, 264] width 143 height 12
click at [300, 142] on span "Write Article from Original Insights" at bounding box center [319, 141] width 50 height 5
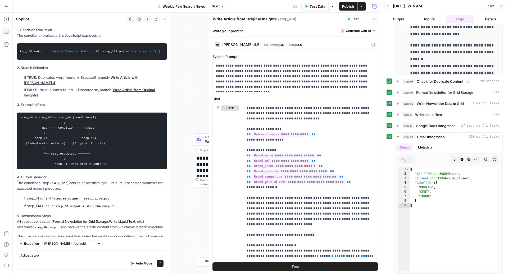
click at [375, 18] on icon "button" at bounding box center [374, 18] width 3 height 3
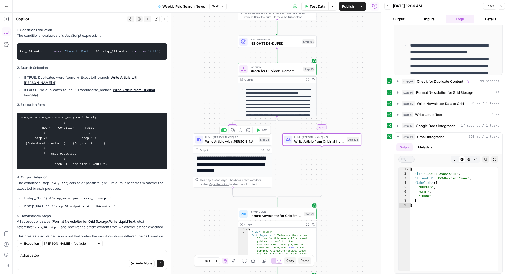
click at [235, 139] on span "Write Article with [PERSON_NAME] 4" at bounding box center [231, 141] width 52 height 5
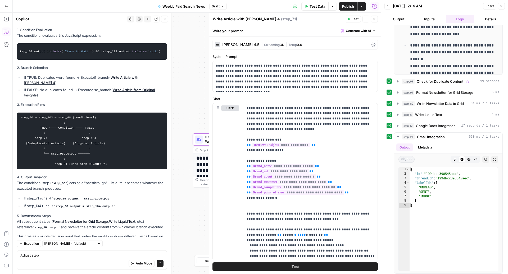
click at [81, 261] on div "Auto Mode Send" at bounding box center [91, 264] width 143 height 12
type textarea "Adjust step 71 to have the logic to remove duplicates but keep the rest as-is."
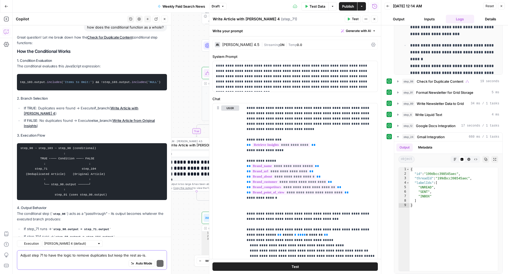
scroll to position [1740, 0]
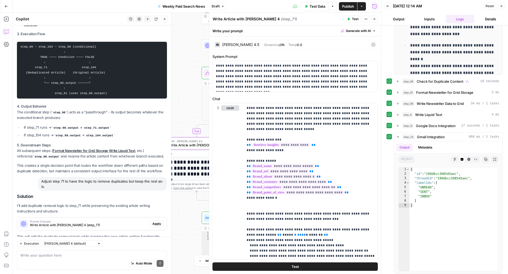
click at [119, 223] on span "Write Article with [PERSON_NAME] 4 (step_71)" at bounding box center [89, 225] width 118 height 5
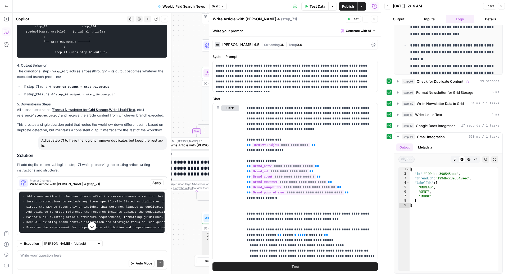
scroll to position [1785, 0]
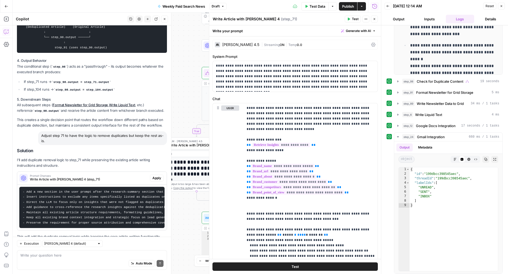
click at [374, 20] on icon "button" at bounding box center [374, 18] width 3 height 3
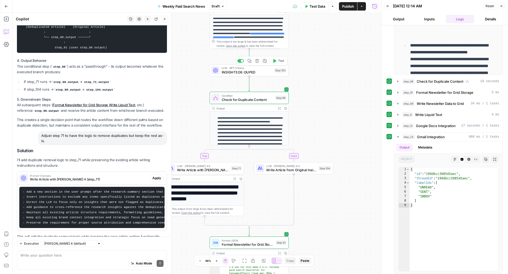
click at [253, 71] on span "INSIGHTS DE-DUPED" at bounding box center [247, 72] width 51 height 5
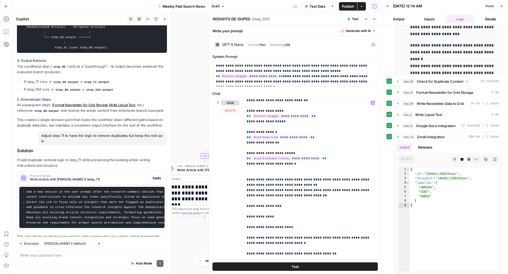
scroll to position [164, 0]
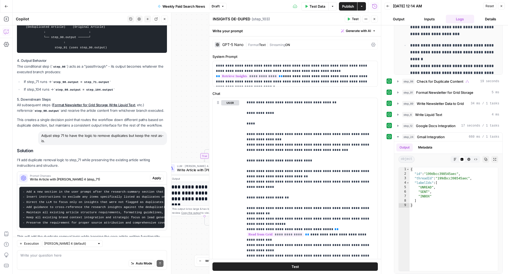
click at [376, 16] on button "Close" at bounding box center [374, 19] width 7 height 7
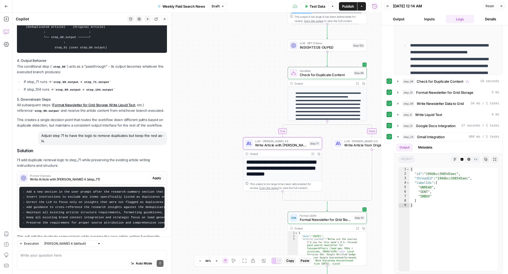
click at [158, 176] on span "Apply" at bounding box center [156, 178] width 9 height 5
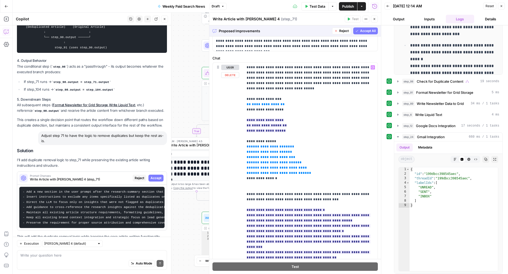
scroll to position [0, 0]
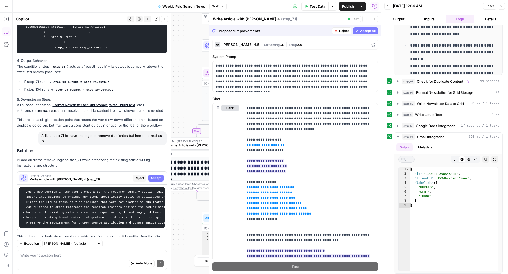
click at [370, 32] on span "Accept All" at bounding box center [368, 31] width 16 height 5
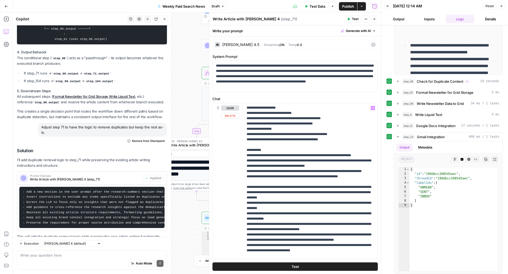
scroll to position [87, 0]
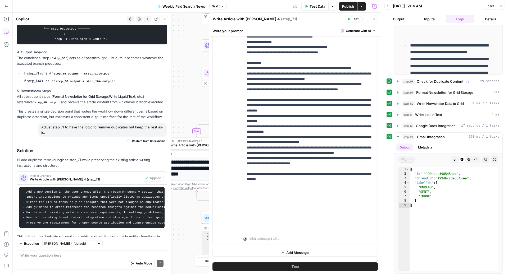
click at [317, 4] on span "Test Data" at bounding box center [318, 6] width 16 height 5
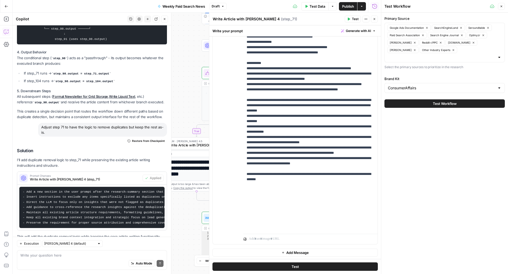
click at [423, 99] on button "Test Workflow" at bounding box center [444, 103] width 120 height 8
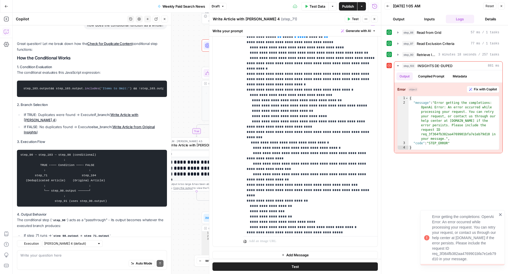
scroll to position [1430, 0]
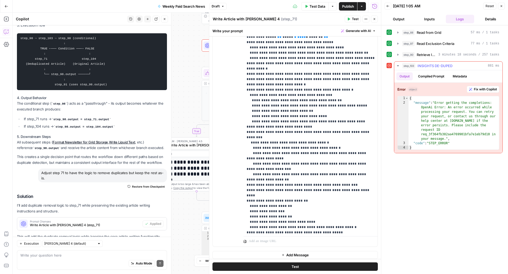
click at [425, 63] on span "INSIGHTS DE-DUPED" at bounding box center [434, 65] width 35 height 5
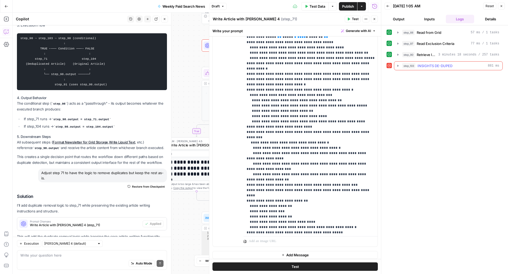
click at [426, 64] on span "INSIGHTS DE-DUPED" at bounding box center [434, 65] width 35 height 5
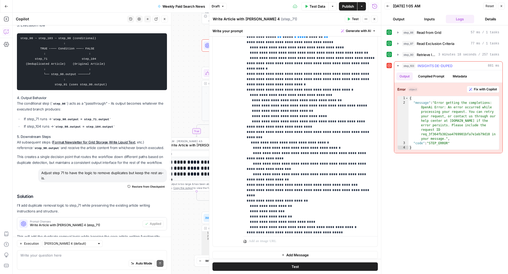
click at [429, 65] on span "INSIGHTS DE-DUPED" at bounding box center [434, 65] width 35 height 5
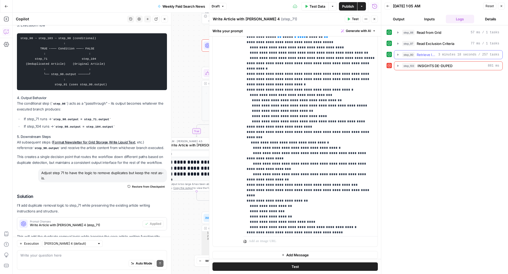
click at [435, 54] on span "Retrieve Insights" at bounding box center [427, 54] width 20 height 5
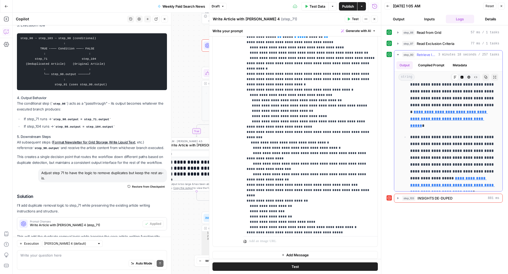
scroll to position [174, 0]
click at [436, 199] on span "INSIGHTS DE-DUPED" at bounding box center [434, 198] width 35 height 5
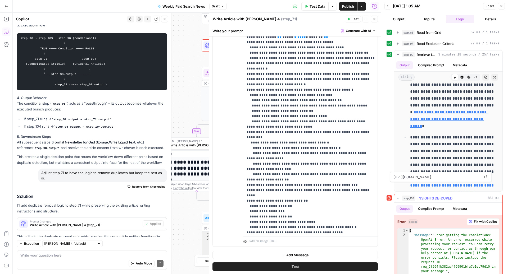
click at [436, 199] on span "INSIGHTS DE-DUPED" at bounding box center [434, 198] width 35 height 5
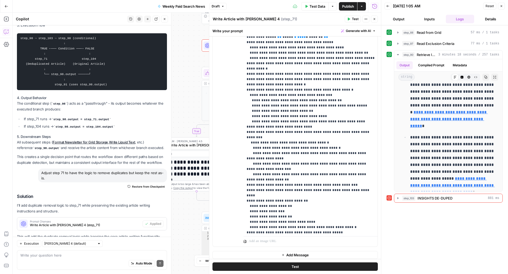
click at [373, 20] on icon "button" at bounding box center [374, 18] width 3 height 3
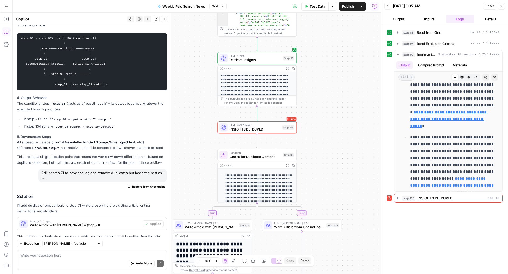
drag, startPoint x: 343, startPoint y: 88, endPoint x: 362, endPoint y: 184, distance: 98.1
click at [362, 184] on div "true false Workflow Input Settings Inputs Read from Grid Read from Grid Step 88…" at bounding box center [197, 144] width 368 height 262
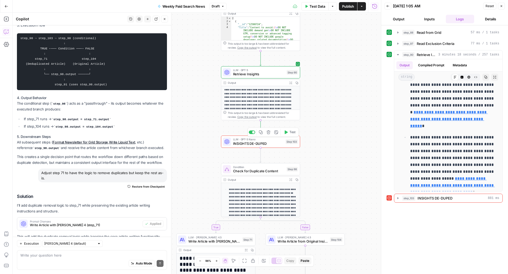
click at [258, 144] on span "INSIGHTS DE-DUPED" at bounding box center [258, 143] width 51 height 5
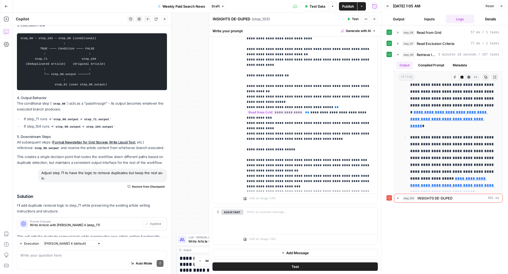
scroll to position [0, 0]
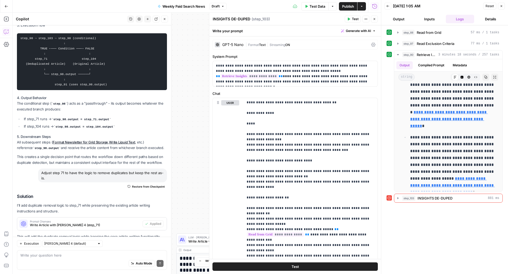
click at [373, 16] on button "Close" at bounding box center [374, 19] width 7 height 7
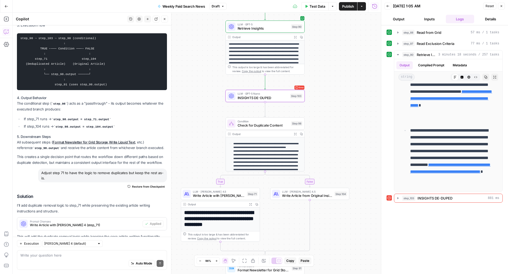
drag, startPoint x: 338, startPoint y: 135, endPoint x: 343, endPoint y: 89, distance: 46.0
click at [343, 89] on div "true false Workflow Input Settings Inputs Read from Grid Read from Grid Step 88…" at bounding box center [197, 144] width 368 height 262
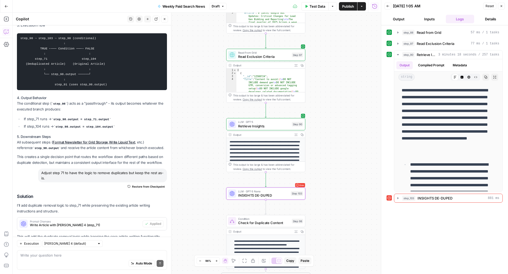
click at [255, 195] on span "INSIGHTS DE-DUPED" at bounding box center [263, 195] width 51 height 5
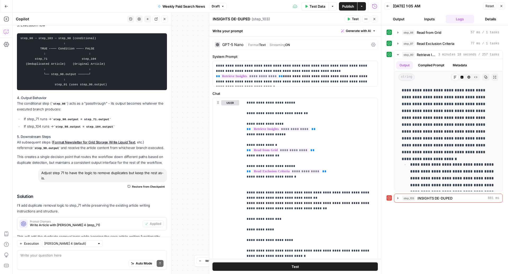
click at [222, 43] on div "GPT-5 Nano" at bounding box center [232, 45] width 21 height 4
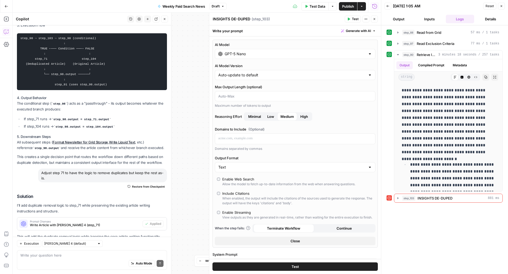
click at [263, 53] on input "GPT-5 Nano" at bounding box center [295, 53] width 141 height 5
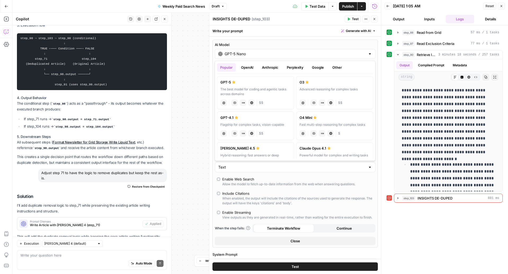
click at [272, 67] on button "Anthropic" at bounding box center [270, 67] width 23 height 8
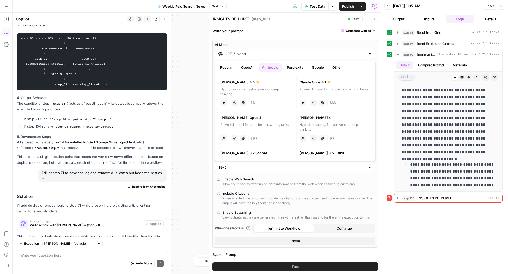
click at [266, 90] on div "Hybrid reasoning: fast answers or deep thinking" at bounding box center [255, 92] width 70 height 10
type input "[PERSON_NAME] 4.5"
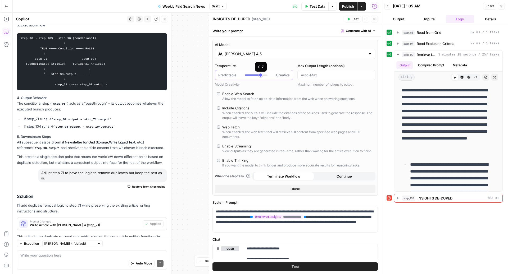
type input "*"
drag, startPoint x: 261, startPoint y: 74, endPoint x: 233, endPoint y: 74, distance: 27.5
click at [233, 74] on div "Predictable Creative" at bounding box center [253, 74] width 71 height 5
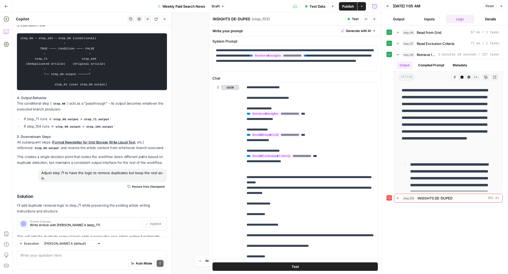
click at [373, 18] on icon "button" at bounding box center [374, 18] width 3 height 3
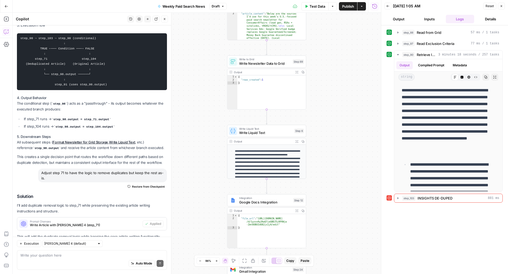
click at [317, 10] on button "Test Data" at bounding box center [314, 6] width 27 height 8
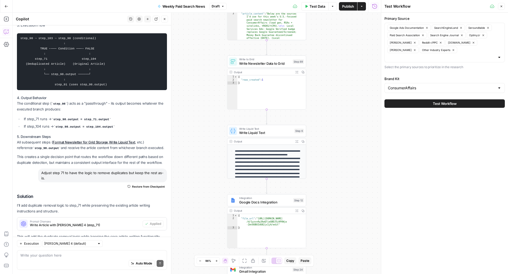
click at [449, 99] on button "Test Workflow" at bounding box center [444, 103] width 120 height 8
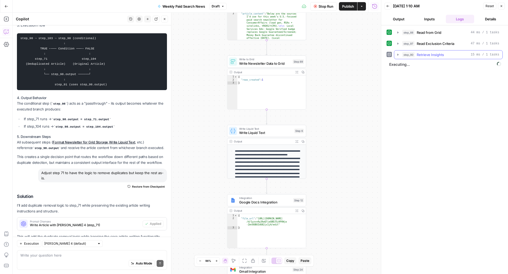
click at [428, 56] on span "Retrieve Insights" at bounding box center [430, 54] width 27 height 5
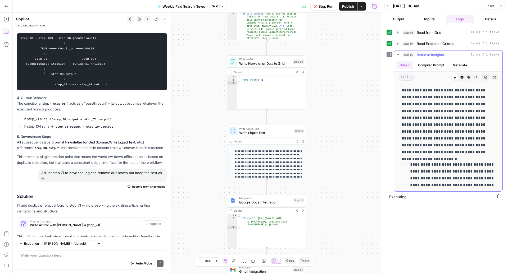
click at [435, 55] on span "Retrieve Insights" at bounding box center [430, 54] width 27 height 5
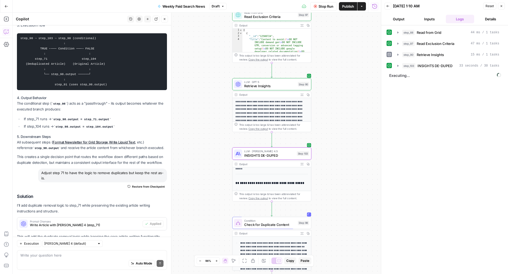
scroll to position [116, 0]
click at [301, 163] on icon "button" at bounding box center [302, 164] width 2 height 2
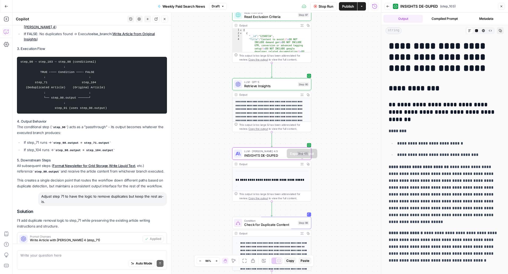
click at [301, 163] on icon "button" at bounding box center [302, 164] width 2 height 2
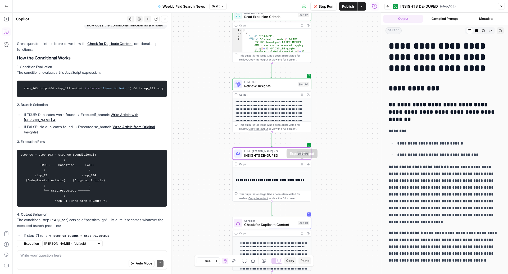
scroll to position [1430, 0]
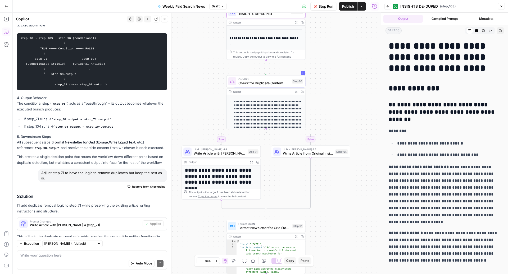
drag, startPoint x: 352, startPoint y: 110, endPoint x: 353, endPoint y: 104, distance: 5.6
click at [353, 104] on div "true false Workflow Input Settings Inputs Read from Grid Read from Grid Step 88…" at bounding box center [197, 144] width 368 height 262
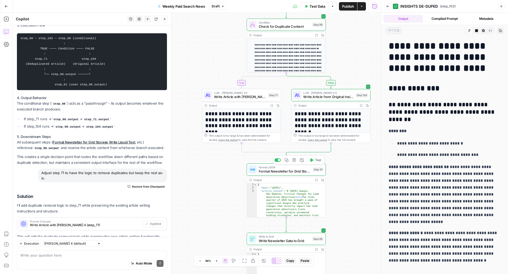
click at [277, 173] on span "Format Newsletter for Grid Storage" at bounding box center [285, 171] width 52 height 5
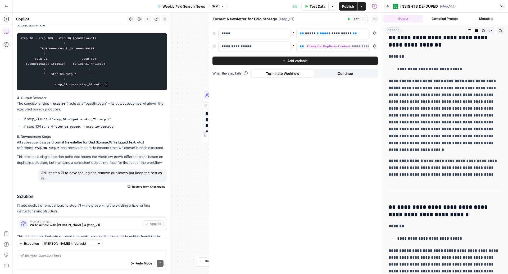
scroll to position [584, 0]
